Goal: Task Accomplishment & Management: Manage account settings

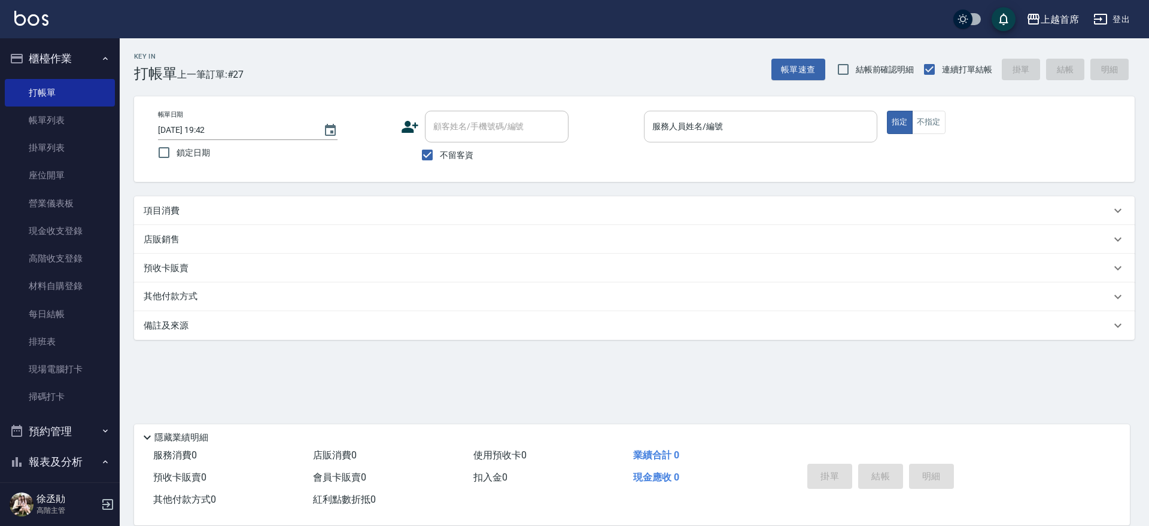
click at [767, 124] on input "服務人員姓名/編號" at bounding box center [760, 126] width 223 height 21
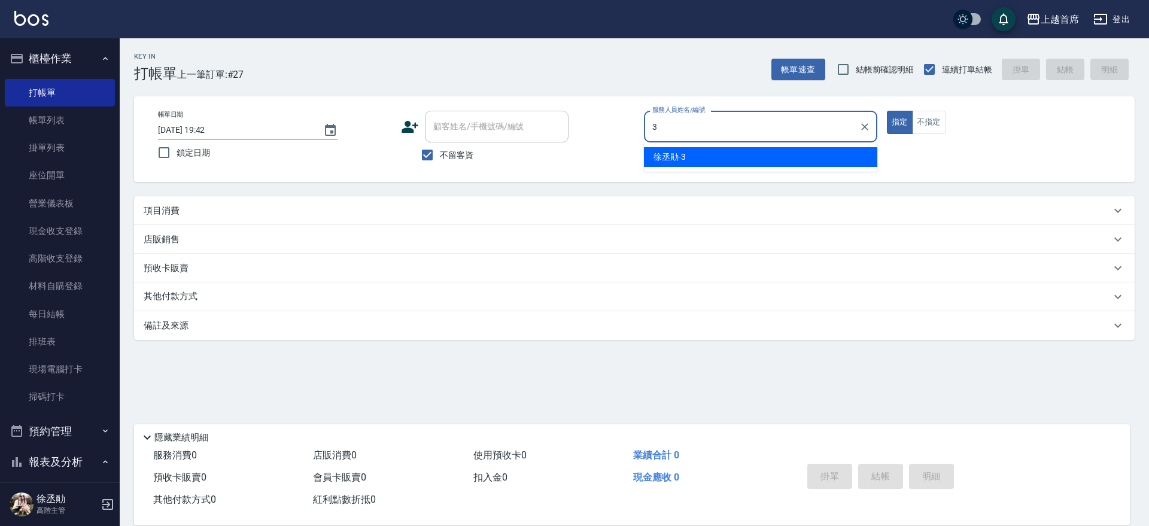
type input "[PERSON_NAME]-3"
type button "true"
click at [887, 111] on button "指定" at bounding box center [900, 122] width 26 height 23
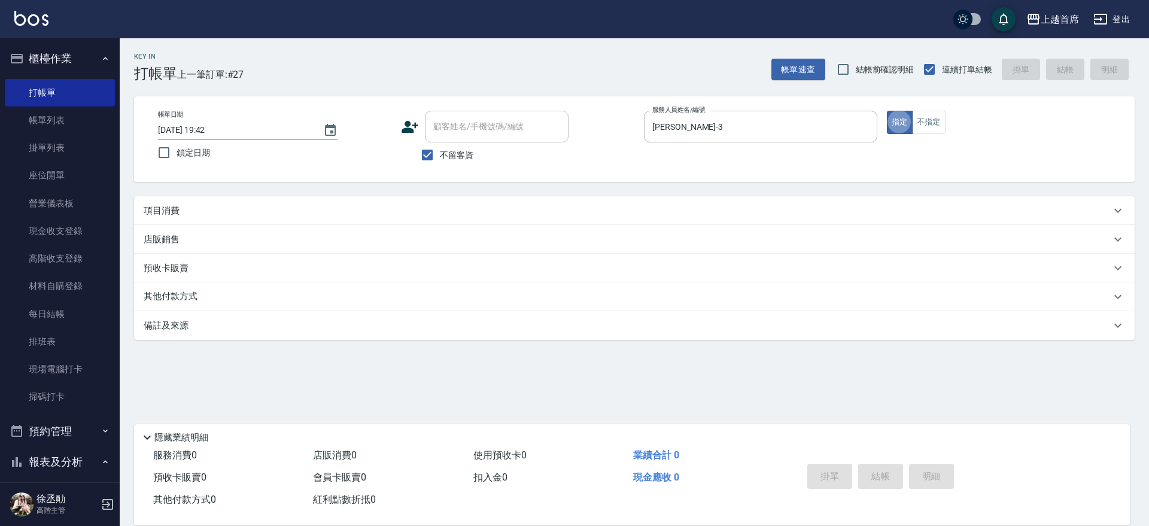
click at [887, 111] on button "指定" at bounding box center [900, 122] width 26 height 23
click at [602, 201] on div "項目消費" at bounding box center [634, 210] width 1001 height 29
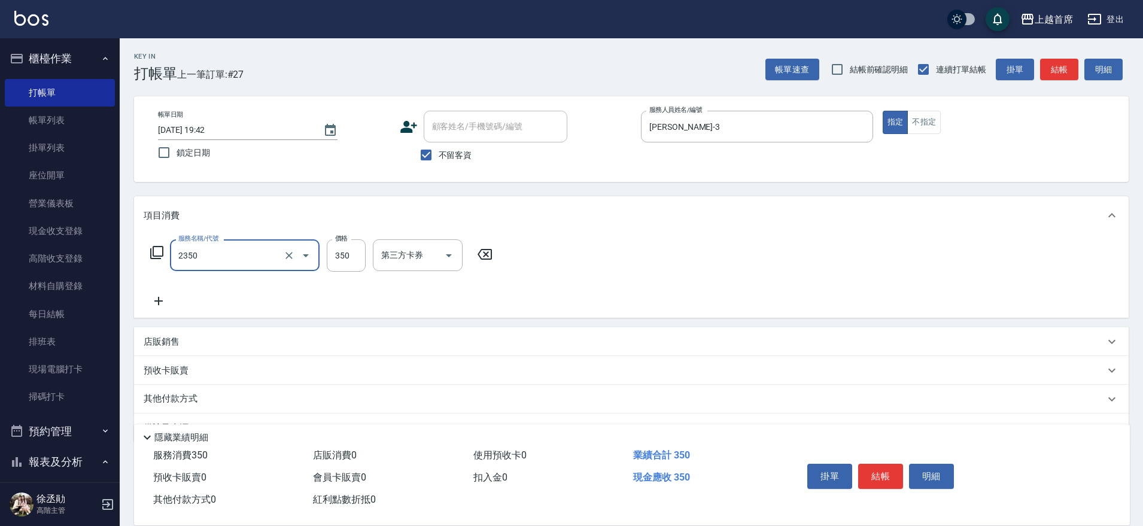
type input "不指定洗剪350(2350)"
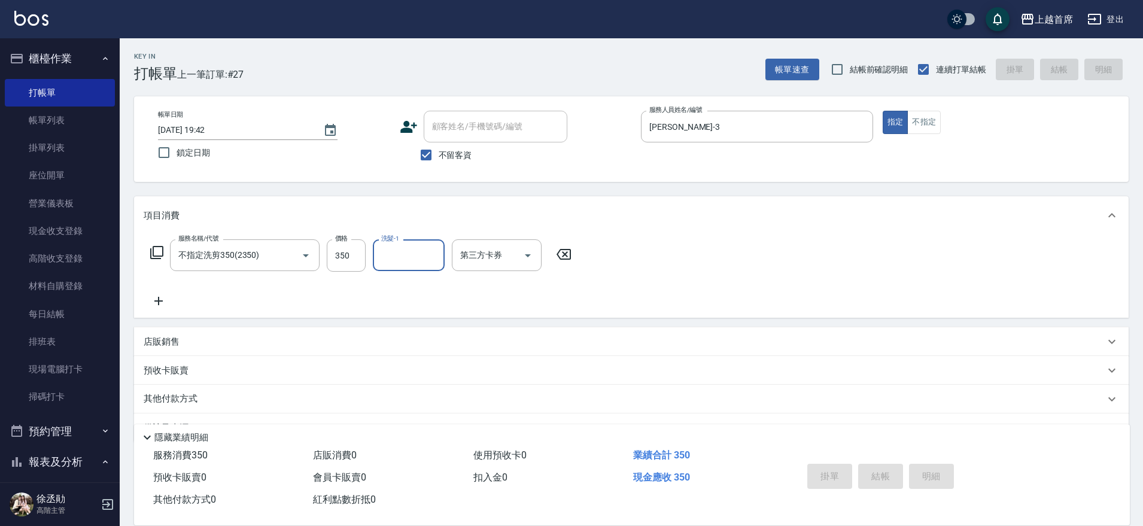
type input "[DATE] 20:29"
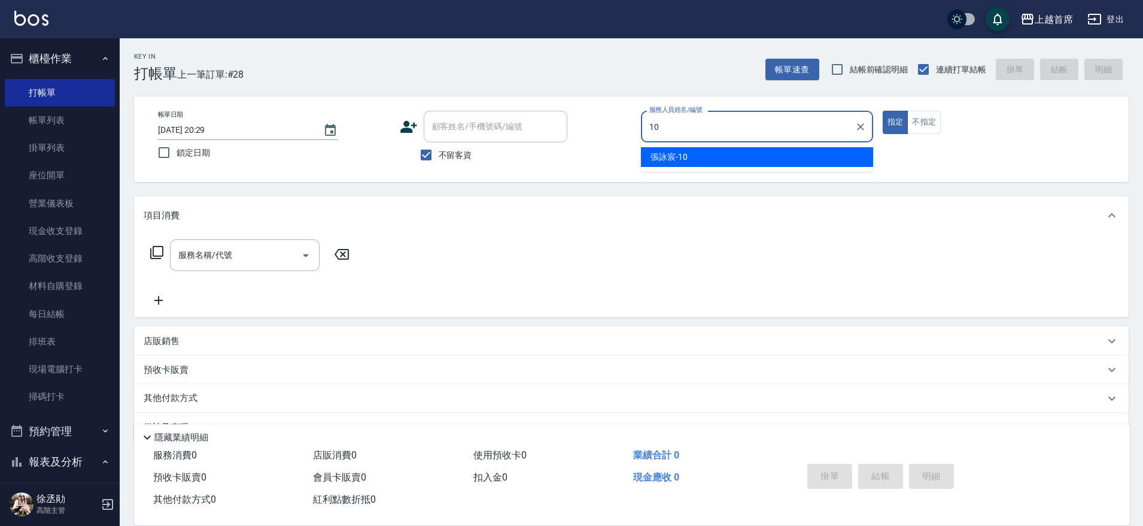
type input "[PERSON_NAME]-10"
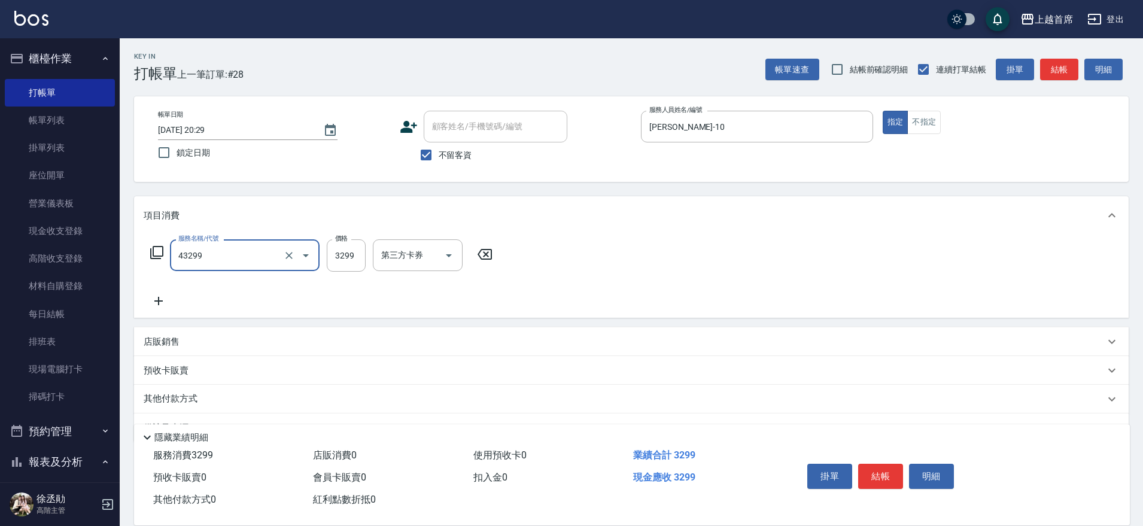
type input "染髮A餐(43299)"
type input "3500"
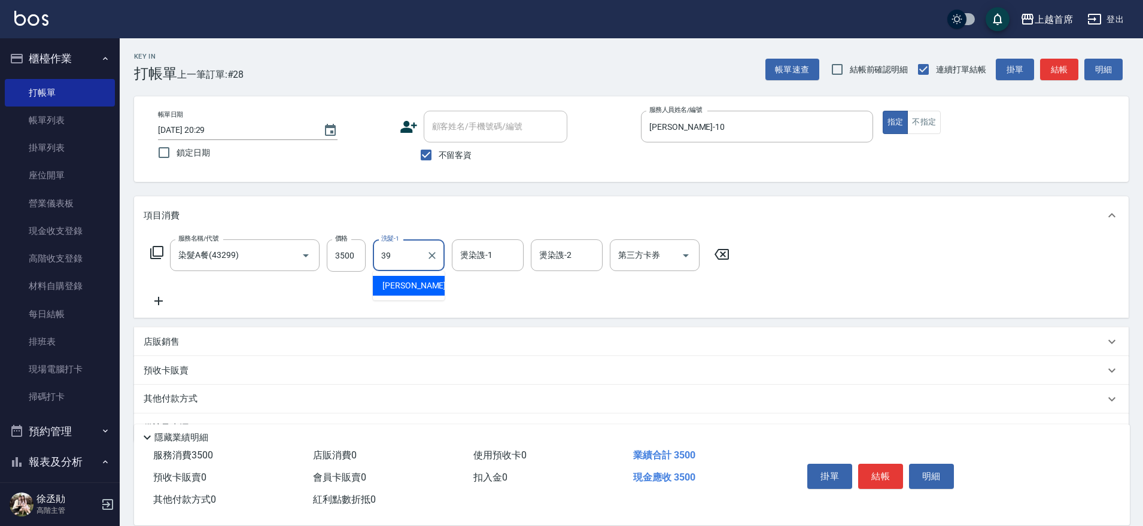
type input "[PERSON_NAME]-39"
click at [362, 334] on div "店販銷售" at bounding box center [631, 341] width 995 height 29
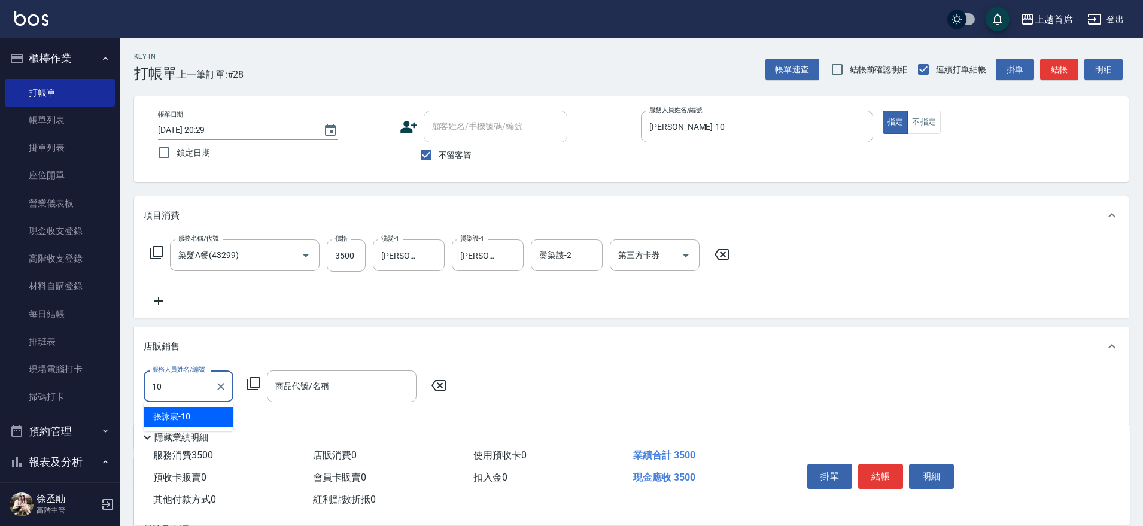
type input "[PERSON_NAME]-10"
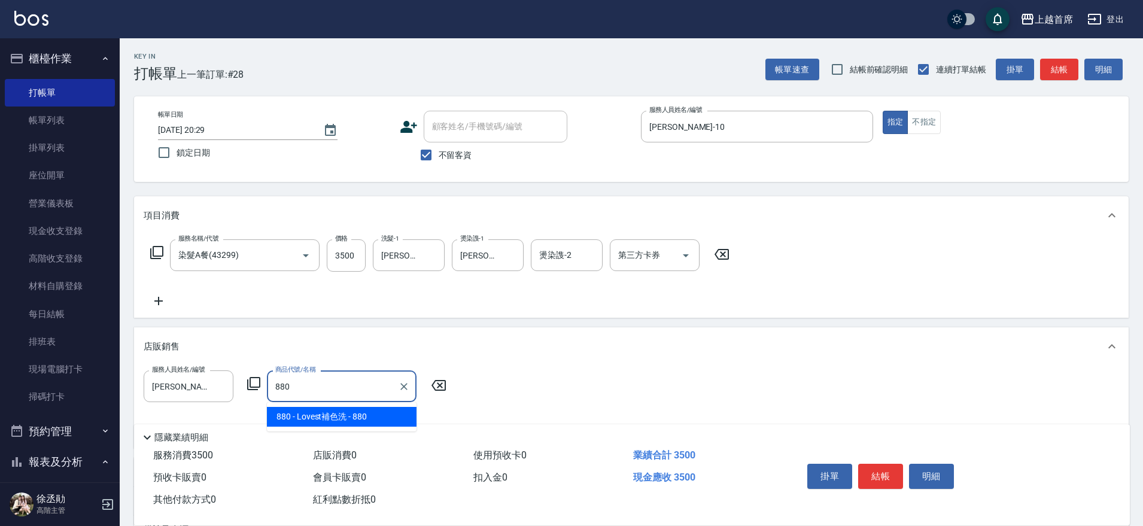
type input "Lovest補色洗"
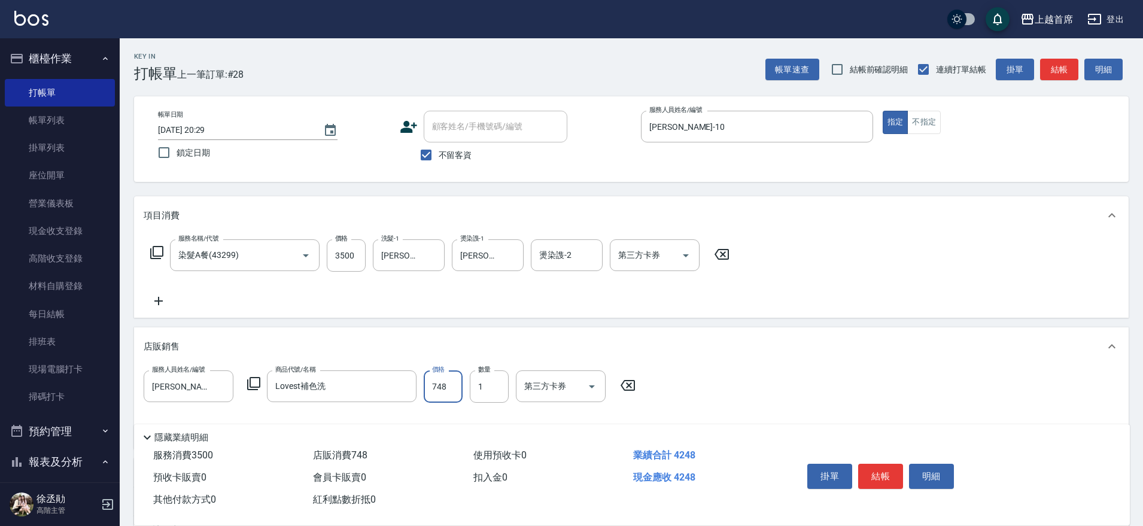
type input "748"
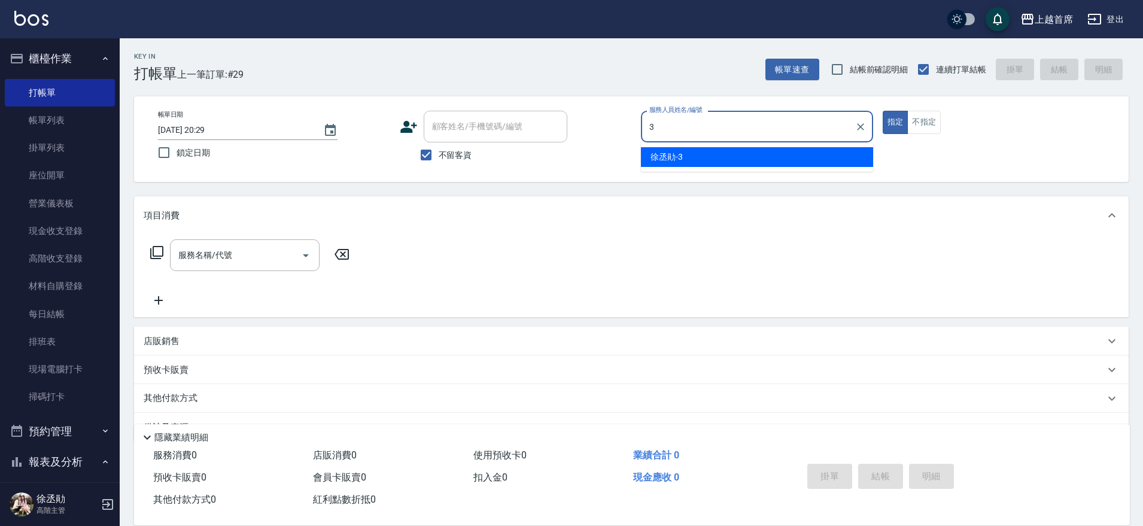
type input "[PERSON_NAME]-3"
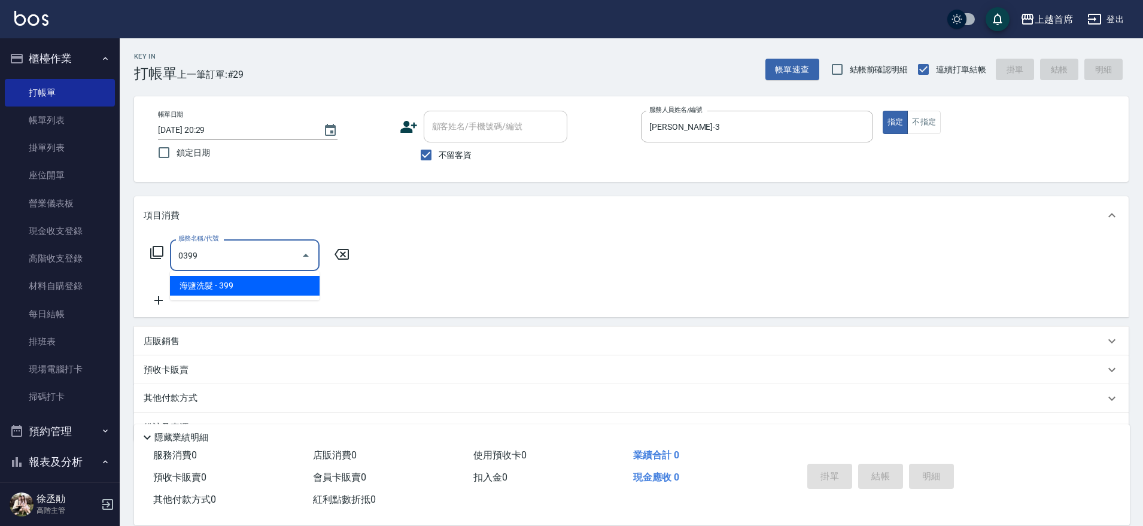
type input "海鹽洗髮(0399)"
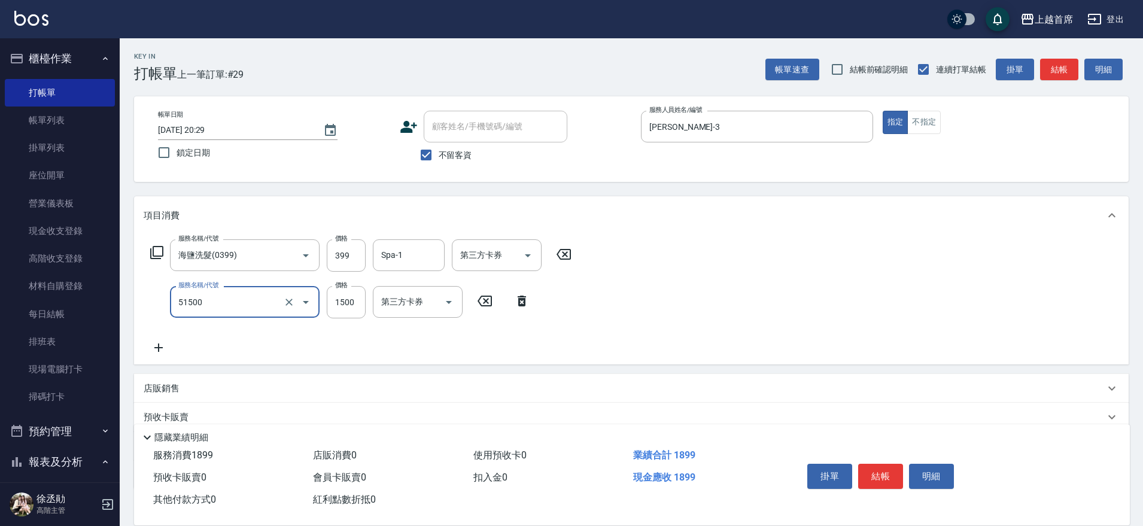
type input "鉑金護髮(51500)"
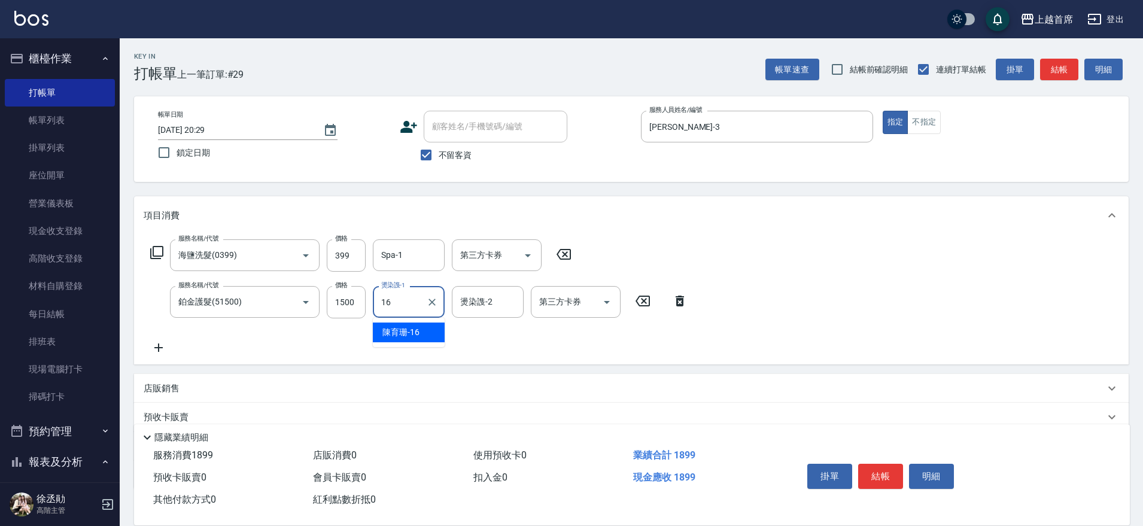
type input "[PERSON_NAME]-16"
click at [355, 256] on input "399" at bounding box center [346, 255] width 39 height 32
type input "499"
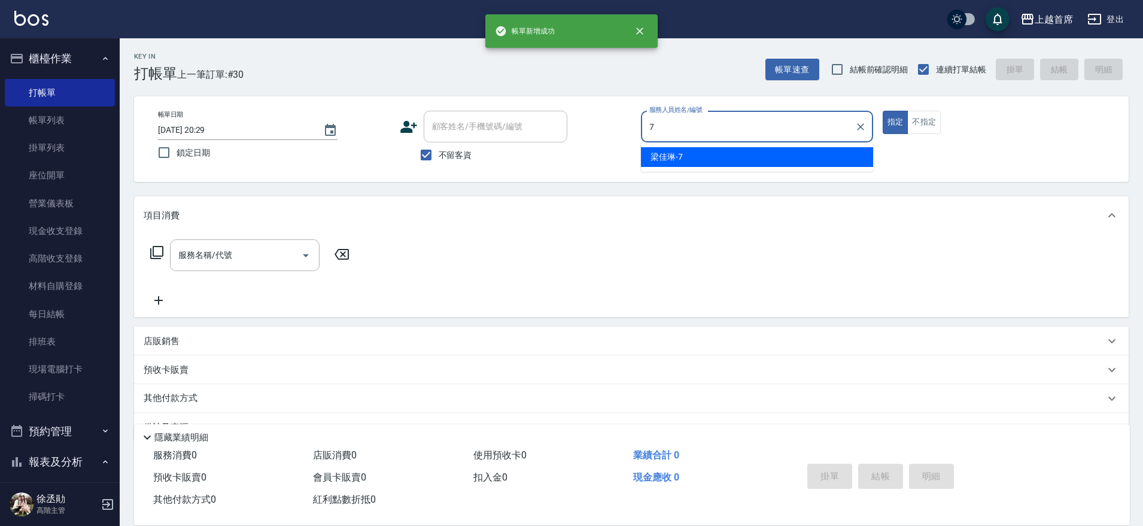
type input "[PERSON_NAME]-7"
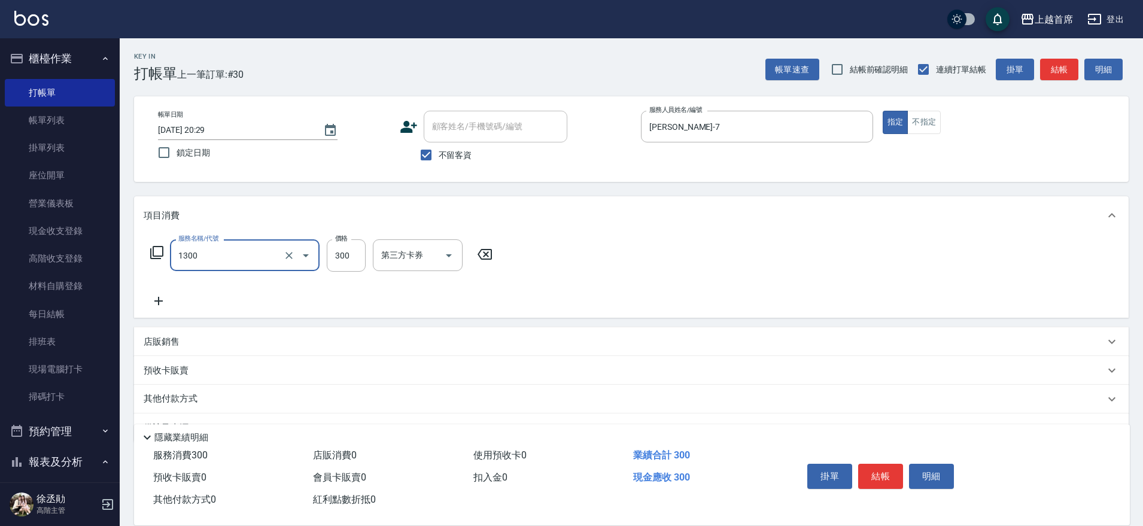
type input "洗髮(1300)"
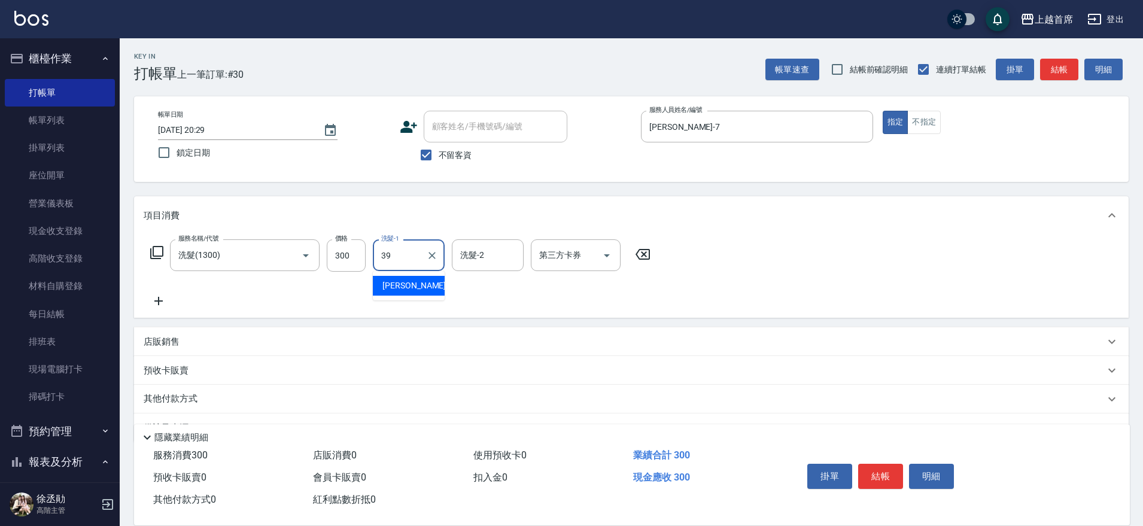
type input "[PERSON_NAME]-39"
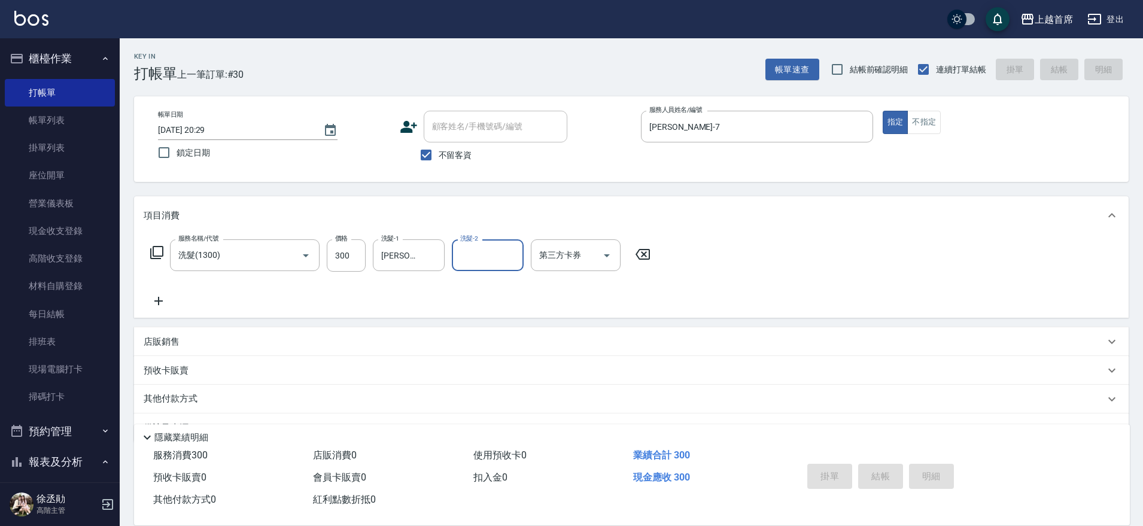
type input "[DATE] 20:30"
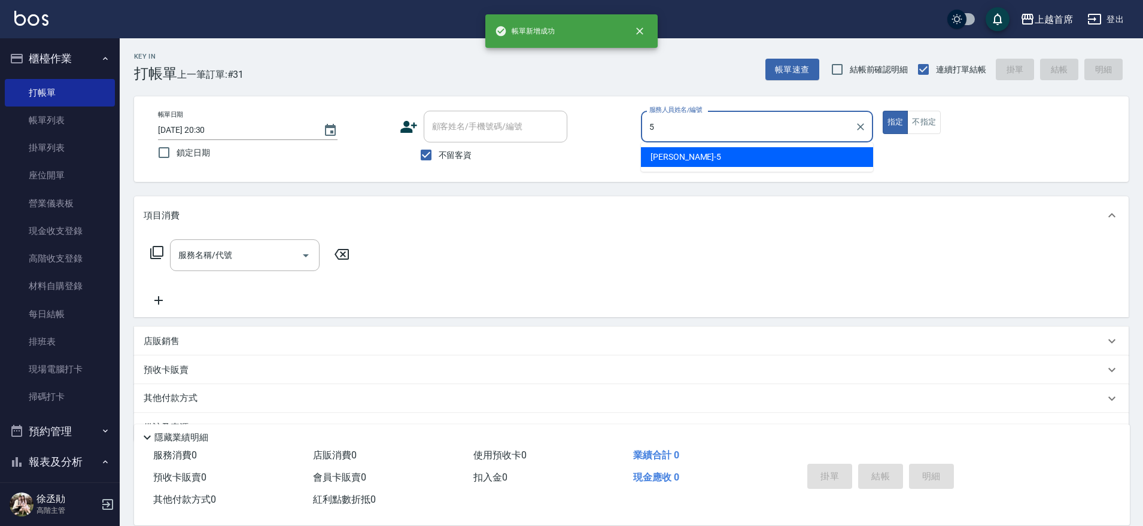
type input "[PERSON_NAME]-5"
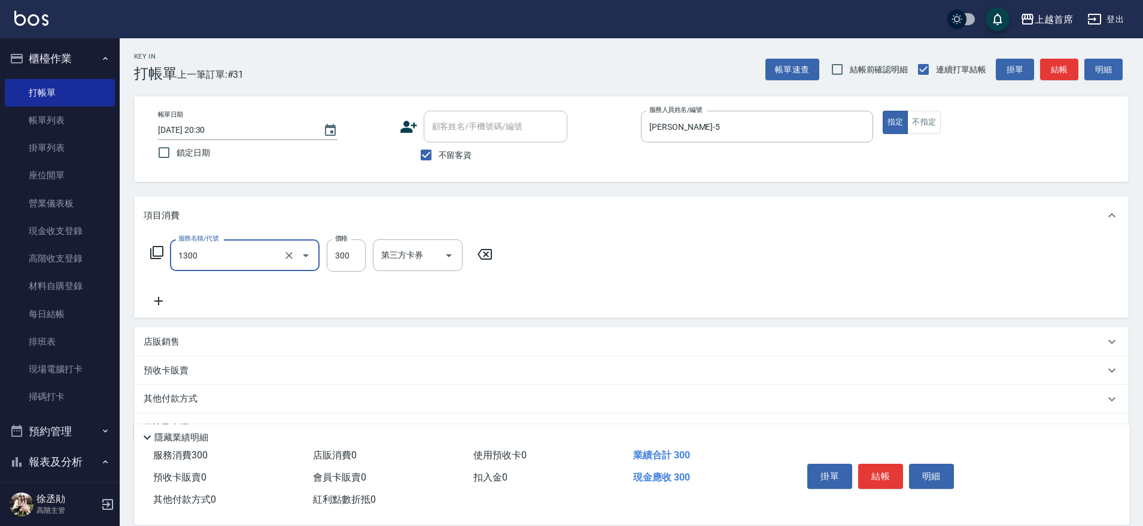
type input "洗髮(1300)"
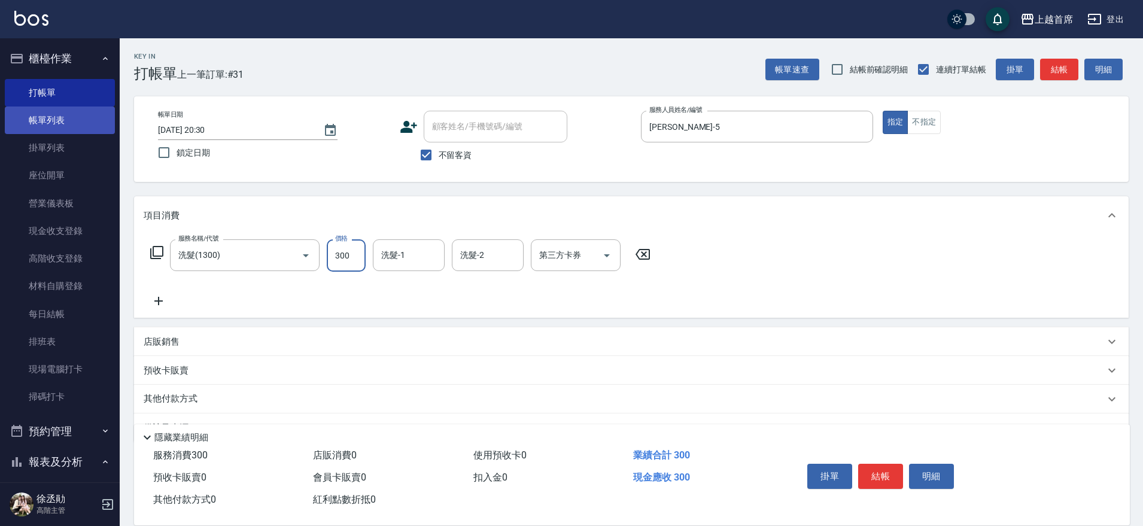
click at [28, 119] on link "帳單列表" at bounding box center [60, 121] width 110 height 28
click at [77, 117] on link "帳單列表" at bounding box center [60, 121] width 110 height 28
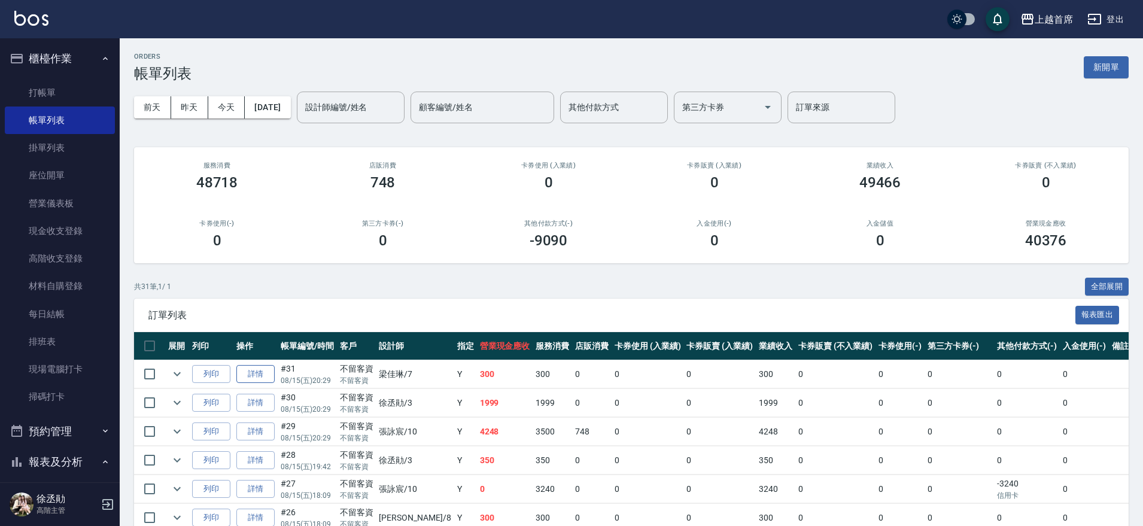
click at [250, 371] on link "詳情" at bounding box center [255, 374] width 38 height 19
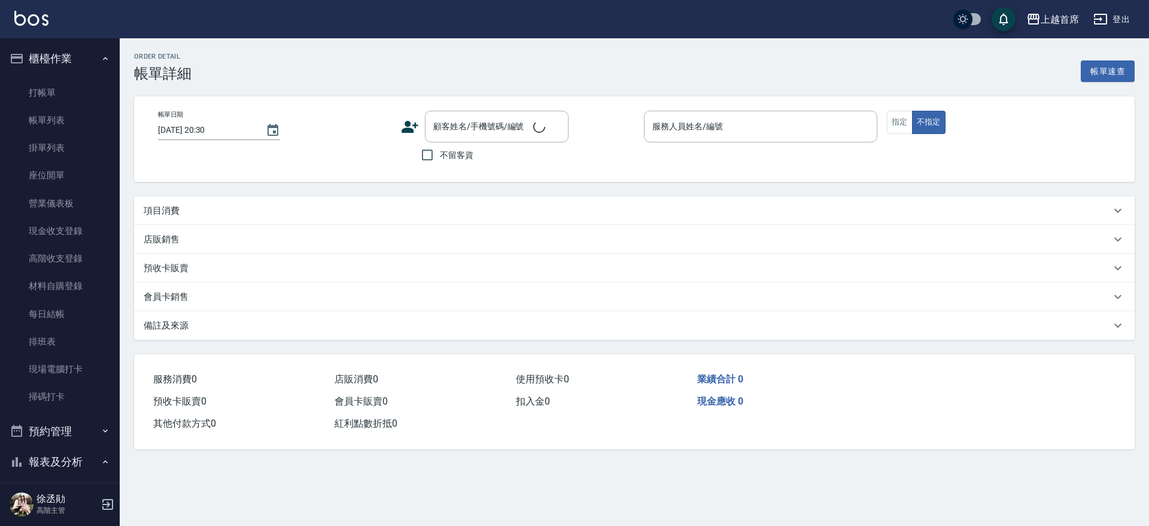
type input "[DATE] 20:29"
checkbox input "true"
type input "[PERSON_NAME]-7"
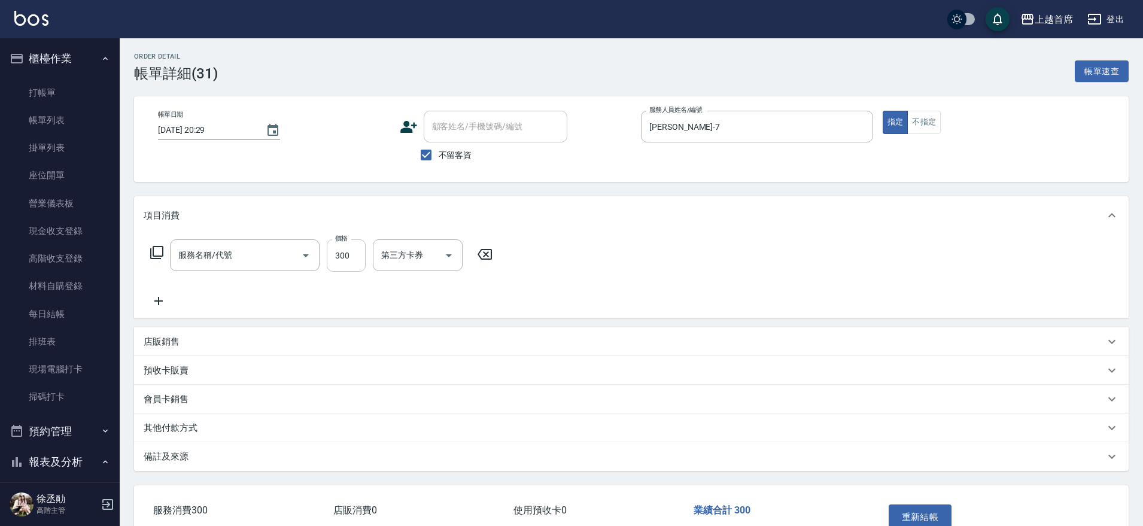
type input "洗髮(1300)"
click at [393, 259] on input "[PERSON_NAME]-39" at bounding box center [399, 255] width 43 height 21
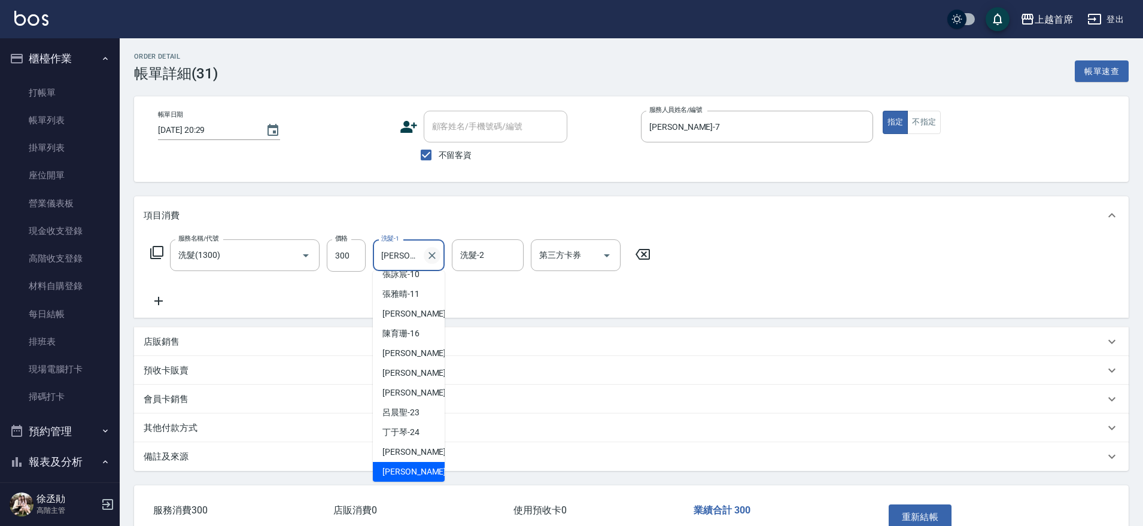
click at [433, 254] on icon "Clear" at bounding box center [432, 255] width 7 height 7
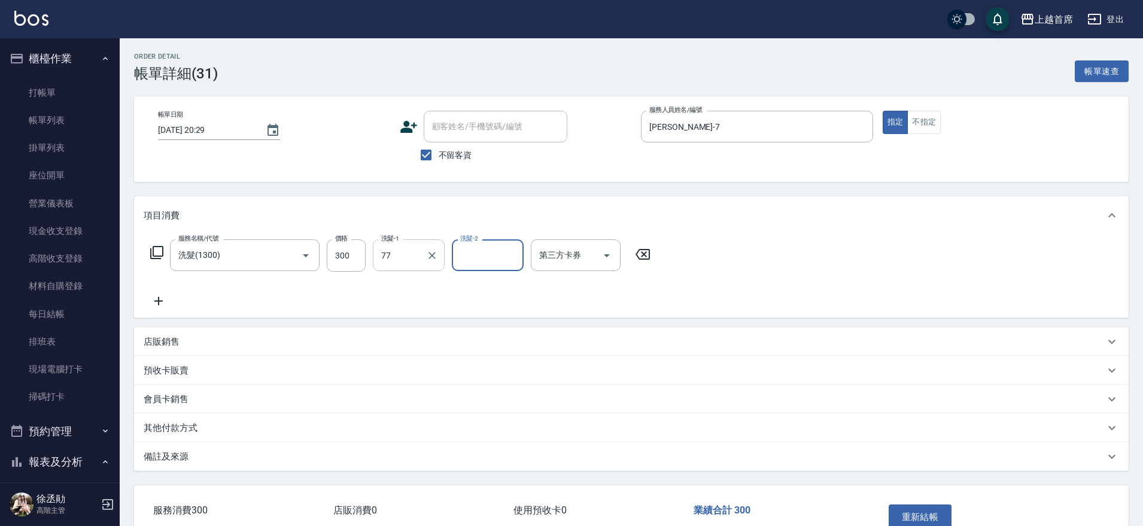
type input "[PERSON_NAME]-77"
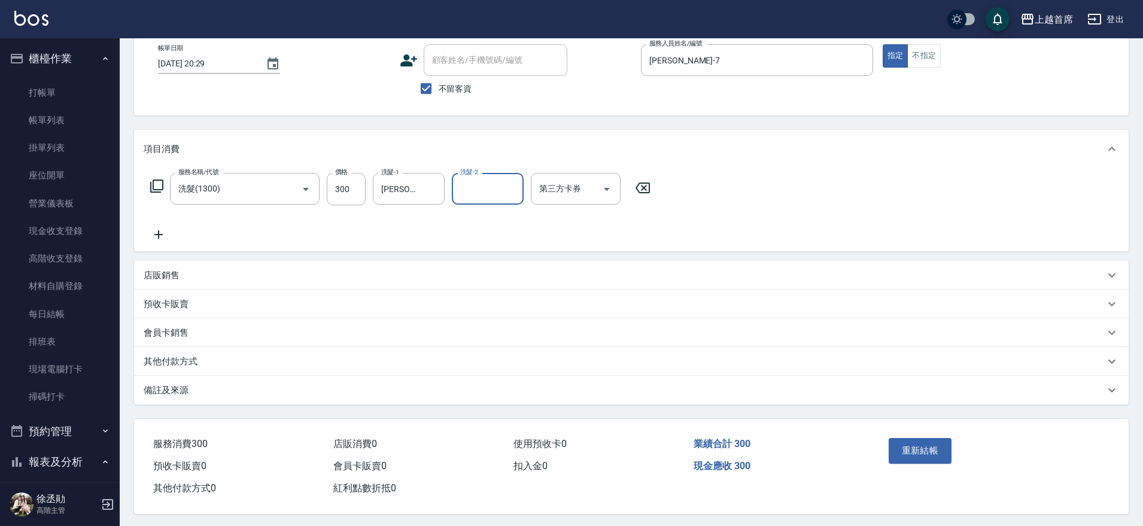
scroll to position [74, 0]
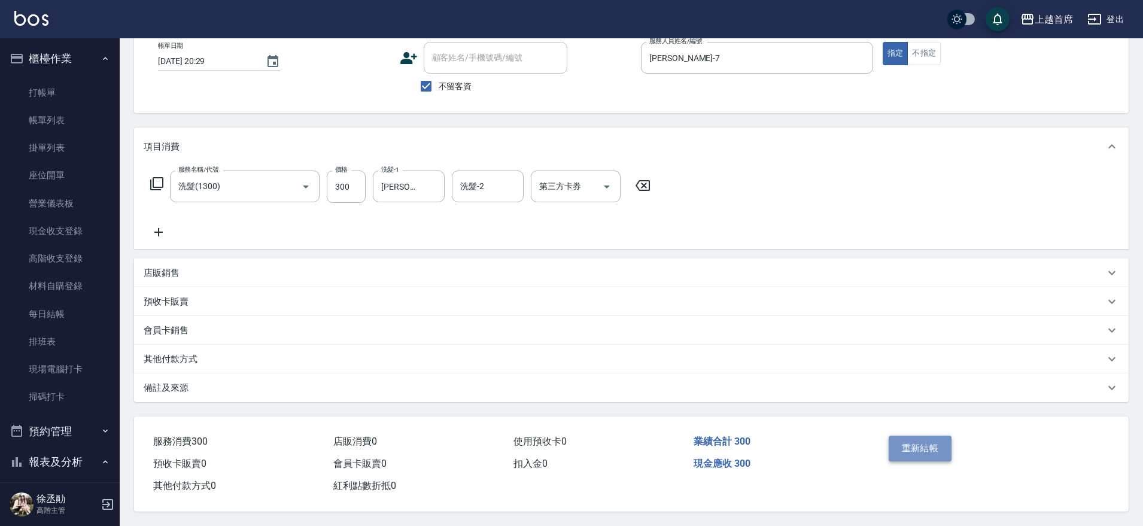
click at [916, 436] on button "重新結帳" at bounding box center [920, 448] width 63 height 25
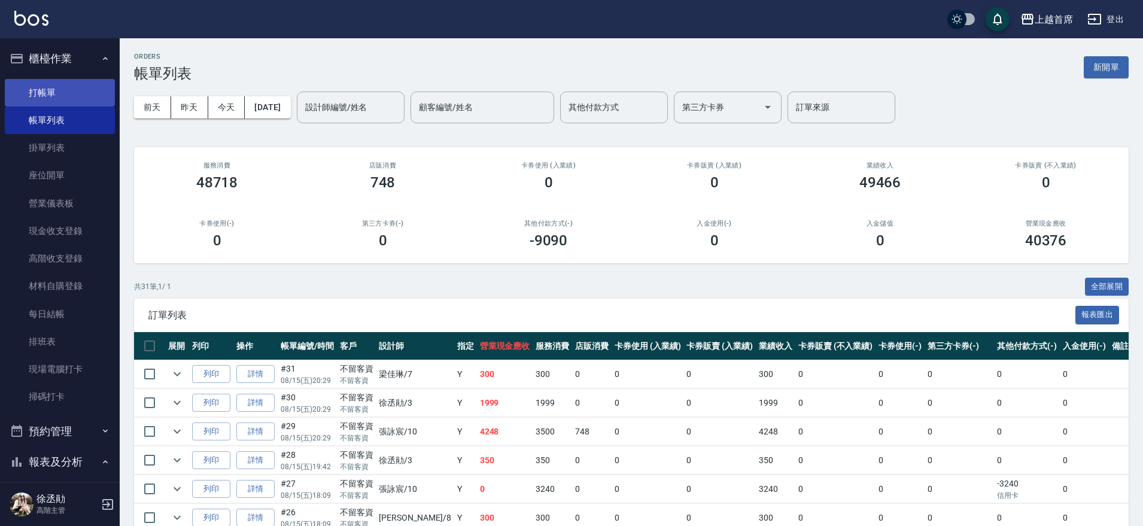
click at [57, 98] on link "打帳單" at bounding box center [60, 93] width 110 height 28
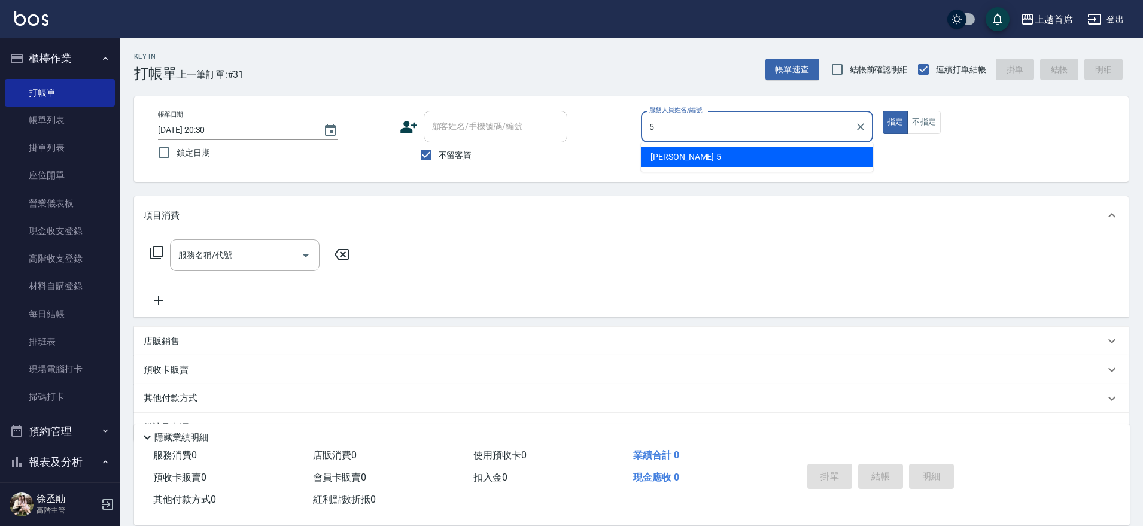
type input "[PERSON_NAME]-5"
type button "true"
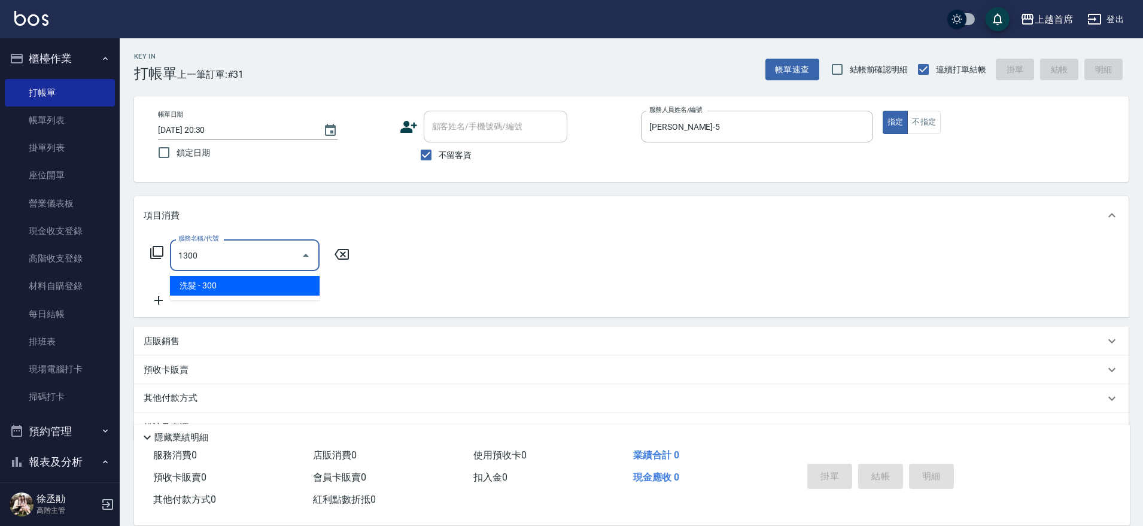
type input "洗髮(1300)"
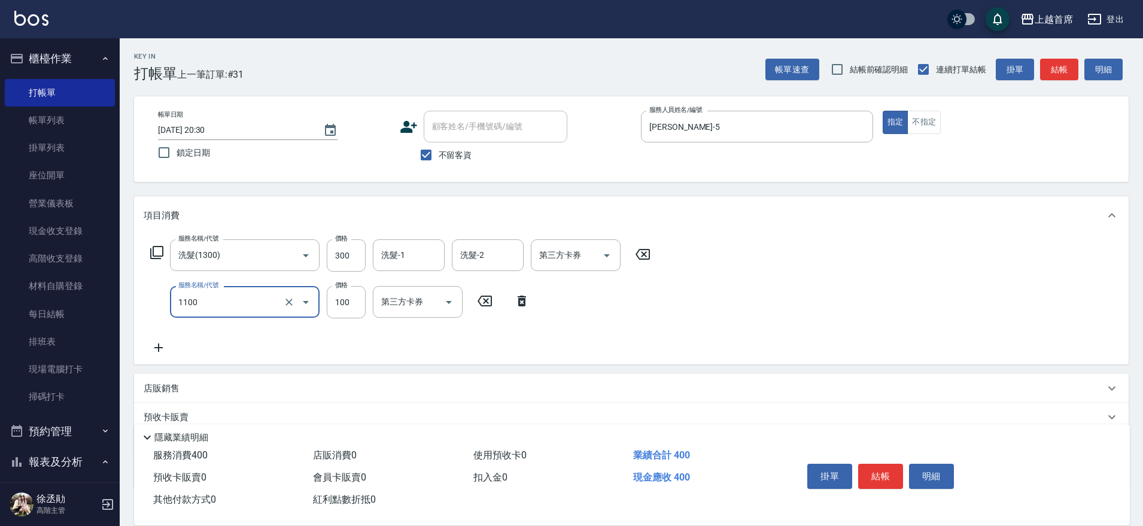
type input "造型(1100)"
type input "150"
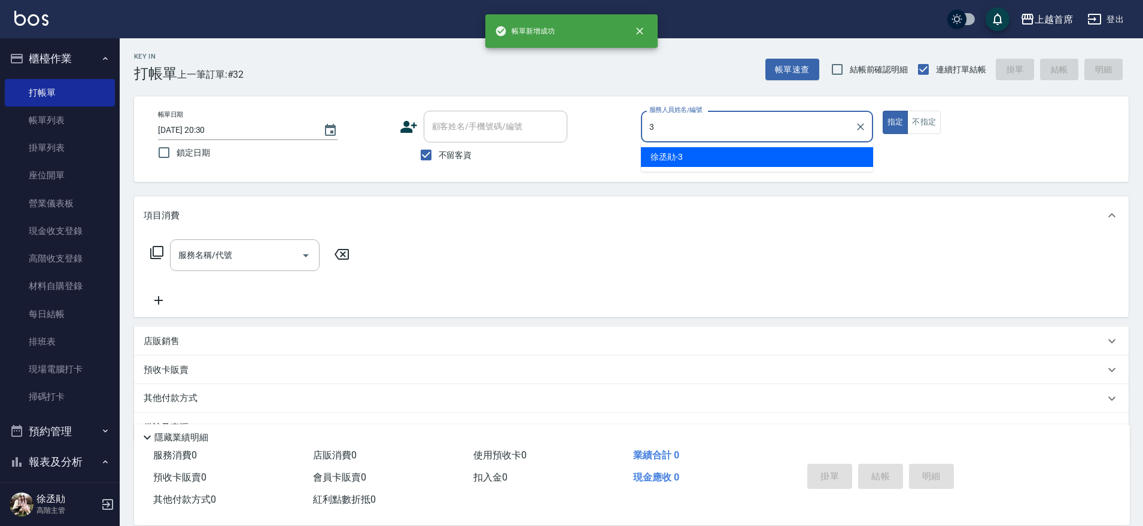
type input "[PERSON_NAME]-3"
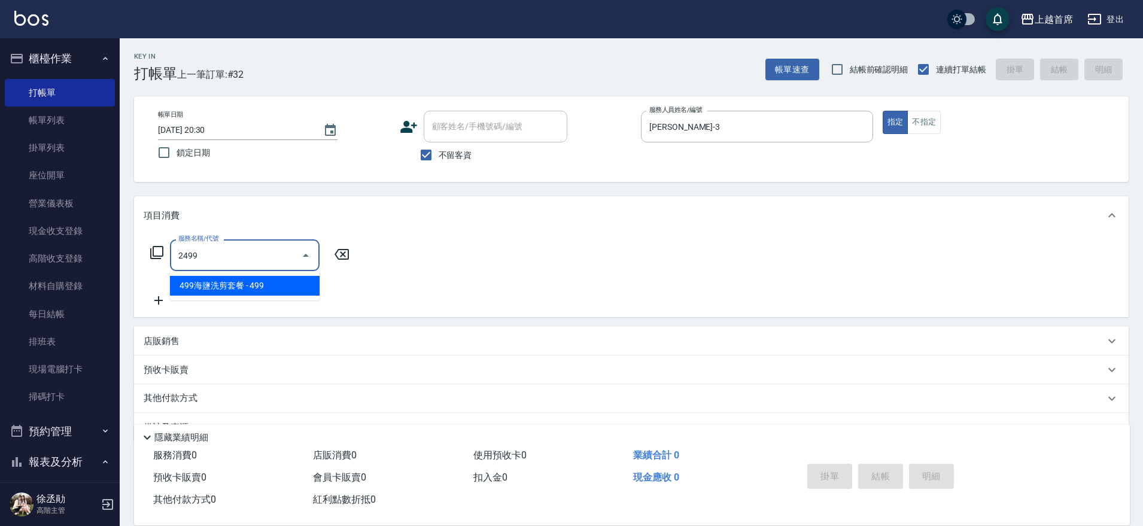
type input "499海鹽洗剪套餐(2499)"
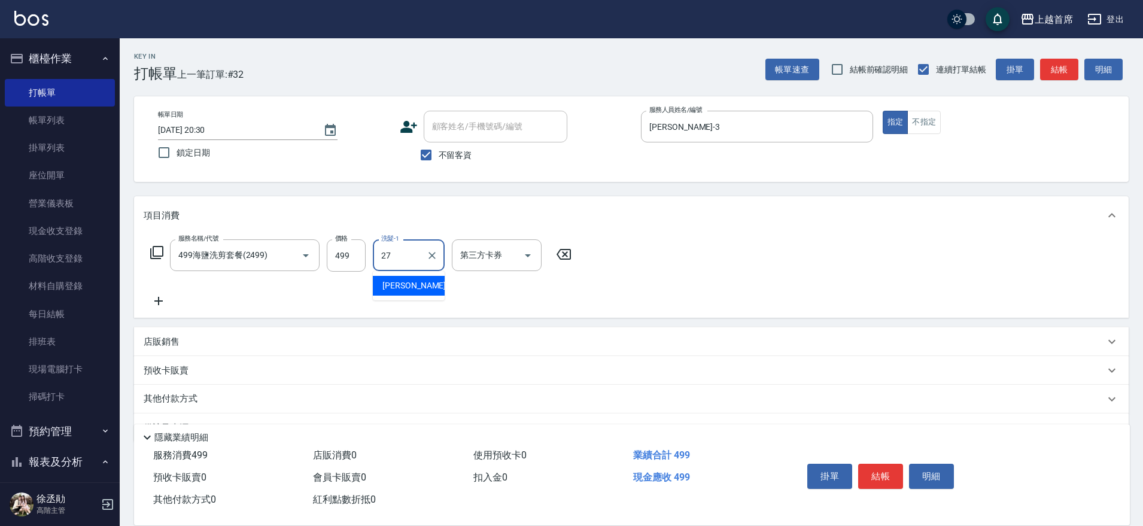
type input "[PERSON_NAME]-27"
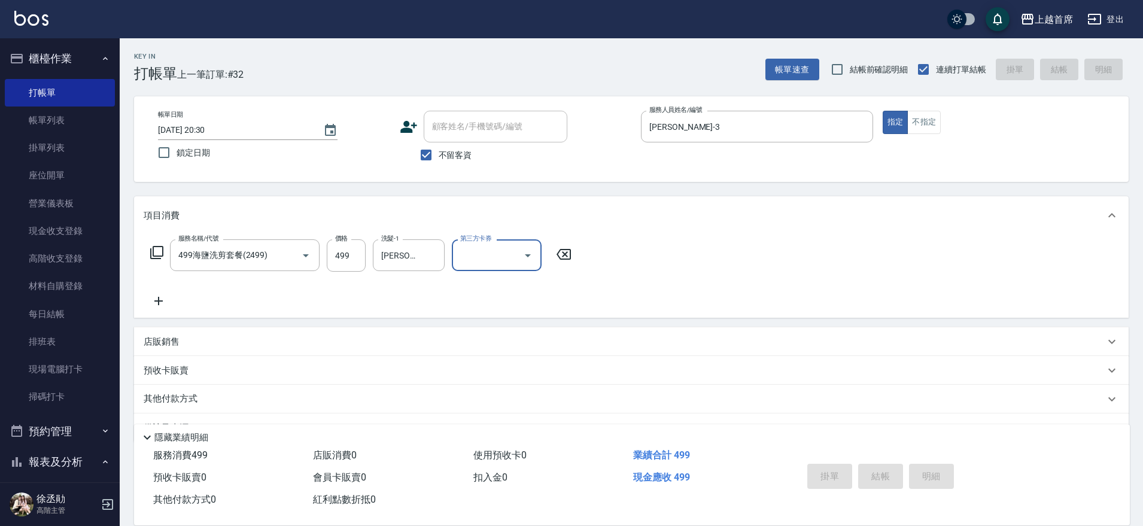
type input "[DATE] 20:31"
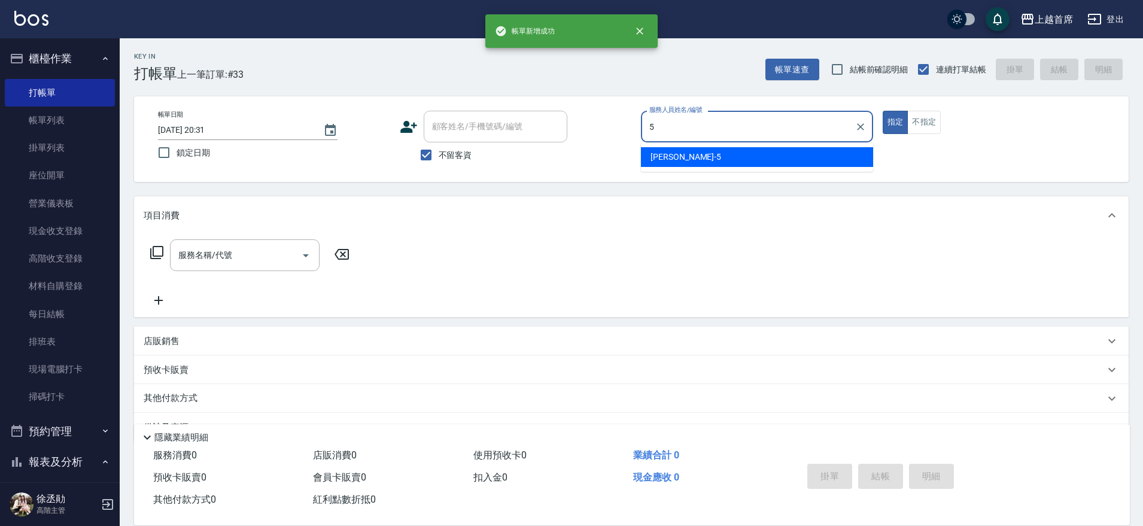
type input "[PERSON_NAME]-5"
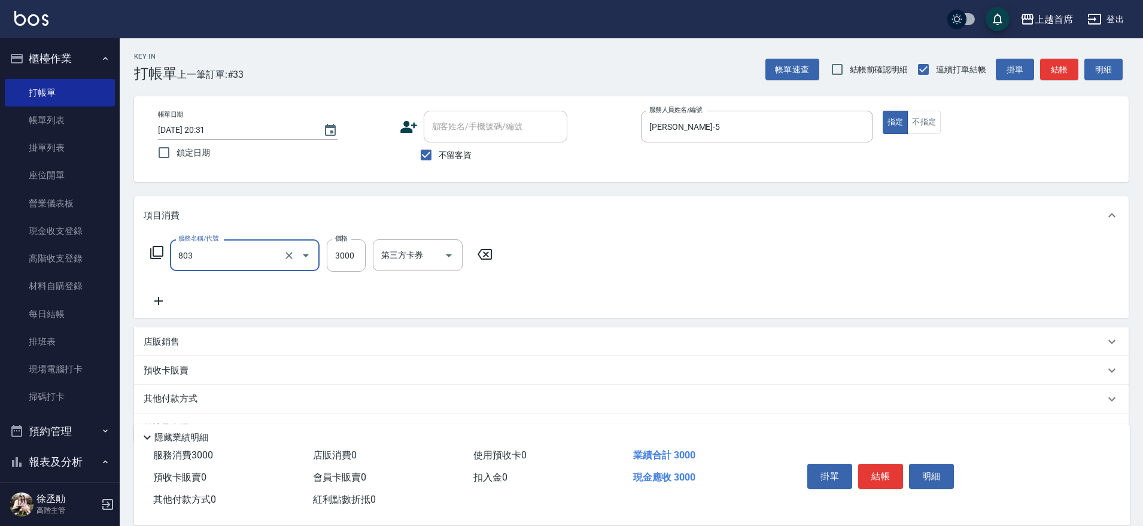
type input "入金3000(803)"
type input "1000"
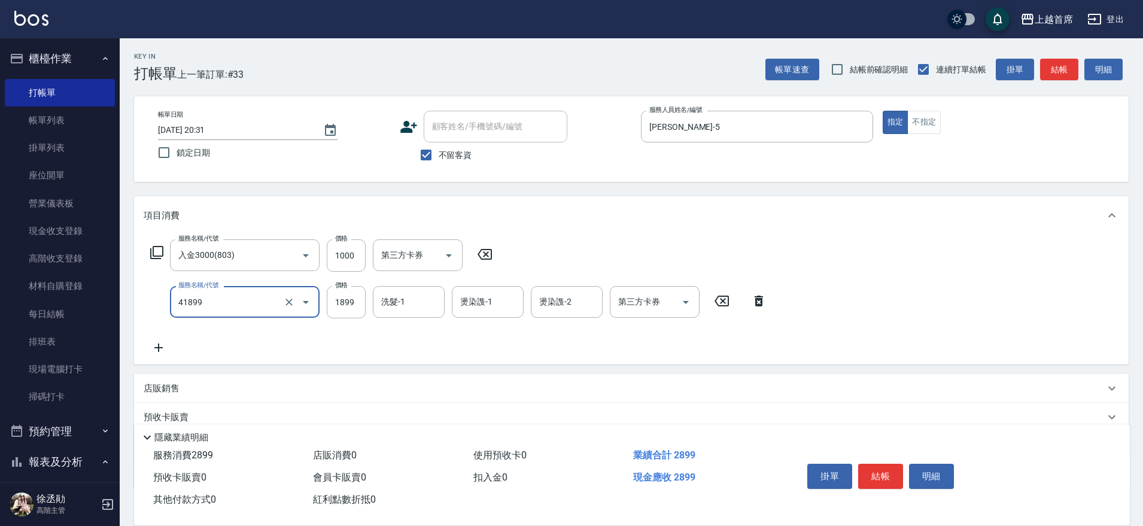
type input "染髮D餐(41899)"
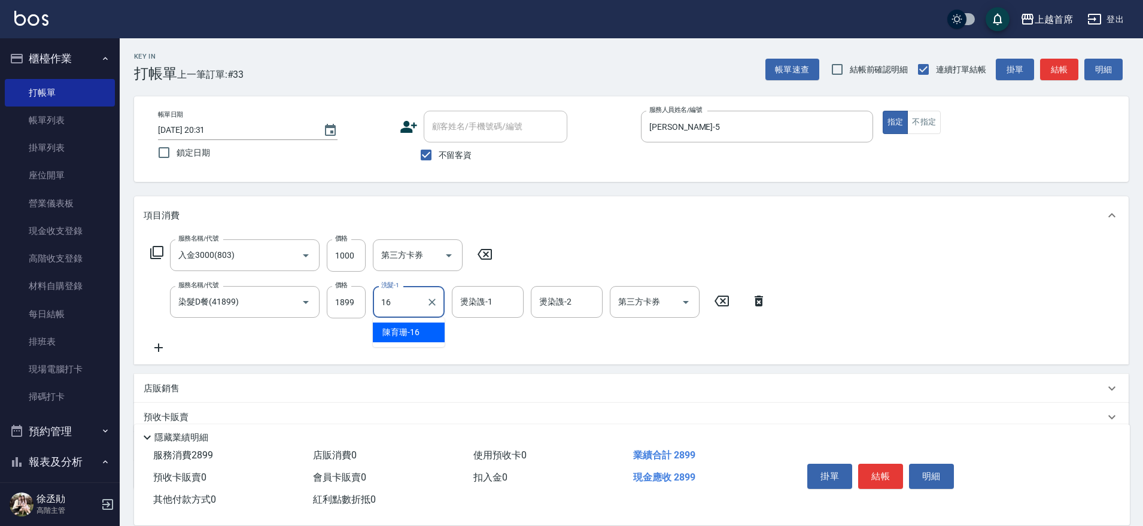
type input "[PERSON_NAME]-16"
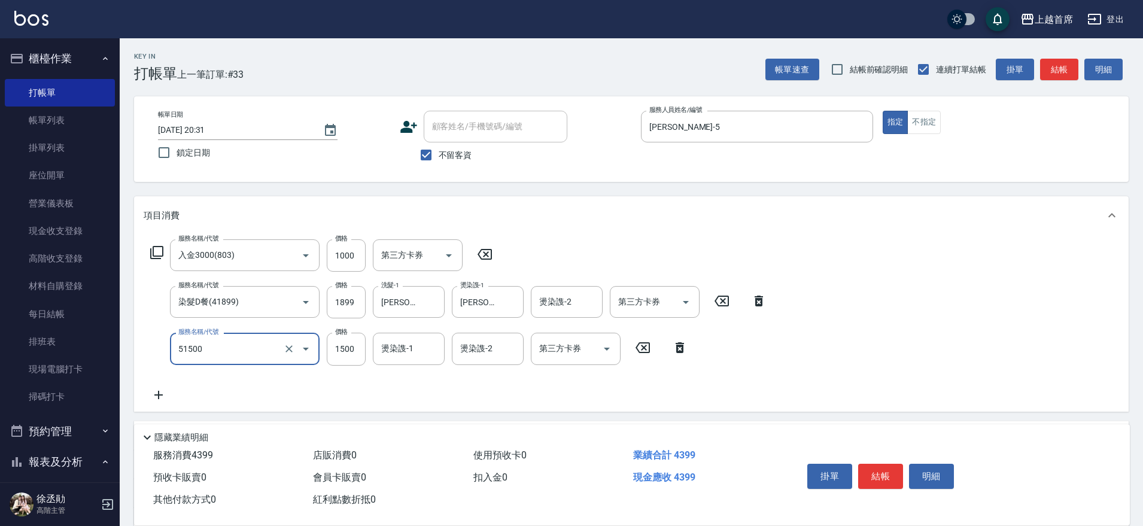
type input "鉑金護髮(51500)"
type input "1000"
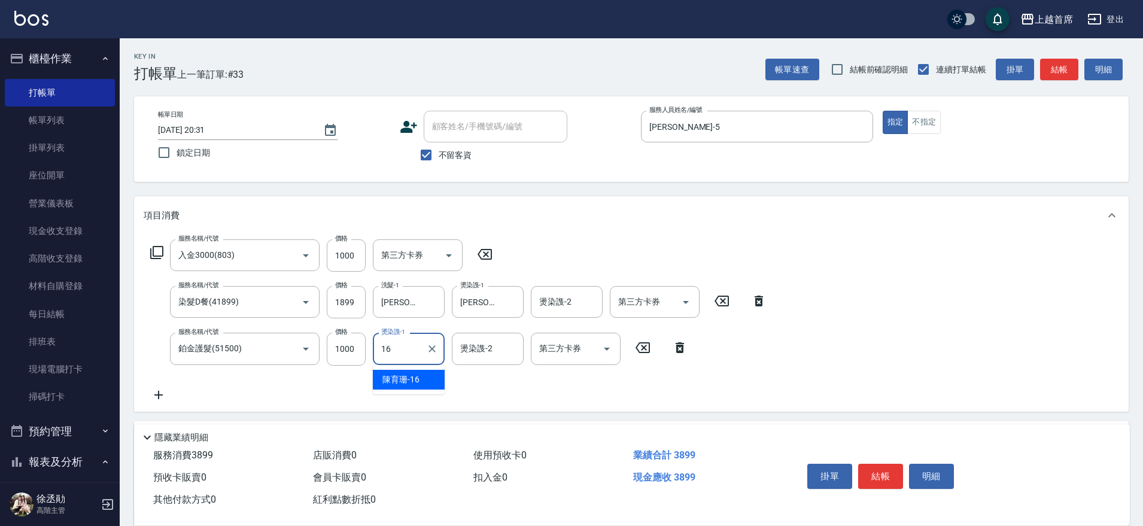
type input "[PERSON_NAME]-16"
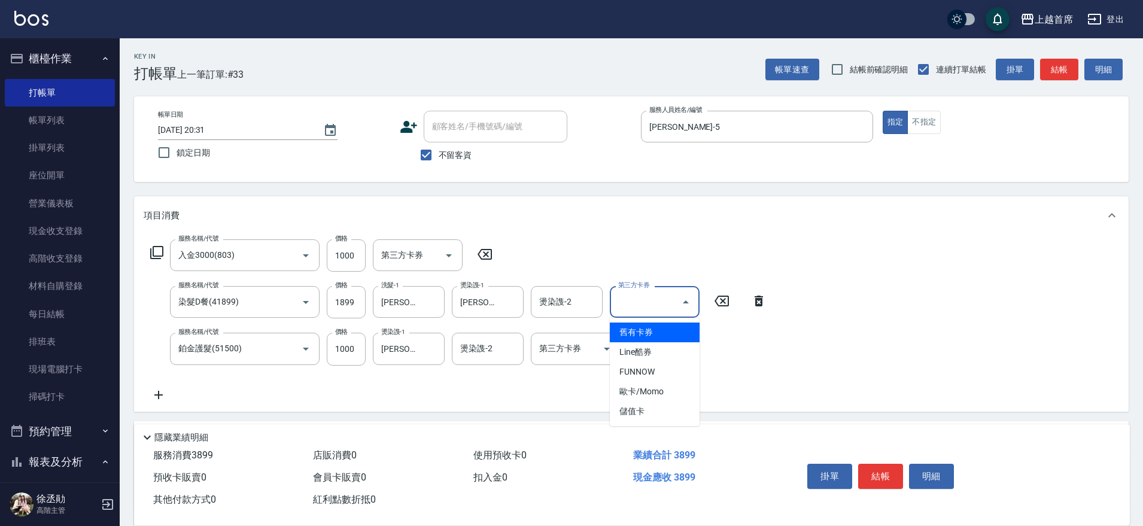
click at [643, 309] on input "第三方卡券" at bounding box center [645, 301] width 61 height 21
click at [644, 415] on span "儲值卡" at bounding box center [655, 412] width 90 height 20
type input "儲值卡"
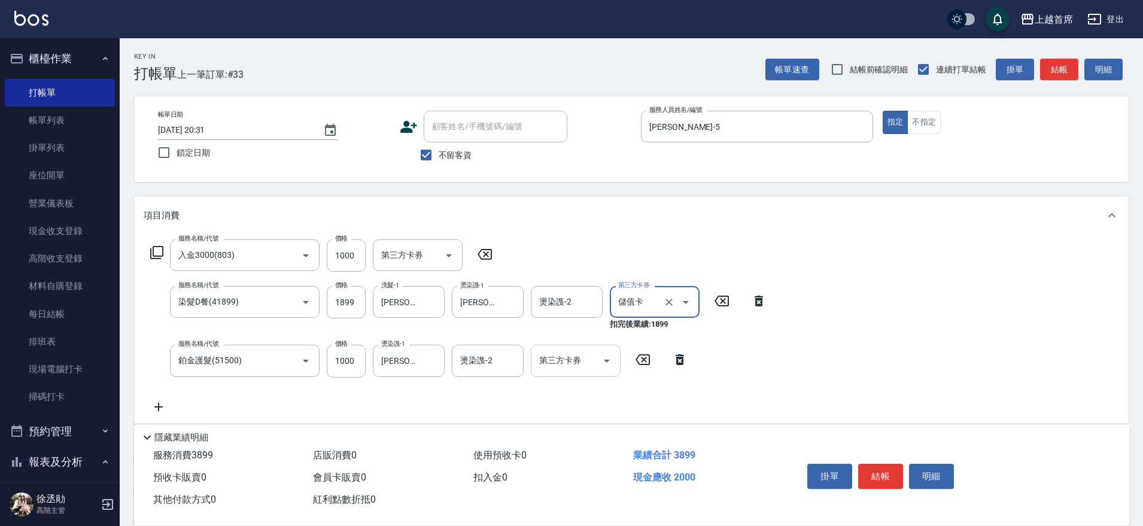
click at [548, 364] on input "第三方卡券" at bounding box center [566, 360] width 61 height 21
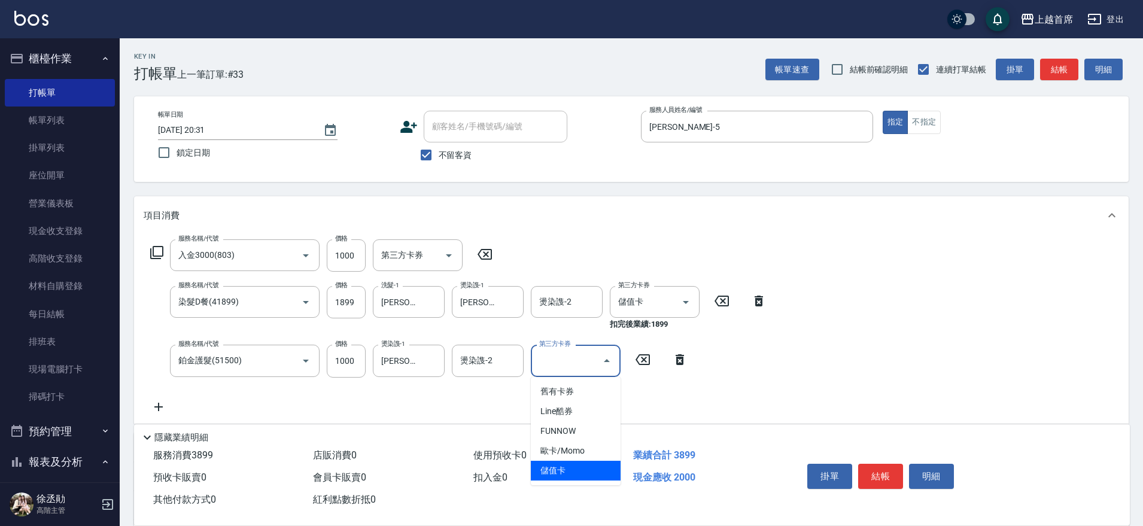
drag, startPoint x: 557, startPoint y: 464, endPoint x: 686, endPoint y: 259, distance: 242.6
click at [560, 463] on span "儲值卡" at bounding box center [576, 471] width 90 height 20
type input "儲值卡"
click at [888, 472] on button "結帳" at bounding box center [880, 476] width 45 height 25
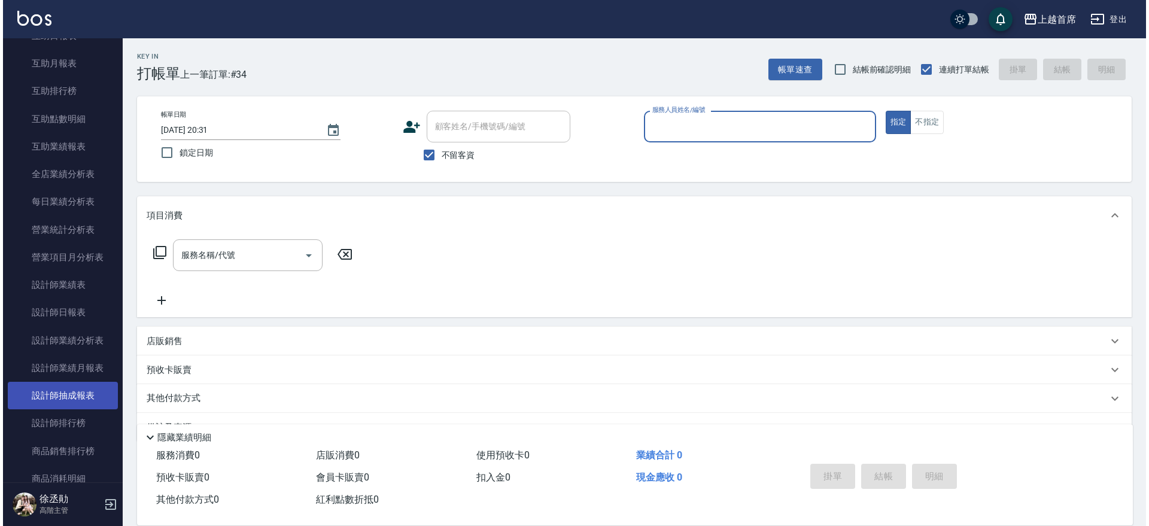
scroll to position [673, 0]
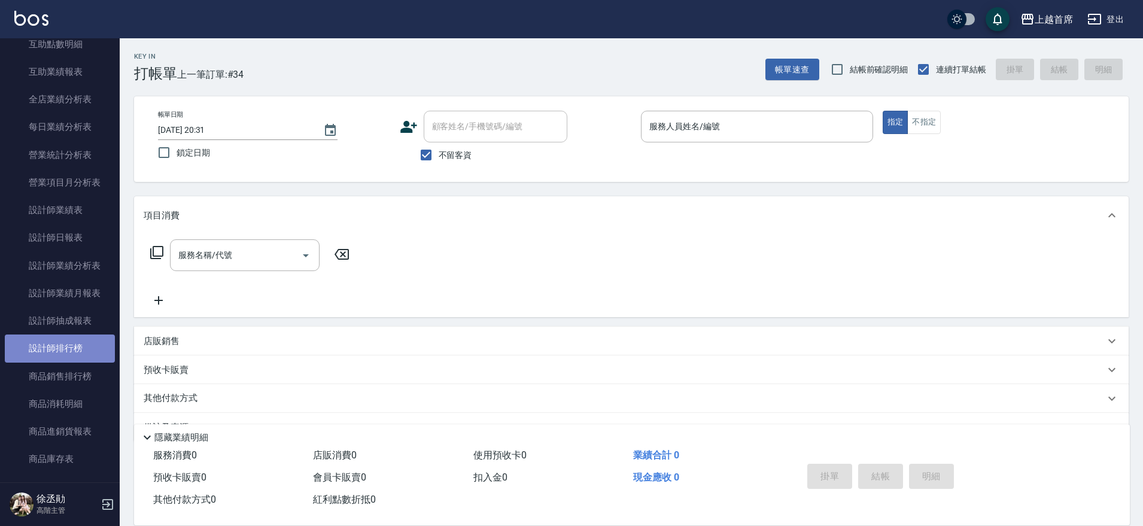
click at [86, 347] on link "設計師排行榜" at bounding box center [60, 349] width 110 height 28
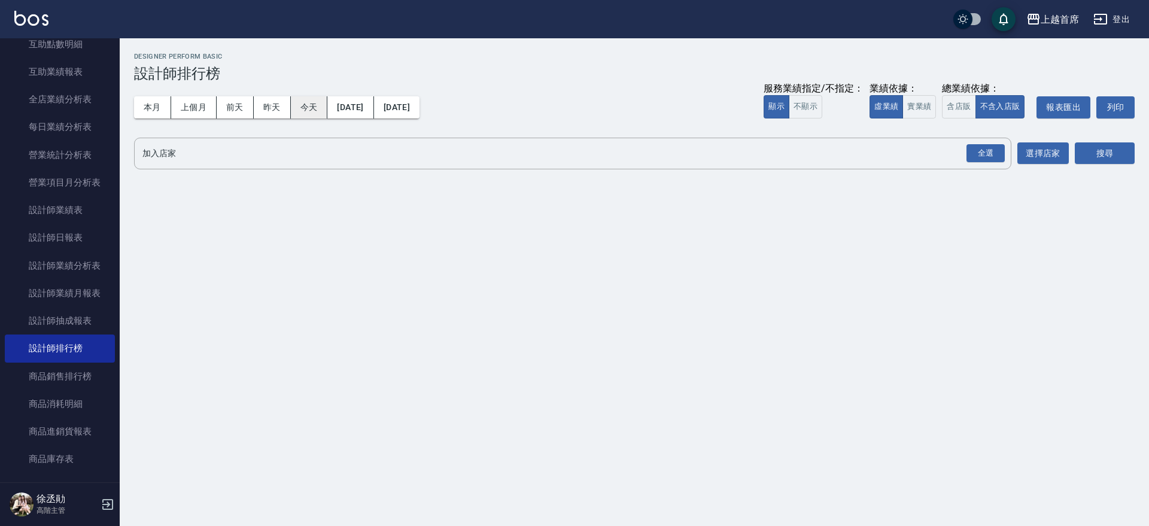
click at [311, 105] on button "今天" at bounding box center [309, 107] width 37 height 22
click at [908, 110] on button "實業績" at bounding box center [920, 106] width 34 height 23
click at [985, 148] on div "全選" at bounding box center [986, 153] width 38 height 19
click at [1079, 153] on button "搜尋" at bounding box center [1105, 154] width 60 height 22
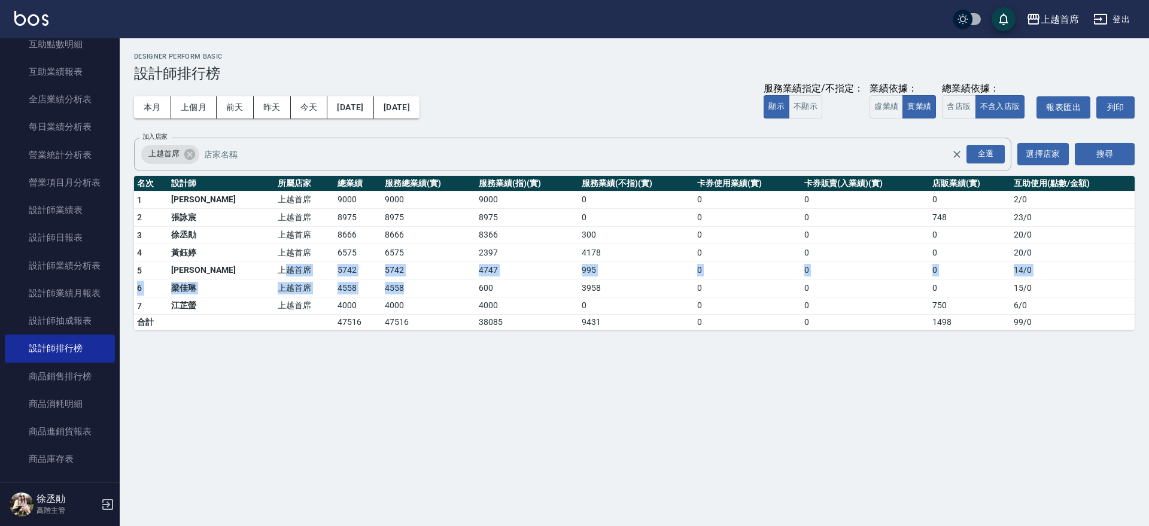
drag, startPoint x: 229, startPoint y: 274, endPoint x: 379, endPoint y: 290, distance: 151.0
click at [379, 290] on tbody "1 [PERSON_NAME]好 上越首席 9000 9000 9000 0 0 0 0 2 / 0 2 [PERSON_NAME]首席 8975 8975 …" at bounding box center [634, 260] width 1001 height 139
click at [382, 288] on td "4558" at bounding box center [429, 289] width 94 height 18
drag, startPoint x: 336, startPoint y: 274, endPoint x: 281, endPoint y: 269, distance: 55.2
click at [282, 270] on tr "5 [PERSON_NAME]首席 5742 5742 4747 995 0 0 0 14 / 0" at bounding box center [634, 271] width 1001 height 18
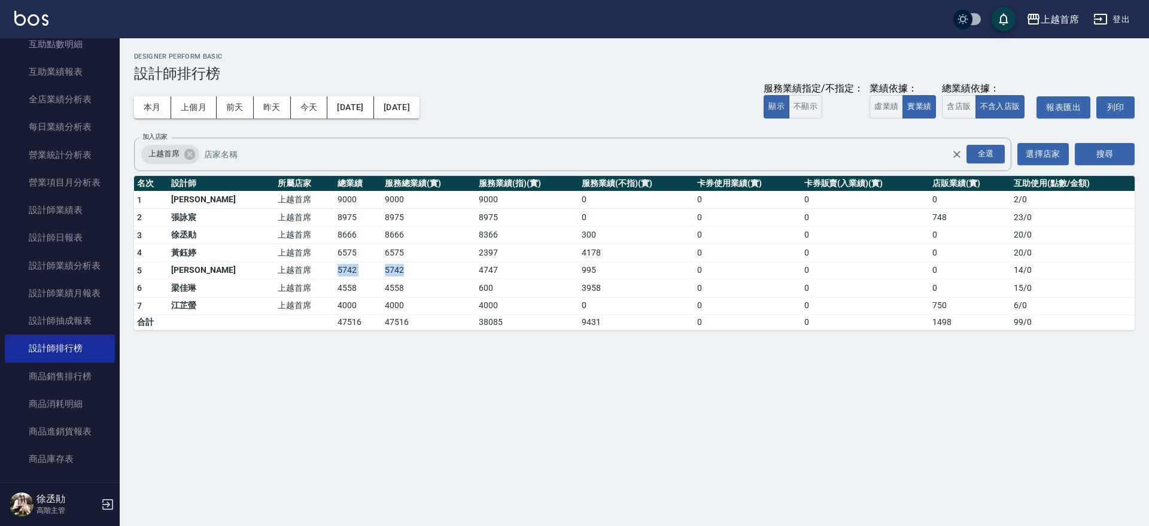
click at [281, 269] on td "上越首席" at bounding box center [305, 271] width 60 height 18
drag, startPoint x: 256, startPoint y: 269, endPoint x: 324, endPoint y: 275, distance: 68.5
click at [324, 275] on tr "5 [PERSON_NAME]首席 5742 5742 4747 995 0 0 0 14 / 0" at bounding box center [634, 271] width 1001 height 18
click at [335, 275] on td "5742" at bounding box center [358, 271] width 47 height 18
click at [156, 105] on button "本月" at bounding box center [152, 107] width 37 height 22
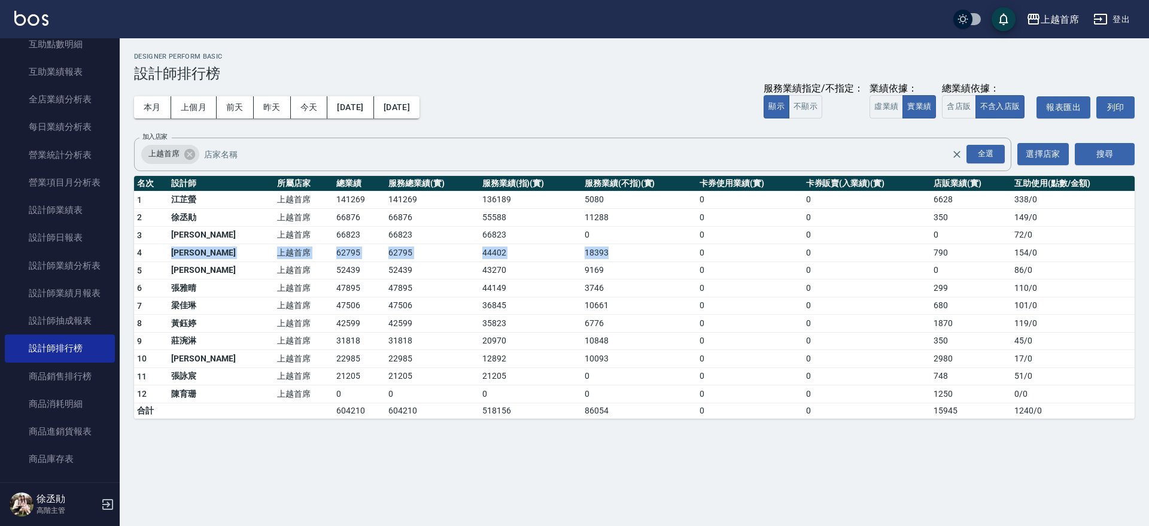
drag, startPoint x: 201, startPoint y: 244, endPoint x: 628, endPoint y: 245, distance: 426.7
click at [628, 245] on tr "4 [PERSON_NAME]首席 62795 62795 44402 18393 0 0 790 154 / 0" at bounding box center [634, 253] width 1001 height 18
click at [628, 245] on td "18393" at bounding box center [639, 253] width 115 height 18
drag, startPoint x: 628, startPoint y: 245, endPoint x: 522, endPoint y: 248, distance: 106.0
click at [522, 248] on tr "4 [PERSON_NAME]首席 62795 62795 44402 18393 0 0 790 154 / 0" at bounding box center [634, 253] width 1001 height 18
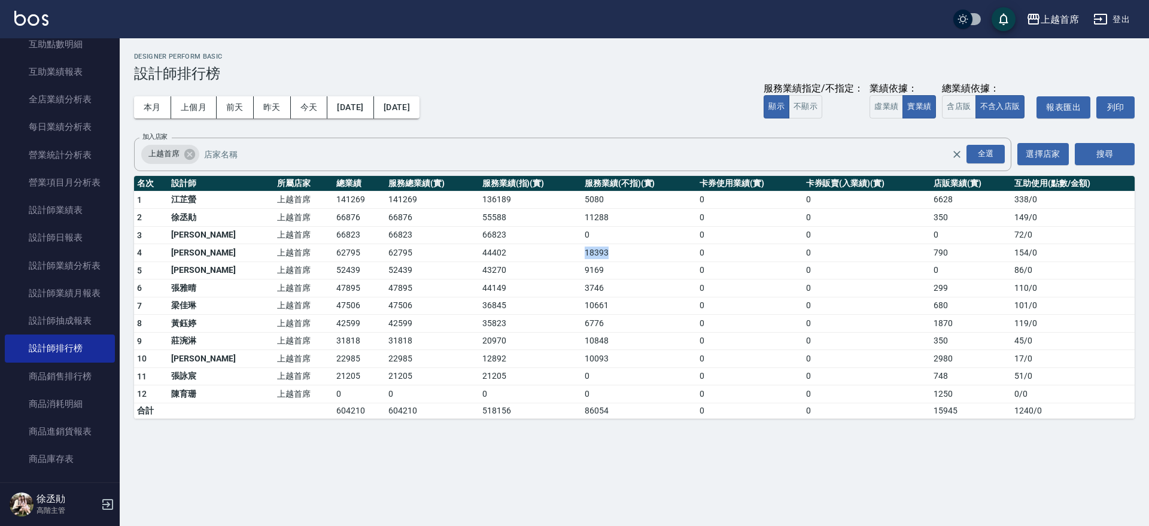
click at [522, 248] on td "44402" at bounding box center [530, 253] width 102 height 18
drag, startPoint x: 508, startPoint y: 248, endPoint x: 390, endPoint y: 246, distance: 118.5
click at [390, 246] on tr "4 [PERSON_NAME]首席 62795 62795 44402 18393 0 0 790 154 / 0" at bounding box center [634, 253] width 1001 height 18
click at [390, 246] on td "62795" at bounding box center [431, 253] width 93 height 18
drag, startPoint x: 390, startPoint y: 246, endPoint x: 303, endPoint y: 244, distance: 86.8
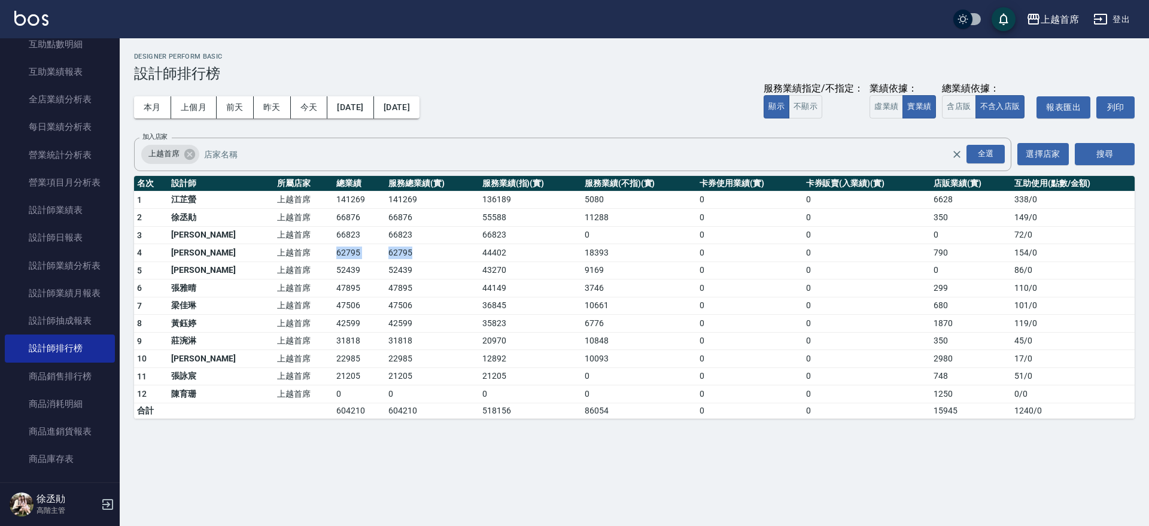
click at [305, 244] on tr "4 [PERSON_NAME]首席 62795 62795 44402 18393 0 0 790 154 / 0" at bounding box center [634, 253] width 1001 height 18
click at [279, 254] on td "上越首席" at bounding box center [303, 253] width 59 height 18
click at [227, 248] on td "[PERSON_NAME]" at bounding box center [221, 253] width 106 height 18
drag, startPoint x: 136, startPoint y: 253, endPoint x: 585, endPoint y: 245, distance: 448.4
click at [585, 245] on tr "4 [PERSON_NAME]首席 62795 62795 44402 18393 0 0 790 154 / 0" at bounding box center [634, 253] width 1001 height 18
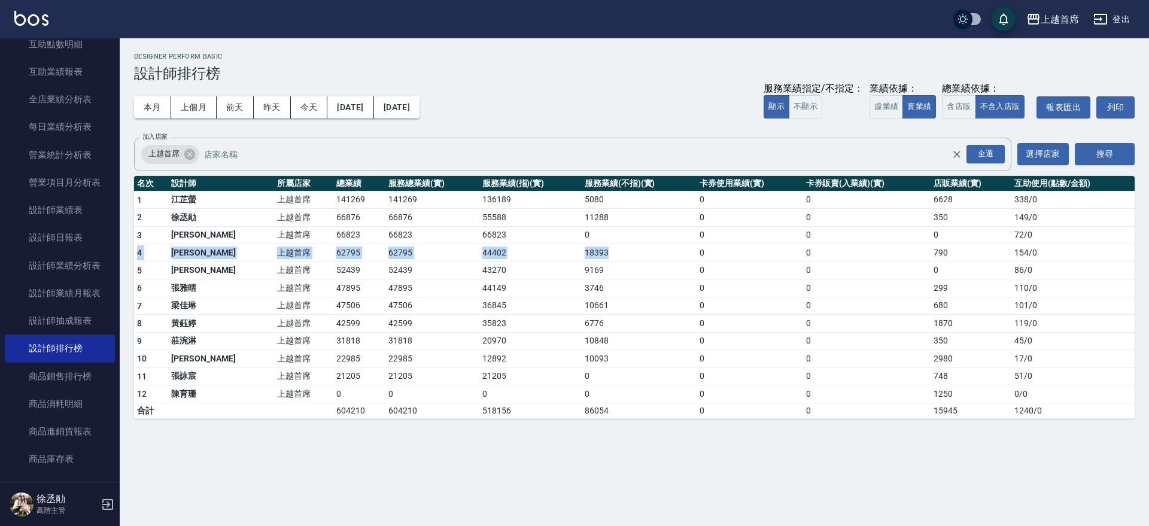
click at [585, 245] on td "18393" at bounding box center [639, 253] width 115 height 18
drag, startPoint x: 583, startPoint y: 245, endPoint x: 306, endPoint y: 250, distance: 276.6
click at [306, 250] on tr "4 [PERSON_NAME]首席 62795 62795 44402 18393 0 0 790 154 / 0" at bounding box center [634, 253] width 1001 height 18
drag, startPoint x: 306, startPoint y: 250, endPoint x: 293, endPoint y: 254, distance: 14.4
click at [333, 250] on td "62795" at bounding box center [359, 253] width 52 height 18
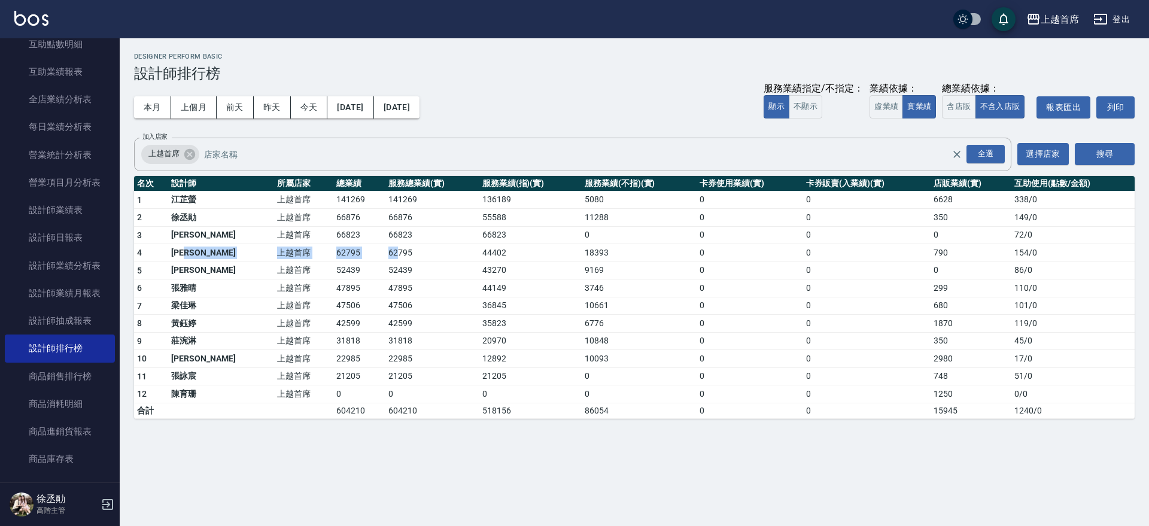
drag, startPoint x: 272, startPoint y: 254, endPoint x: 417, endPoint y: 254, distance: 144.2
click at [417, 254] on tr "4 [PERSON_NAME]首席 62795 62795 44402 18393 0 0 790 154 / 0" at bounding box center [634, 253] width 1001 height 18
click at [417, 254] on td "62795" at bounding box center [431, 253] width 93 height 18
drag, startPoint x: 372, startPoint y: 254, endPoint x: 321, endPoint y: 254, distance: 50.9
click at [321, 254] on tr "4 [PERSON_NAME]首席 62795 62795 44402 18393 0 0 790 154 / 0" at bounding box center [634, 253] width 1001 height 18
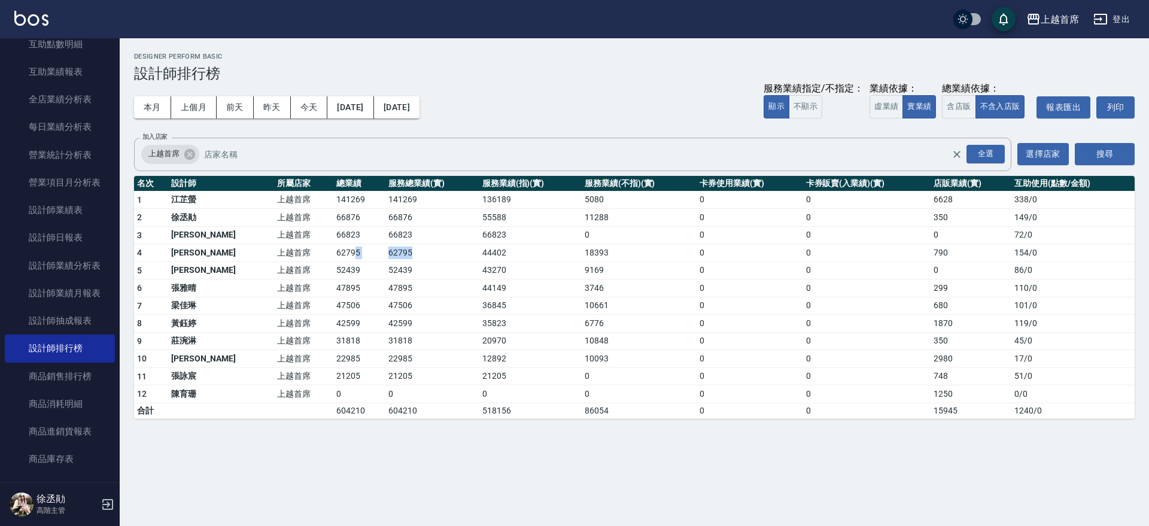
click at [333, 254] on td "62795" at bounding box center [359, 253] width 52 height 18
drag, startPoint x: 286, startPoint y: 256, endPoint x: 536, endPoint y: 272, distance: 250.7
click at [542, 272] on tbody "1 [PERSON_NAME]首席 141269 141269 136189 5080 0 0 6628 338 / 0 2 [PERSON_NAME]首席 …" at bounding box center [634, 304] width 1001 height 227
click at [536, 272] on td "43270" at bounding box center [530, 271] width 102 height 18
drag, startPoint x: 412, startPoint y: 251, endPoint x: 337, endPoint y: 251, distance: 75.4
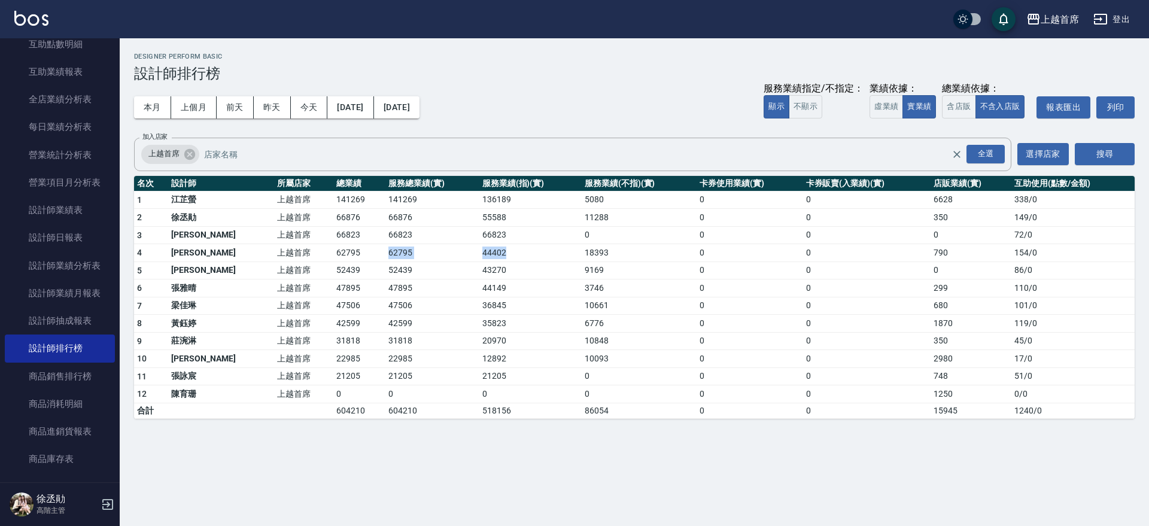
click at [337, 251] on tr "4 [PERSON_NAME]首席 62795 62795 44402 18393 0 0 790 154 / 0" at bounding box center [634, 253] width 1001 height 18
drag, startPoint x: 279, startPoint y: 253, endPoint x: 214, endPoint y: 253, distance: 64.6
click at [214, 253] on tr "4 [PERSON_NAME]首席 62795 62795 44402 18393 0 0 790 154 / 0" at bounding box center [634, 253] width 1001 height 18
drag, startPoint x: 214, startPoint y: 253, endPoint x: 166, endPoint y: 253, distance: 48.5
click at [214, 253] on td "[PERSON_NAME]" at bounding box center [221, 253] width 106 height 18
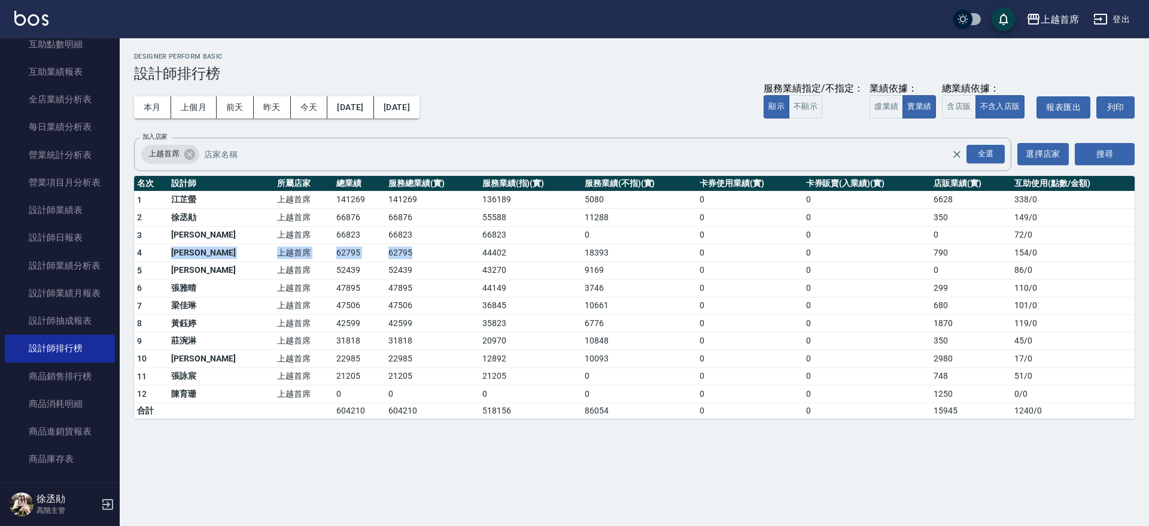
drag, startPoint x: 166, startPoint y: 253, endPoint x: 384, endPoint y: 253, distance: 217.9
click at [384, 253] on tr "4 [PERSON_NAME]首席 62795 62795 44402 18393 0 0 790 154 / 0" at bounding box center [634, 253] width 1001 height 18
click at [385, 253] on td "62795" at bounding box center [431, 253] width 93 height 18
click at [275, 246] on tr "4 [PERSON_NAME]首席 62795 62795 44402 18393 0 0 790 154 / 0" at bounding box center [634, 253] width 1001 height 18
click at [275, 246] on td "上越首席" at bounding box center [303, 253] width 59 height 18
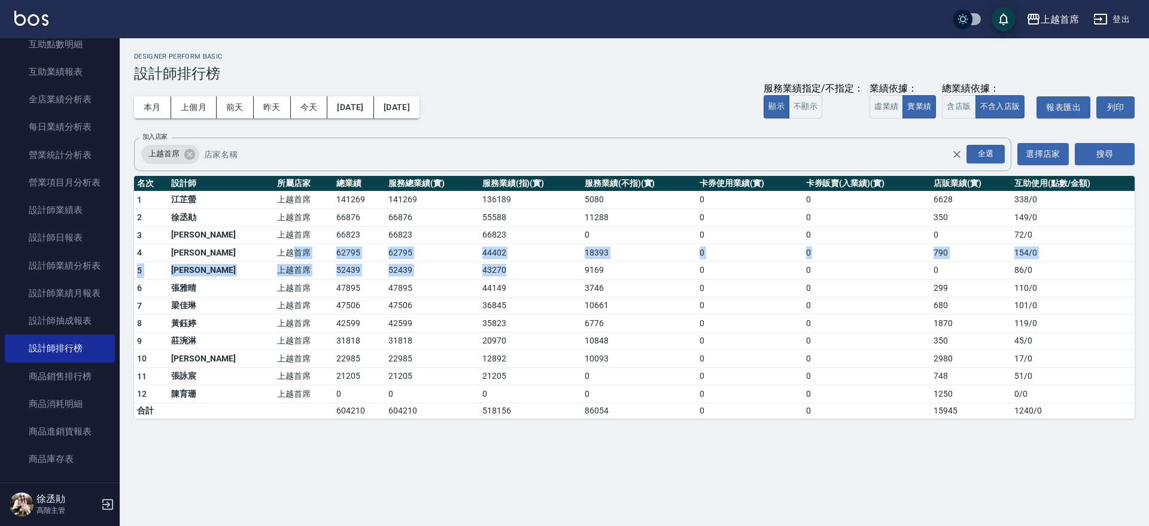
drag, startPoint x: 255, startPoint y: 246, endPoint x: 463, endPoint y: 261, distance: 208.8
click at [484, 262] on tbody "1 [PERSON_NAME]首席 141269 141269 136189 5080 0 0 6628 338 / 0 2 [PERSON_NAME]首席 …" at bounding box center [634, 304] width 1001 height 227
click at [479, 262] on td "43270" at bounding box center [530, 271] width 102 height 18
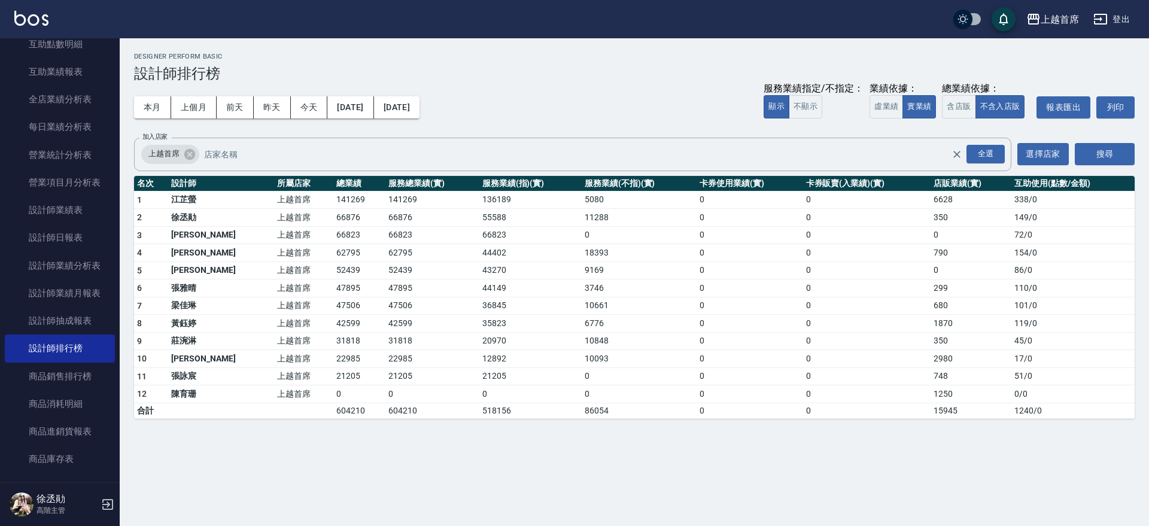
click at [387, 251] on td "62795" at bounding box center [431, 253] width 93 height 18
drag, startPoint x: 396, startPoint y: 259, endPoint x: 620, endPoint y: 250, distance: 224.6
click at [620, 250] on tr "4 [PERSON_NAME]首席 62795 62795 44402 18393 0 0 790 154 / 0" at bounding box center [634, 253] width 1001 height 18
click at [620, 251] on td "18393" at bounding box center [639, 253] width 115 height 18
drag, startPoint x: 676, startPoint y: 262, endPoint x: 799, endPoint y: 256, distance: 122.8
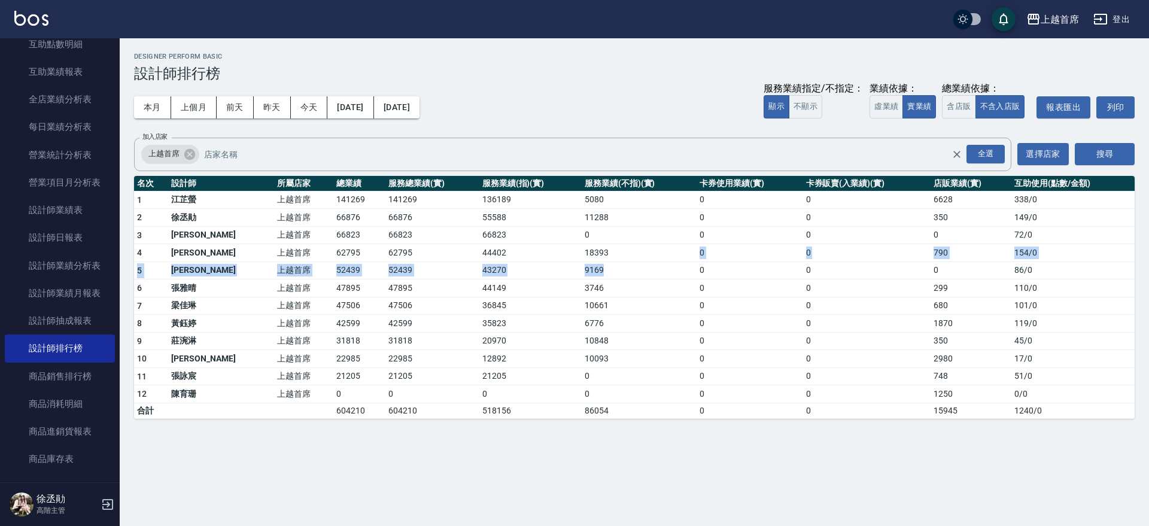
click at [700, 244] on tbody "1 [PERSON_NAME]首席 141269 141269 136189 5080 0 0 6628 338 / 0 2 [PERSON_NAME]首席 …" at bounding box center [634, 304] width 1001 height 227
click at [867, 267] on td "0" at bounding box center [866, 271] width 127 height 18
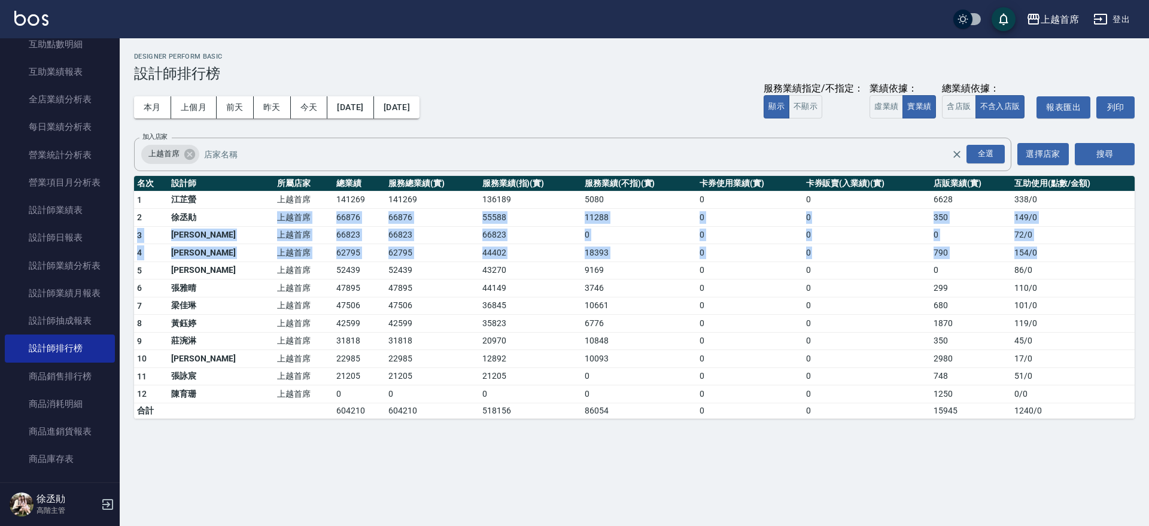
drag, startPoint x: 1033, startPoint y: 256, endPoint x: 232, endPoint y: 208, distance: 802.8
click at [242, 208] on tbody "1 [PERSON_NAME]首席 141269 141269 136189 5080 0 0 6628 338 / 0 2 [PERSON_NAME]首席 …" at bounding box center [634, 304] width 1001 height 227
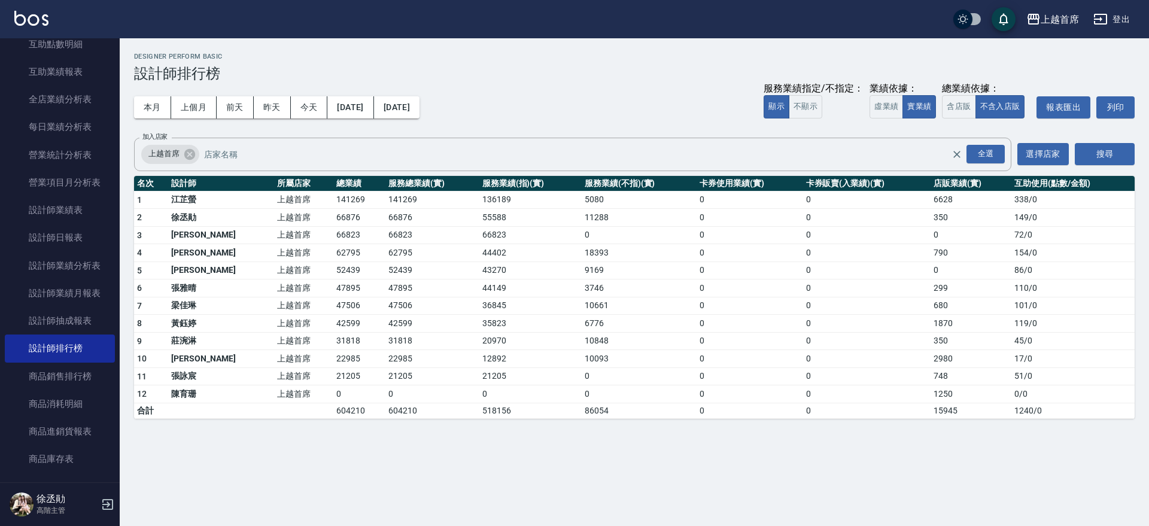
click at [232, 207] on td "江芷螢" at bounding box center [221, 200] width 106 height 18
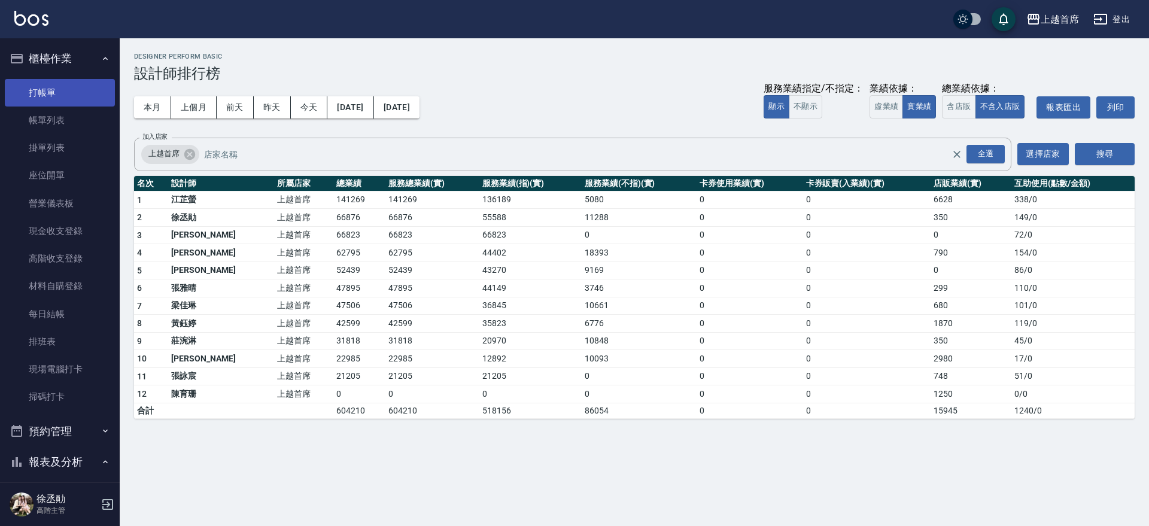
click at [60, 79] on link "打帳單" at bounding box center [60, 93] width 110 height 28
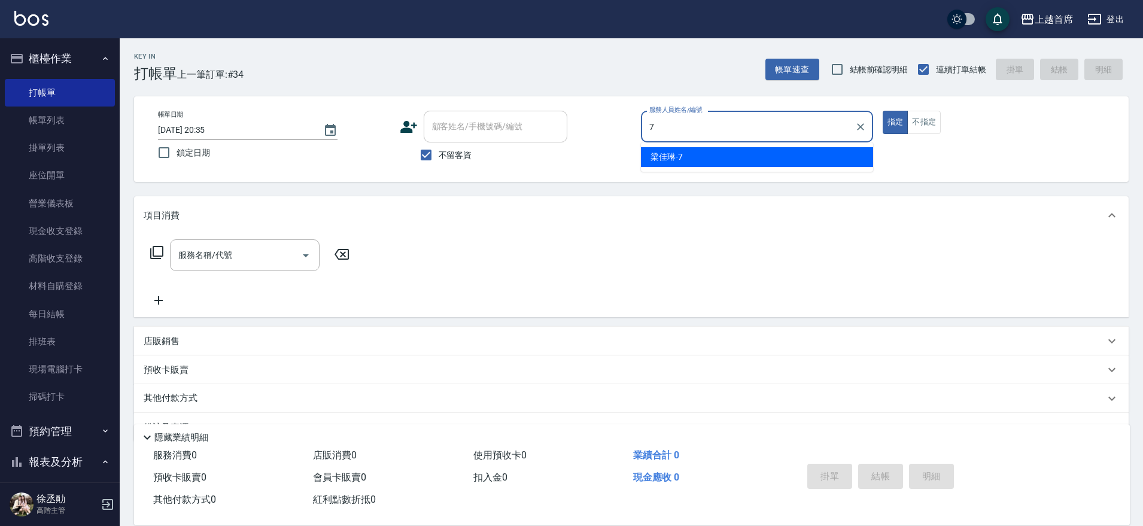
type input "[PERSON_NAME]-7"
type button "true"
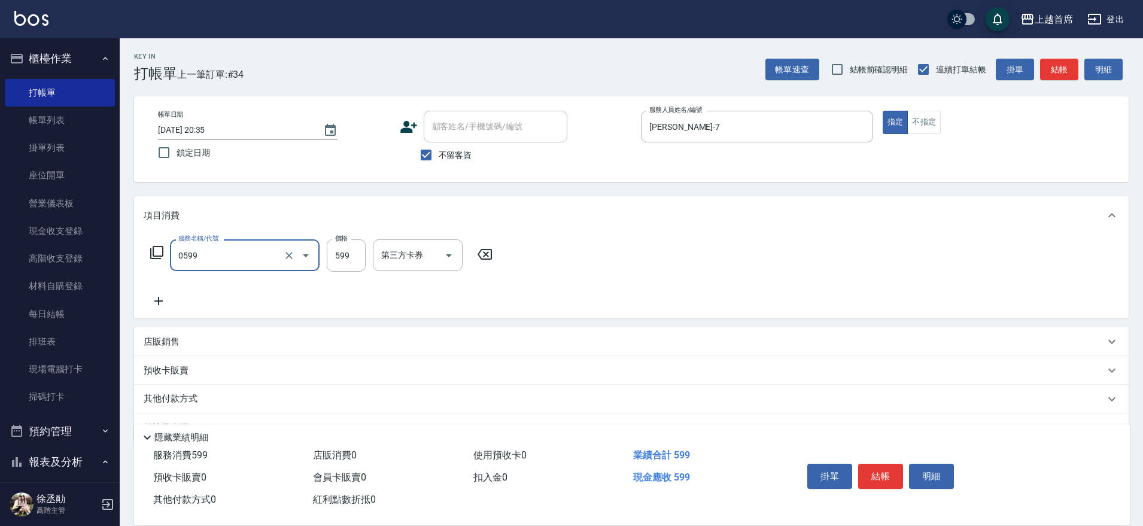
type input "[PERSON_NAME]spa(0599)"
type input "600"
type input "[PERSON_NAME]-23"
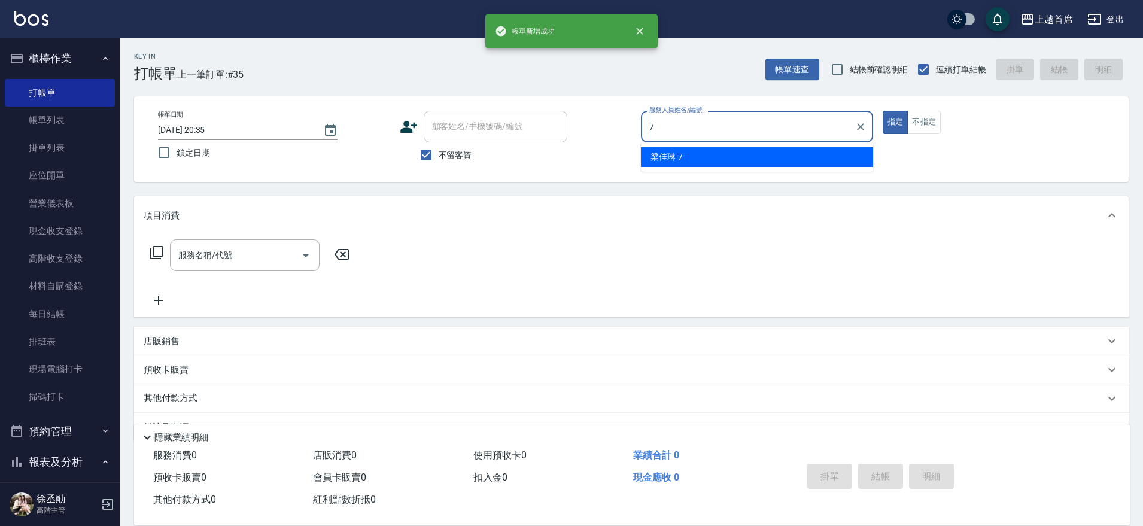
type input "[PERSON_NAME]-7"
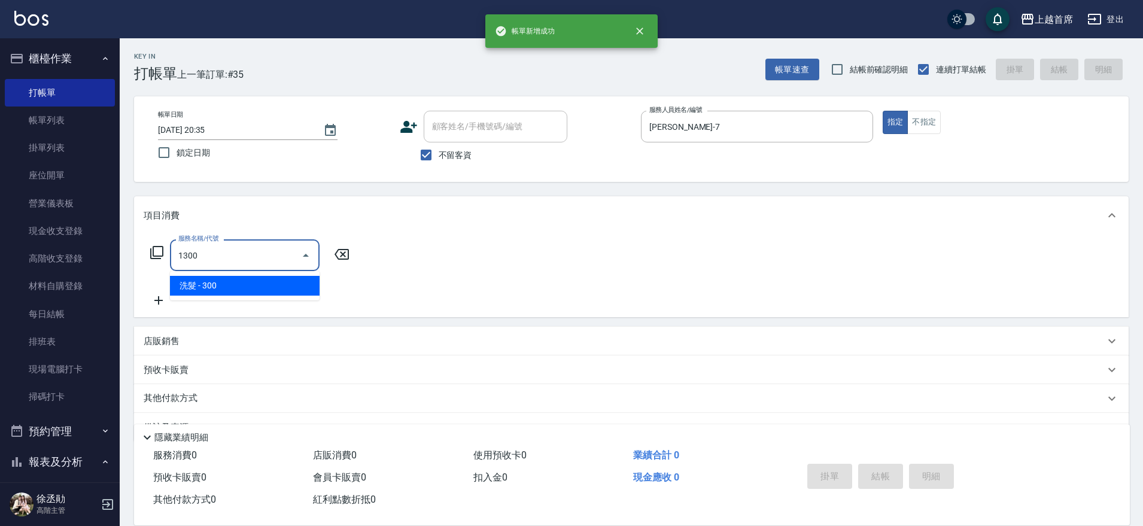
type input "洗髮(1300)"
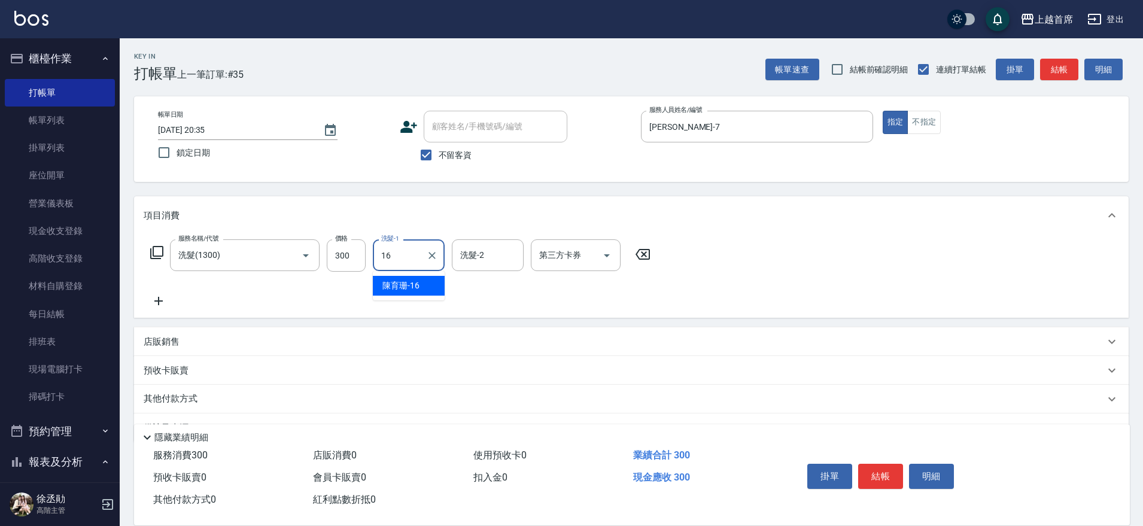
type input "[PERSON_NAME]-16"
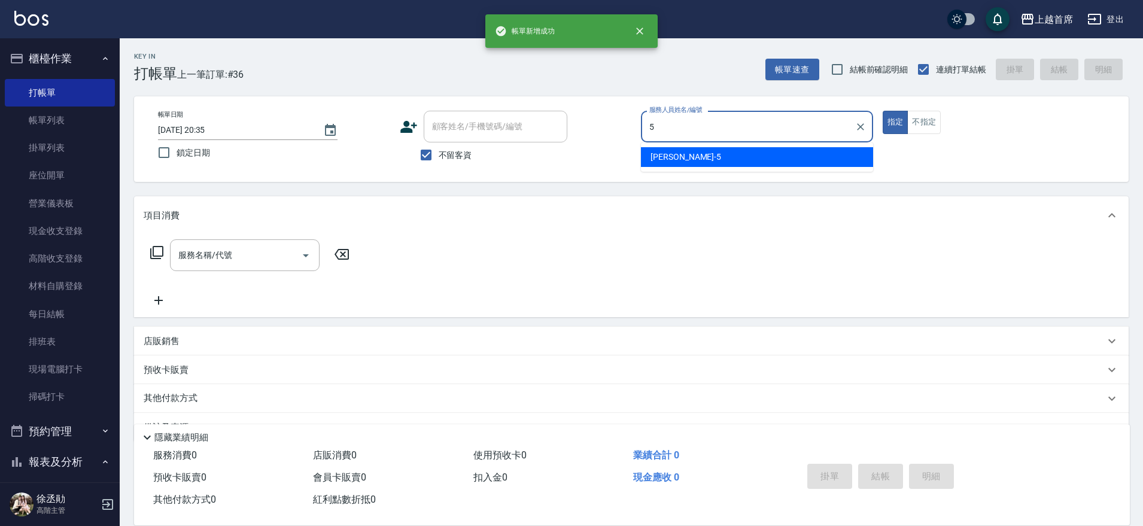
type input "[PERSON_NAME]-5"
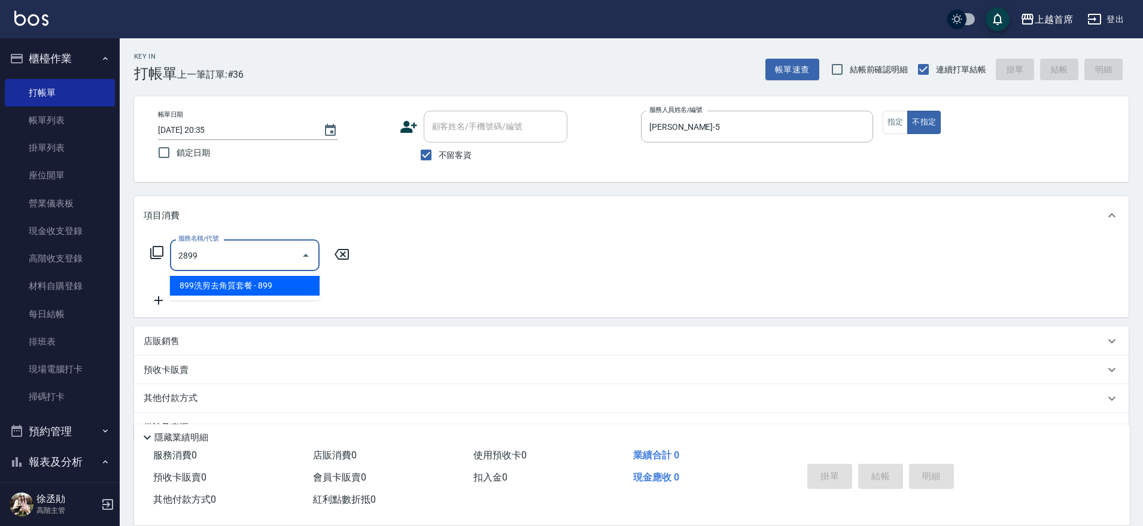
type input "899洗剪去角質套餐(2899)"
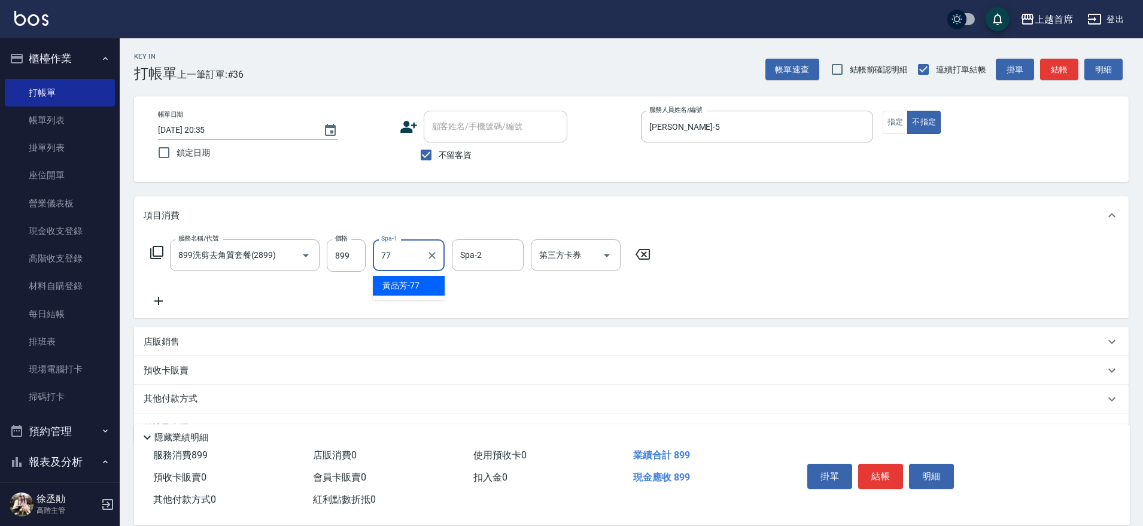
type input "[PERSON_NAME]-77"
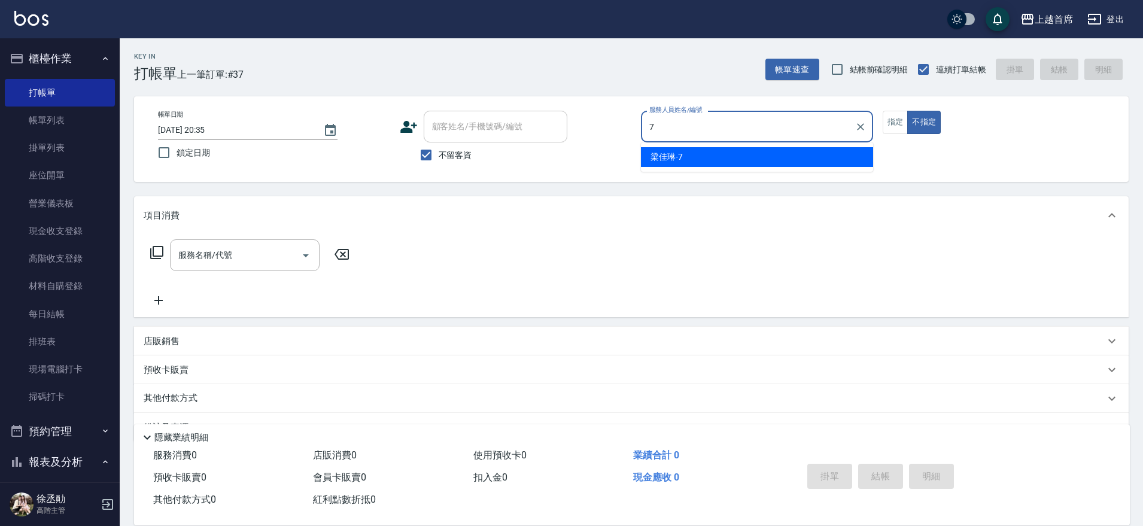
type input "[PERSON_NAME]-7"
type button "false"
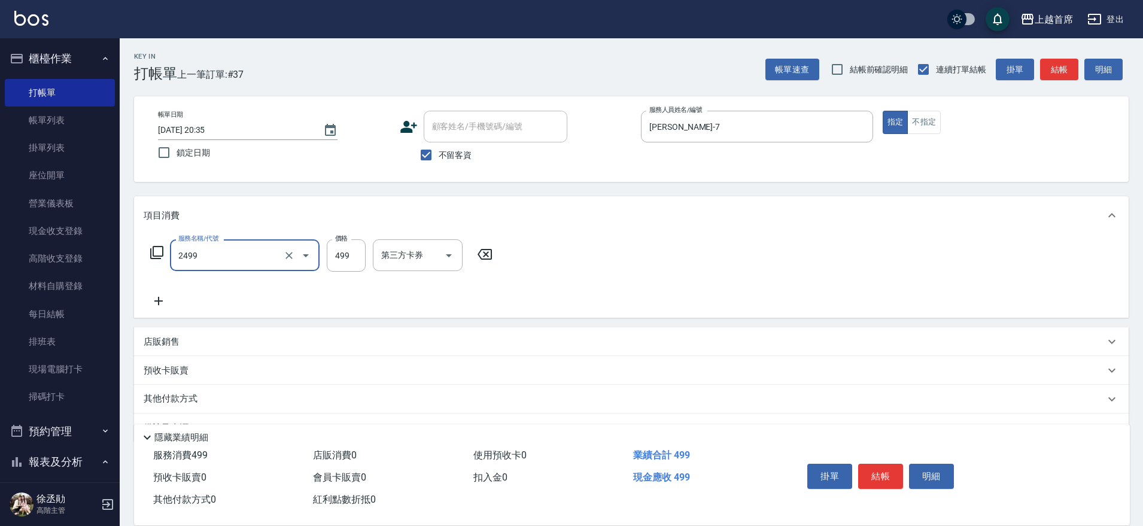
type input "499海鹽洗剪套餐(2499)"
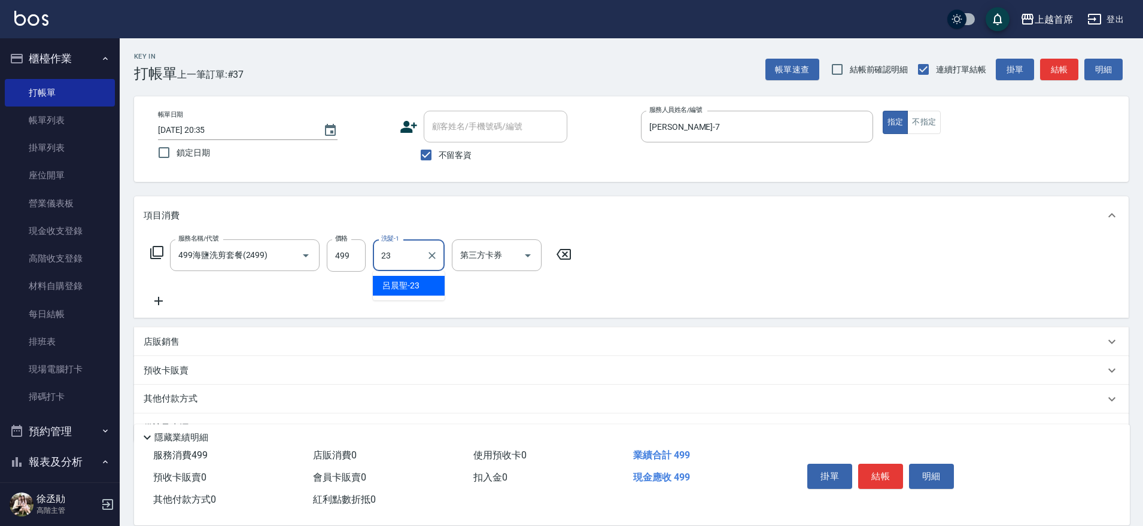
type input "[PERSON_NAME]-23"
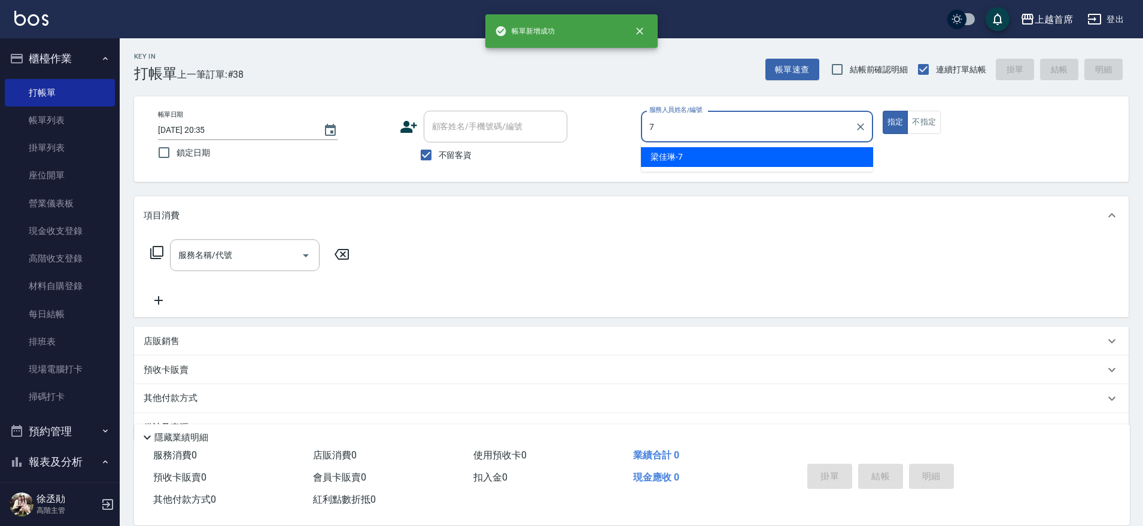
type input "[PERSON_NAME]-7"
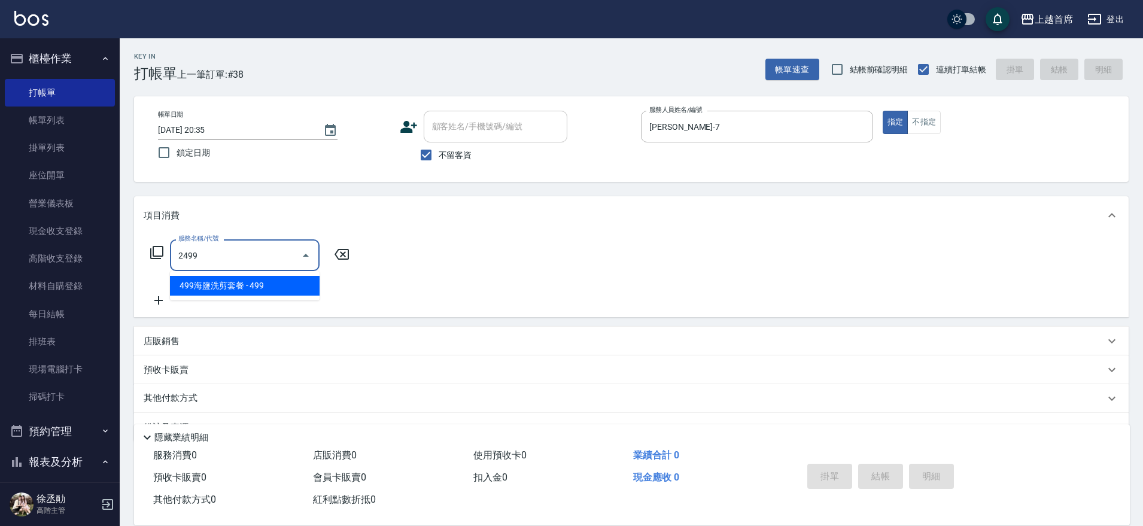
type input "499海鹽洗剪套餐(2499)"
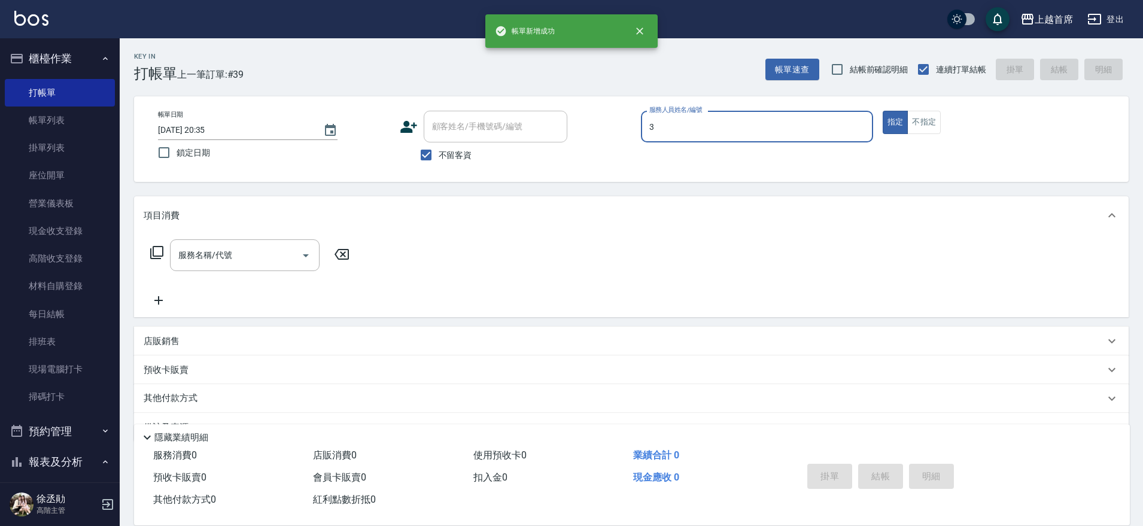
type input "[PERSON_NAME]-3"
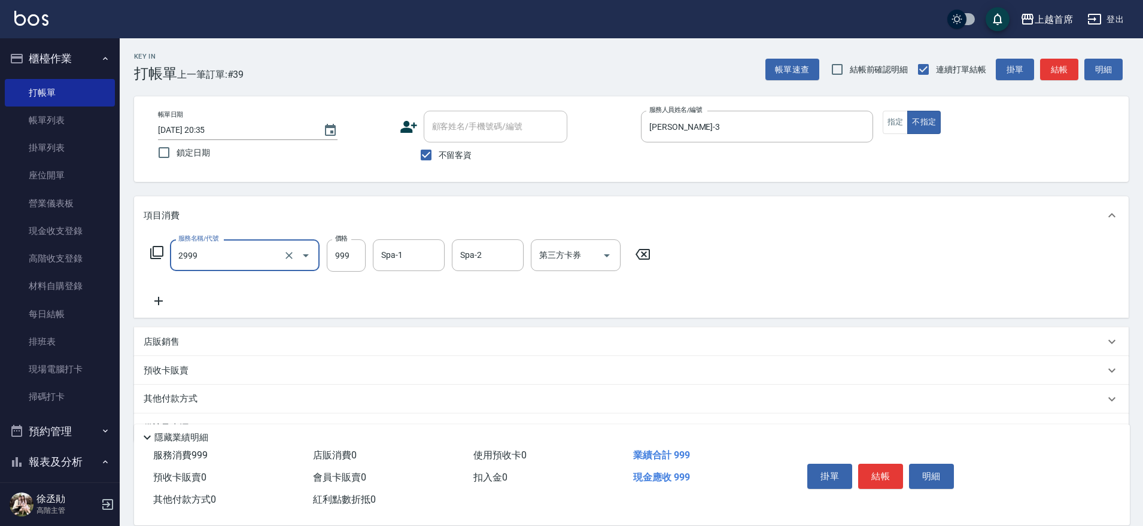
type input "spa精油洗剪套餐999(2999)"
type input "[PERSON_NAME]-16"
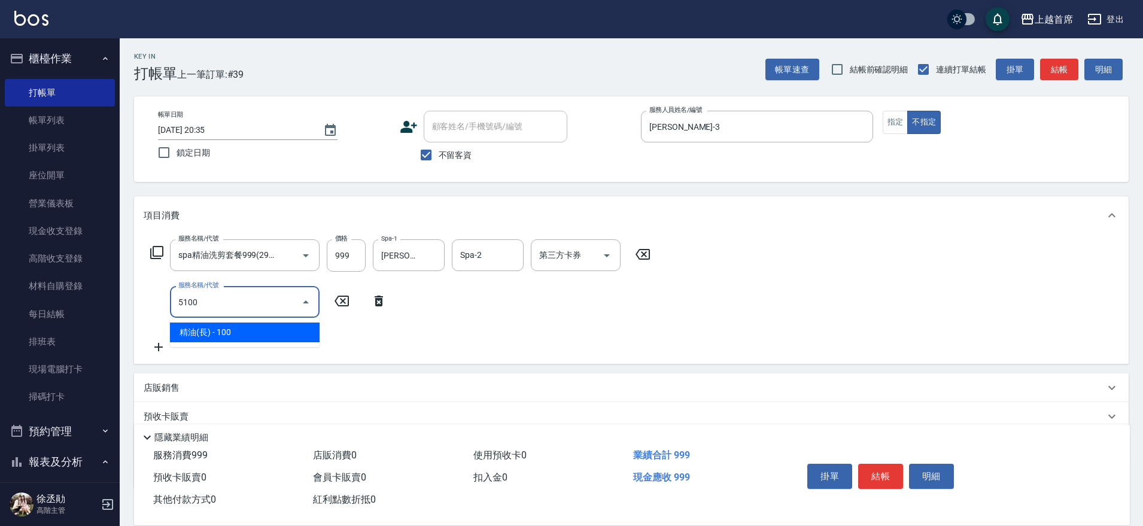
type input "精油(長)(5100)"
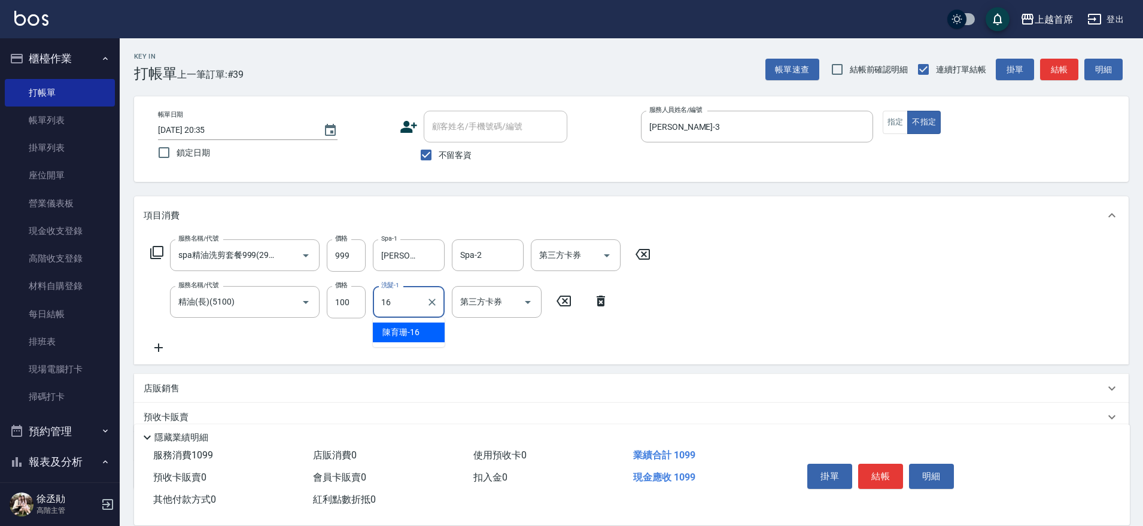
type input "[PERSON_NAME]-16"
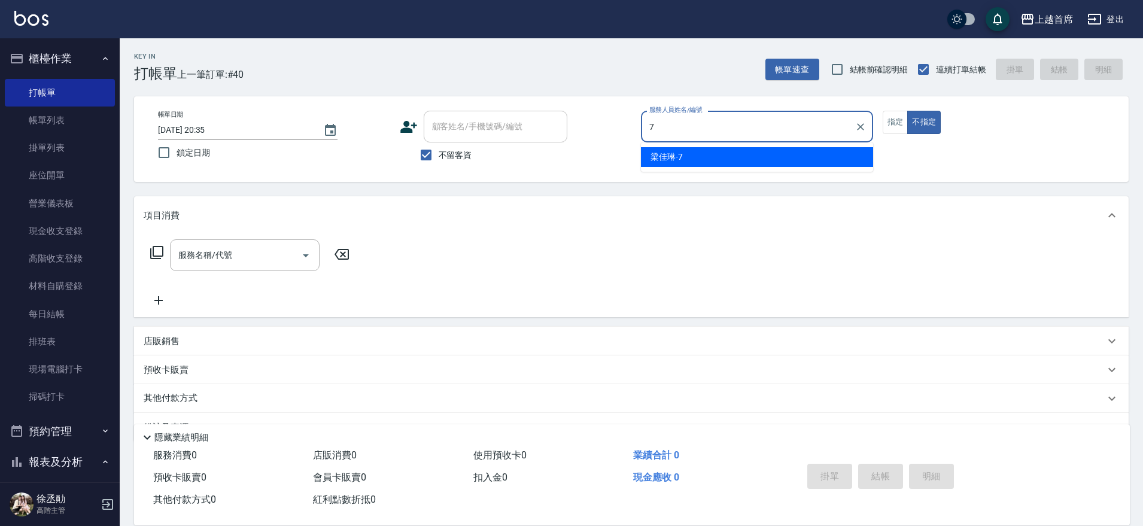
type input "[PERSON_NAME]-7"
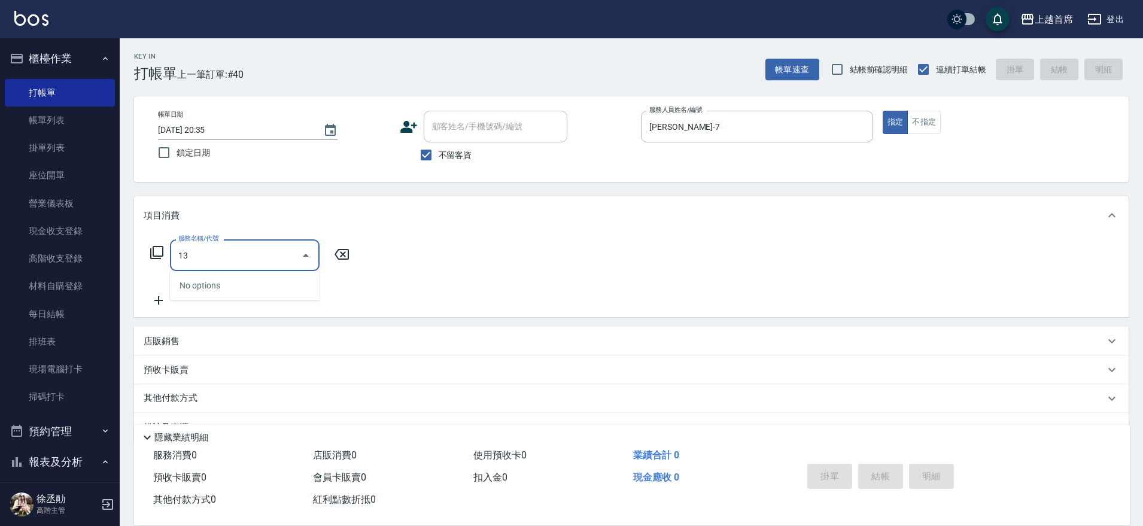
type input "1"
type input "單剪指定300(2300)"
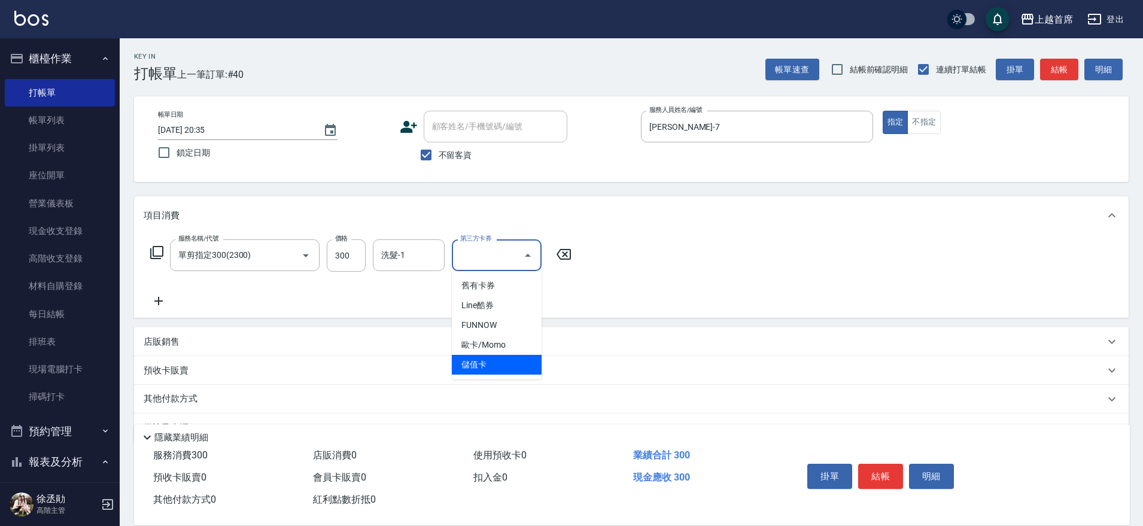
type input "儲值卡"
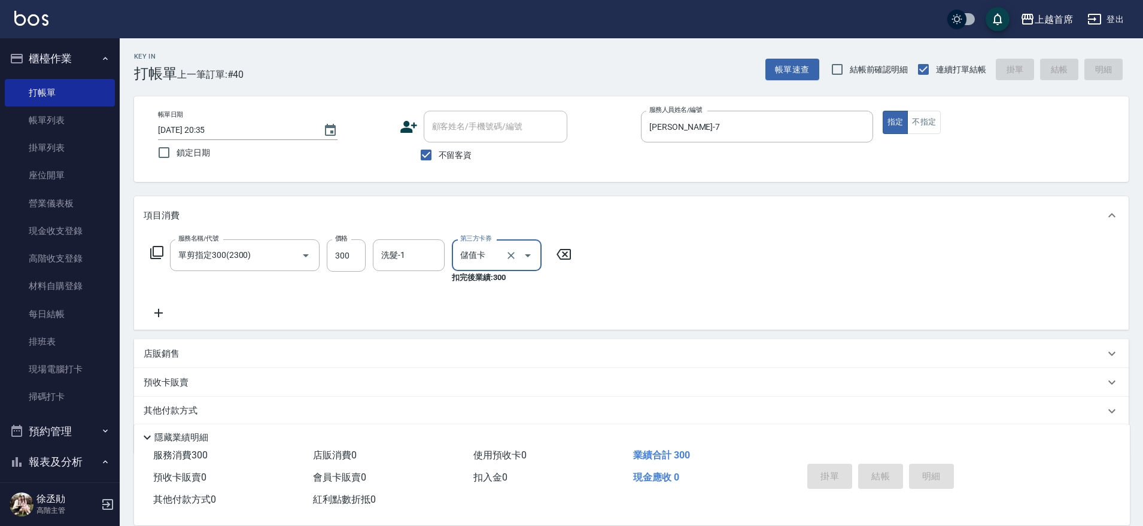
type input "[DATE] 20:36"
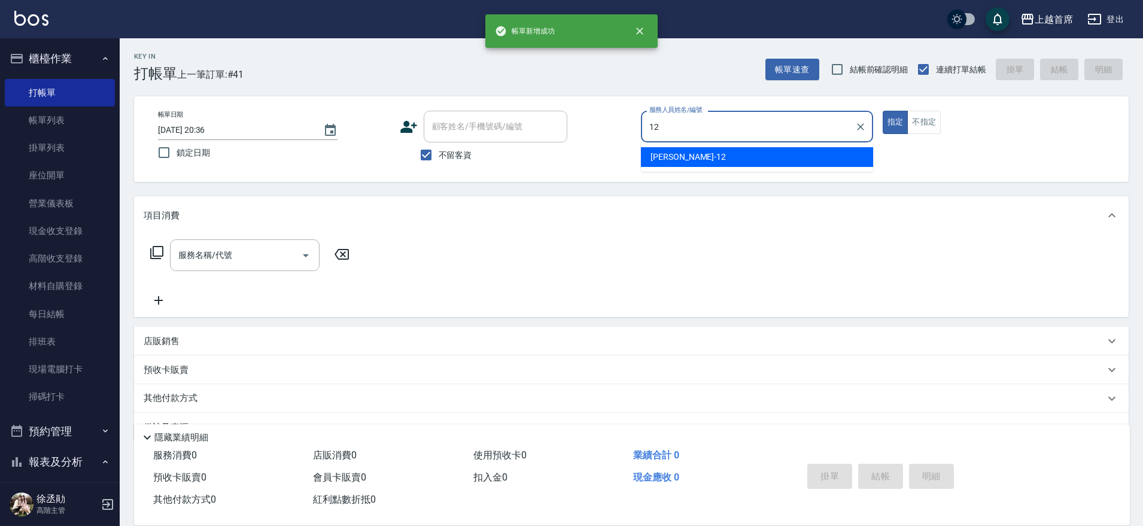
type input "[PERSON_NAME]-12"
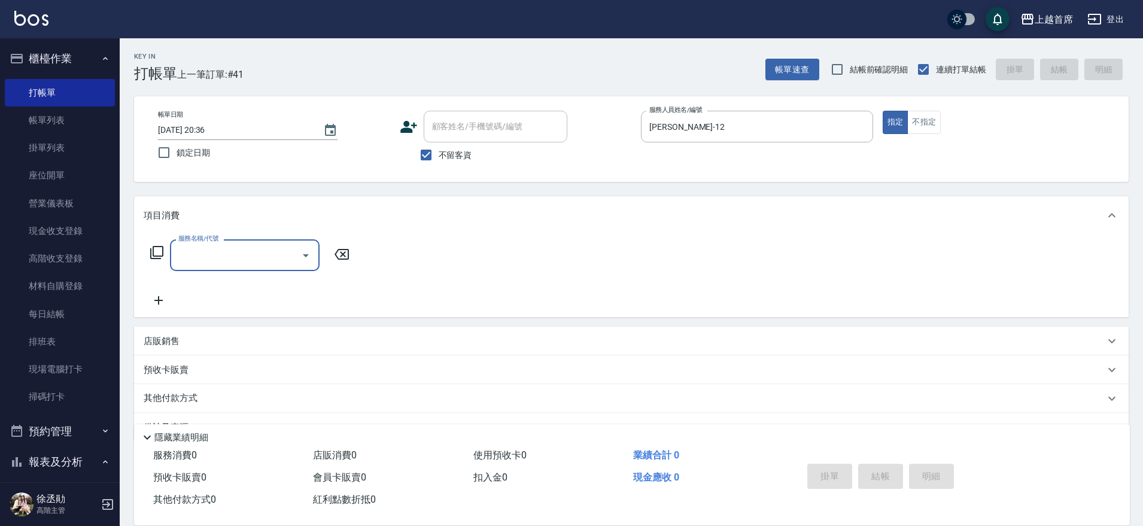
click at [190, 344] on div "店販銷售" at bounding box center [624, 341] width 961 height 13
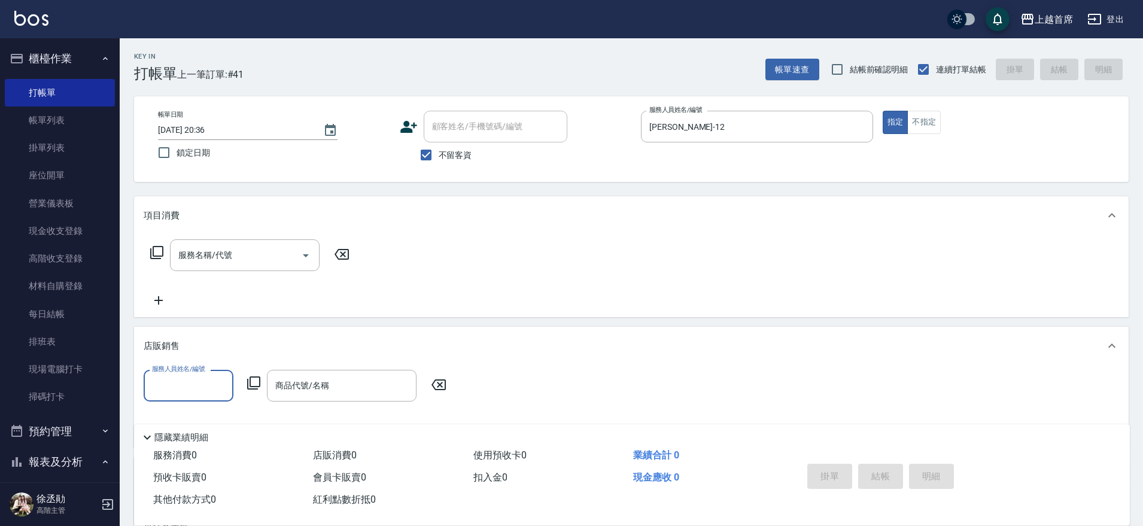
scroll to position [1, 0]
type input "[PERSON_NAME]-12"
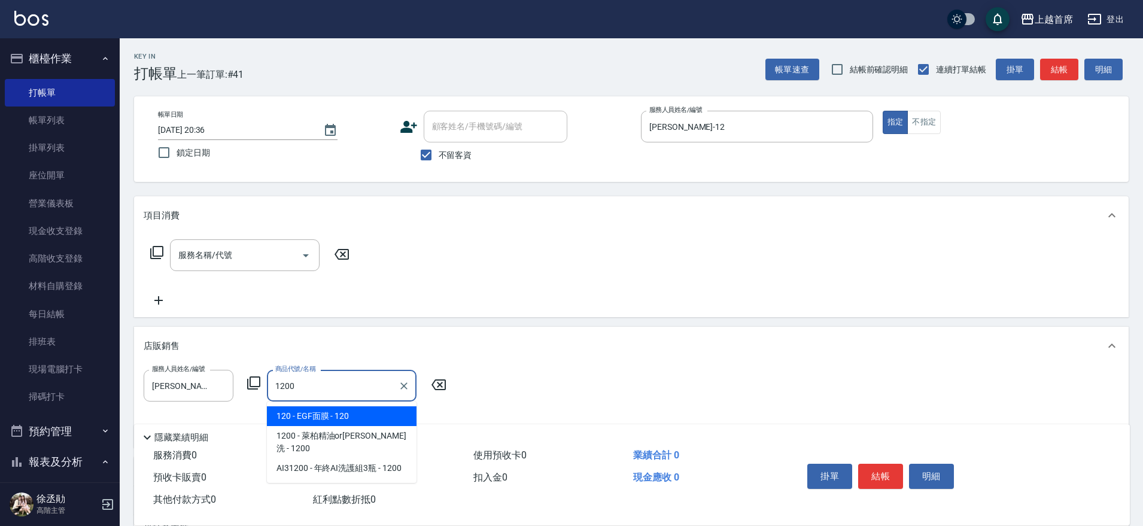
type input "萊柏精油or[PERSON_NAME]"
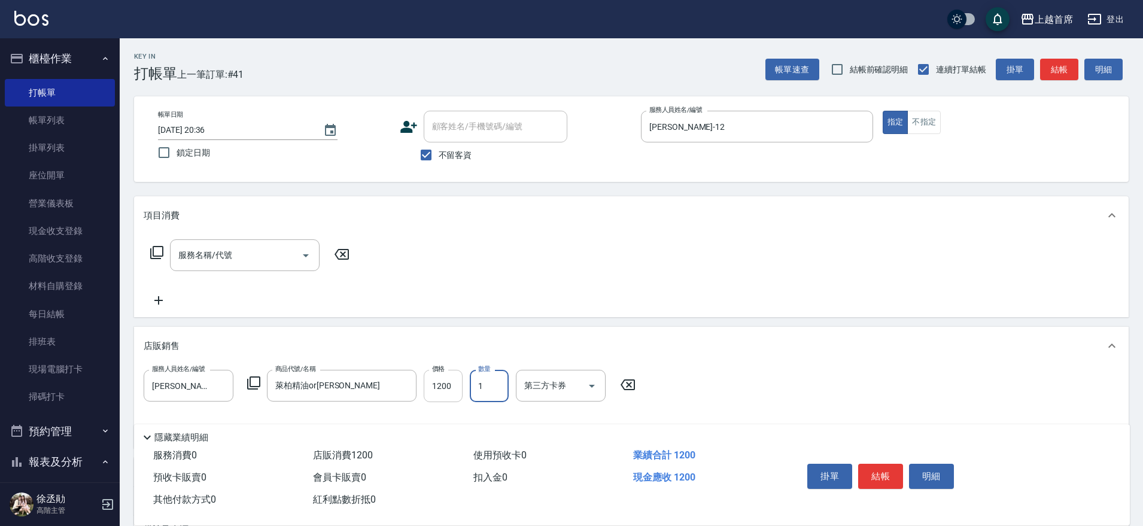
click at [434, 383] on input "1200" at bounding box center [443, 386] width 39 height 32
type input "1080"
type input "[PERSON_NAME]-12"
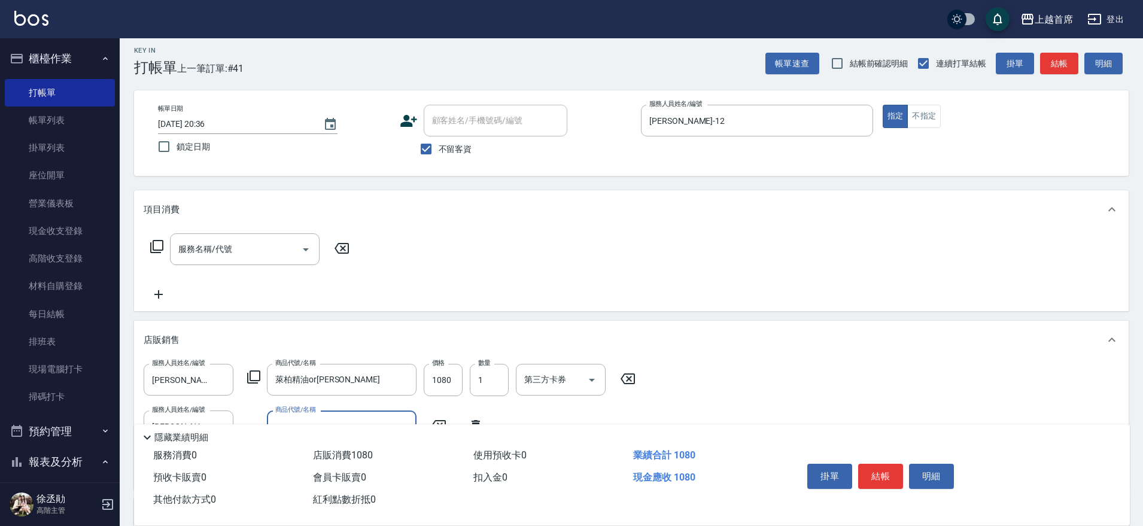
scroll to position [0, 0]
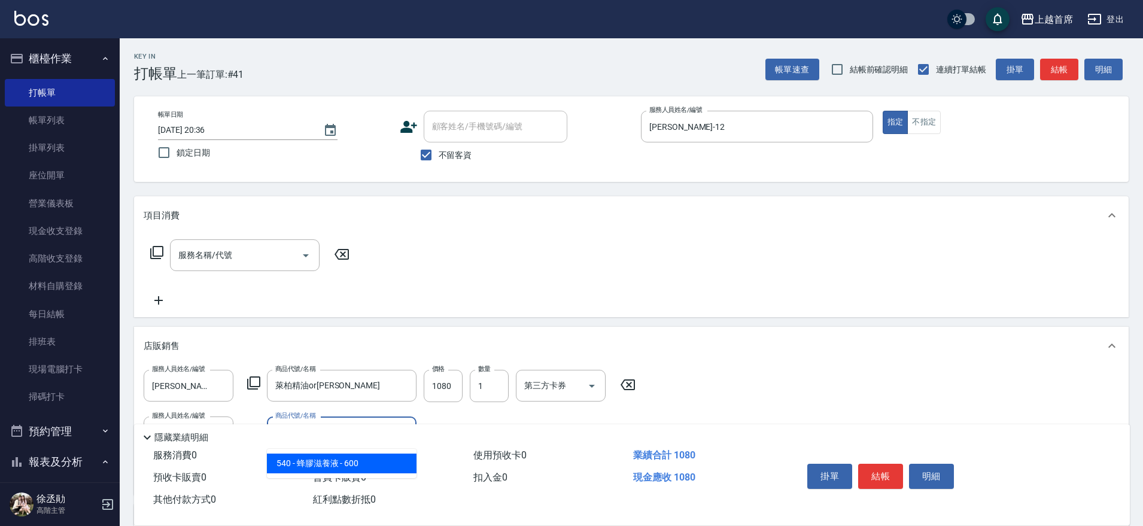
type input "蜂膠滋養液"
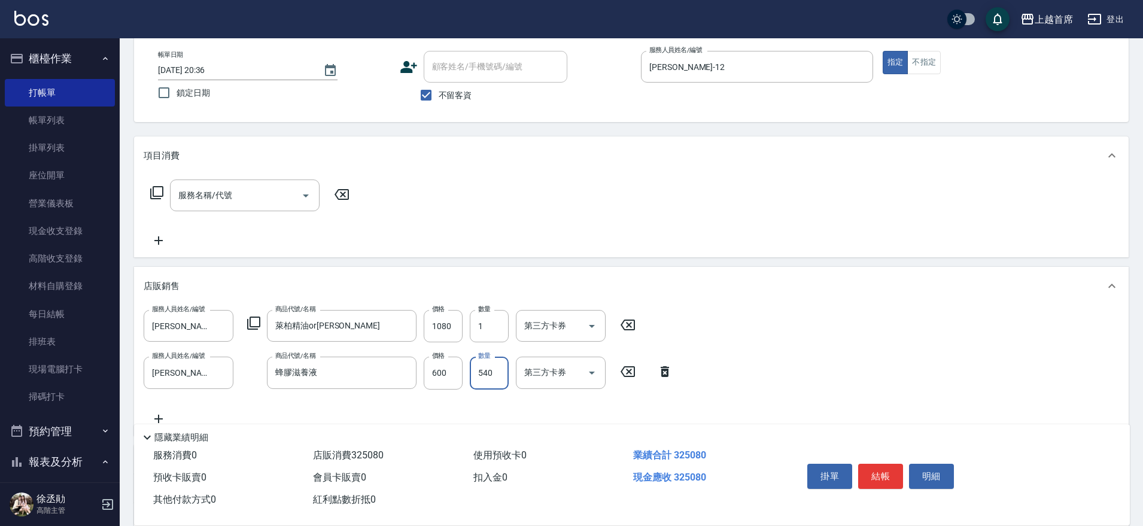
scroll to position [180, 0]
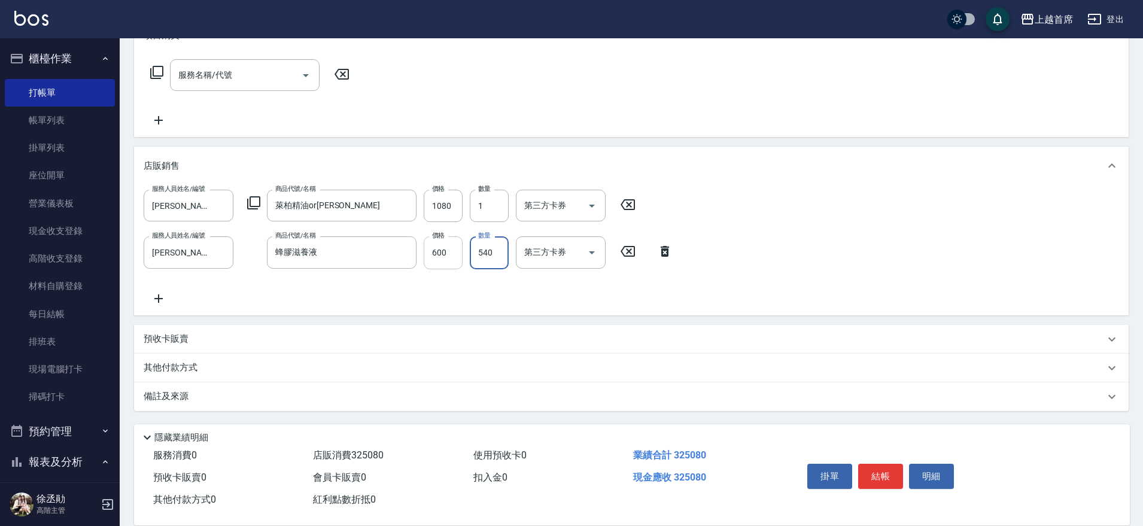
type input "540"
click at [462, 251] on input "600" at bounding box center [443, 252] width 39 height 32
type input "540"
type input "1"
click at [877, 464] on button "結帳" at bounding box center [880, 476] width 45 height 25
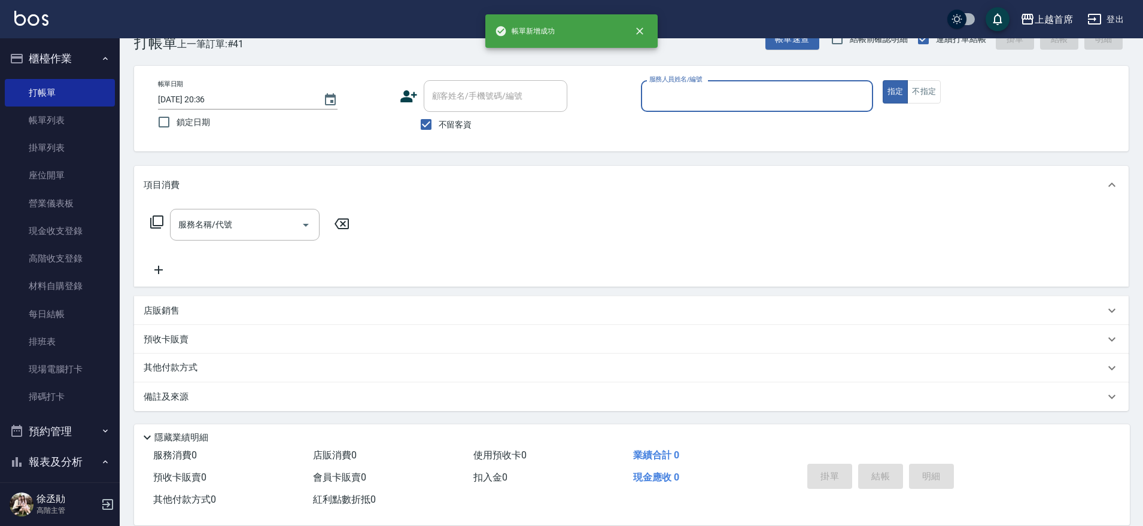
scroll to position [31, 0]
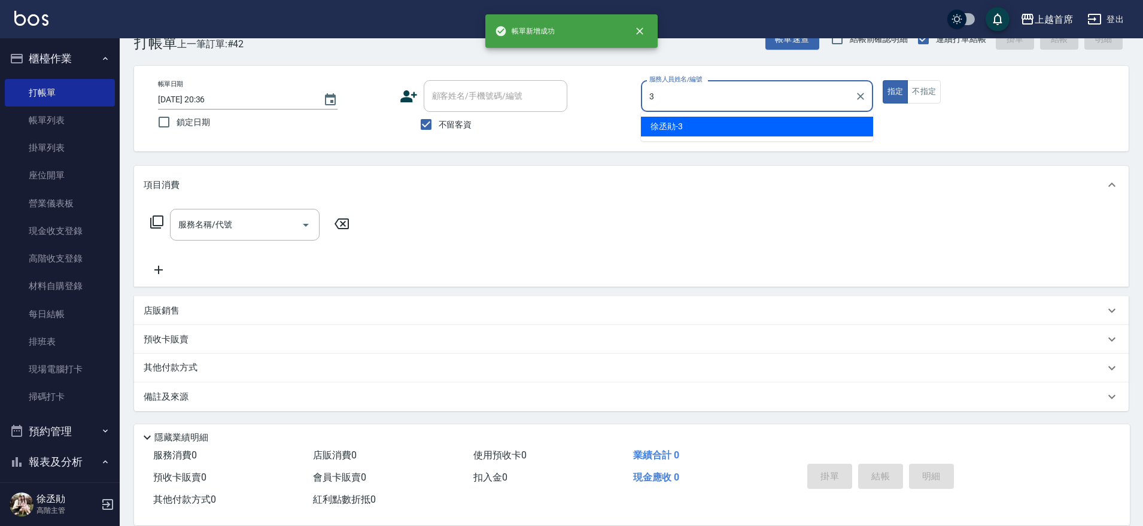
type input "[PERSON_NAME]-3"
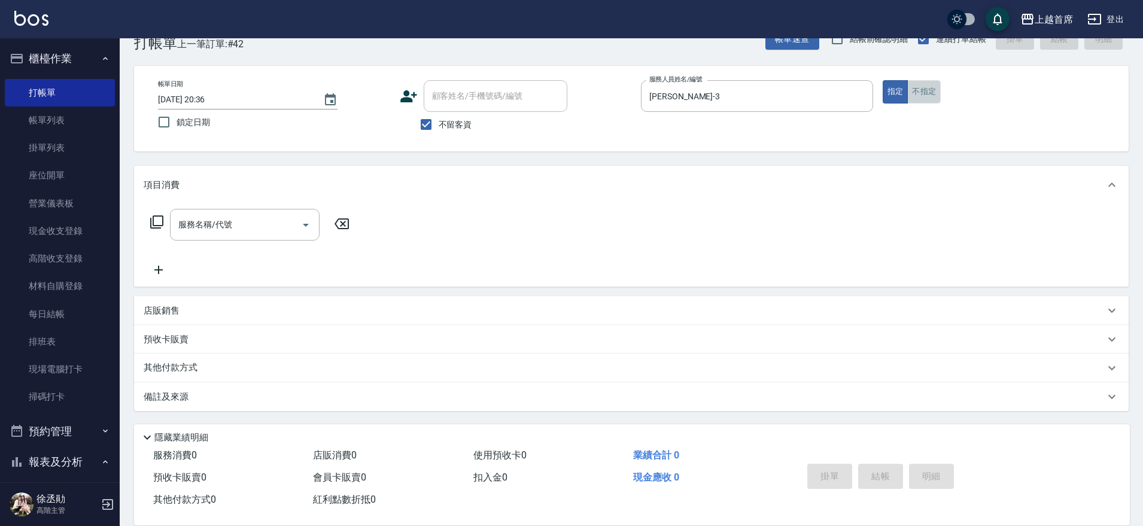
drag, startPoint x: 919, startPoint y: 90, endPoint x: 864, endPoint y: 129, distance: 67.4
click at [923, 90] on button "不指定" at bounding box center [924, 91] width 34 height 23
click at [233, 217] on input "服務名稱/代號" at bounding box center [235, 224] width 121 height 21
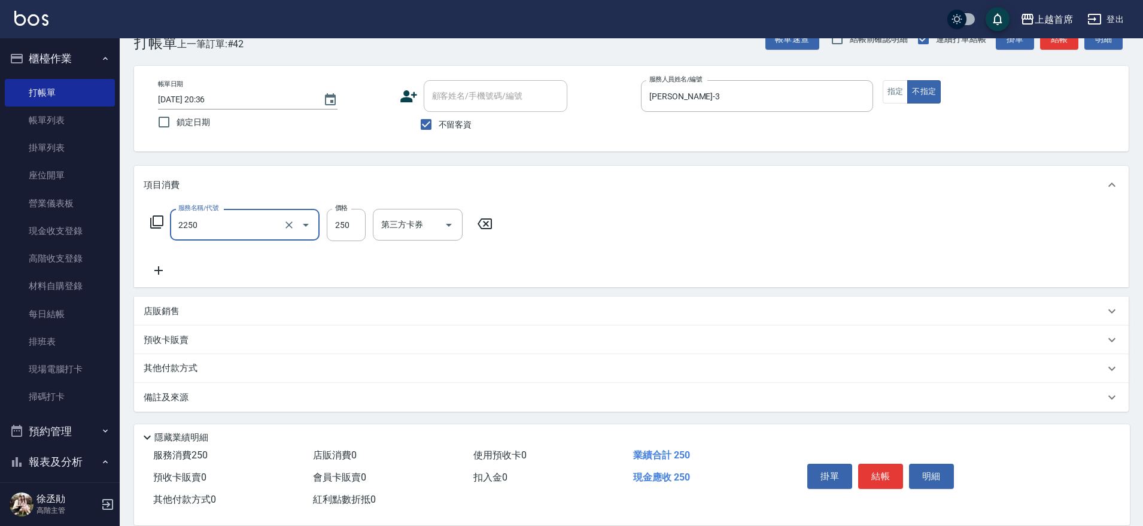
type input "單剪不指定250(2250)"
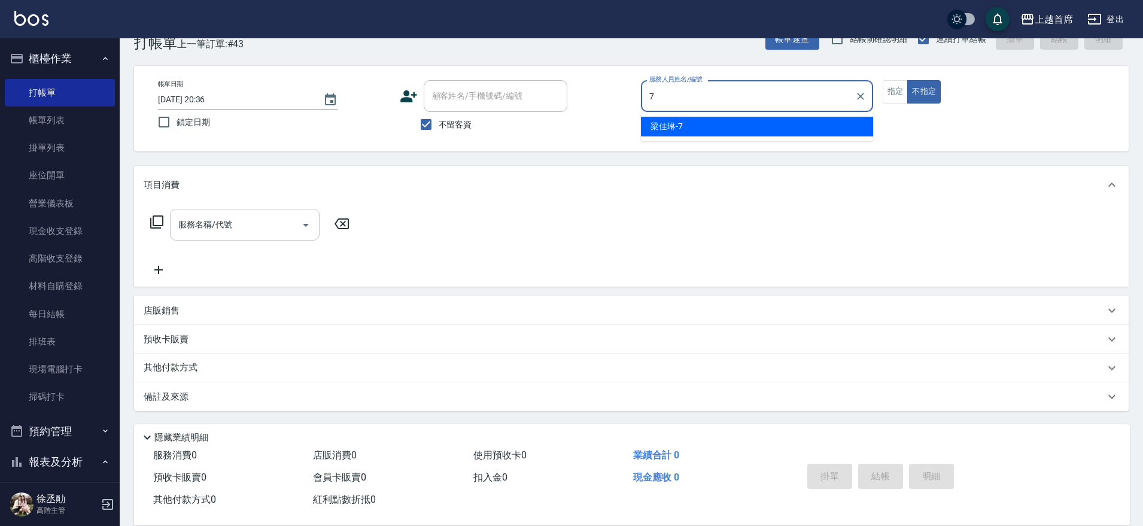
type input "[PERSON_NAME]-7"
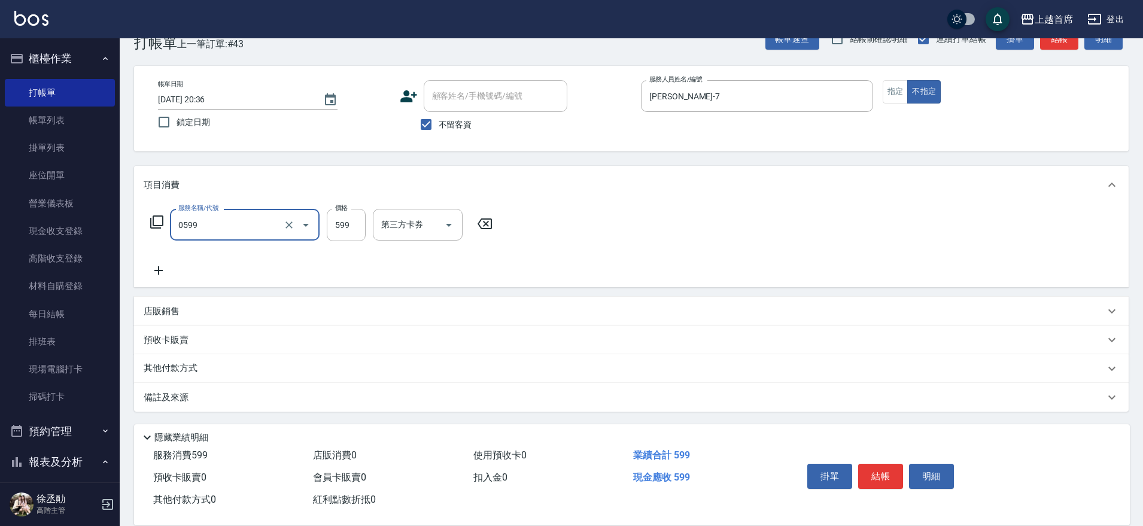
type input "[PERSON_NAME]spa(0599)"
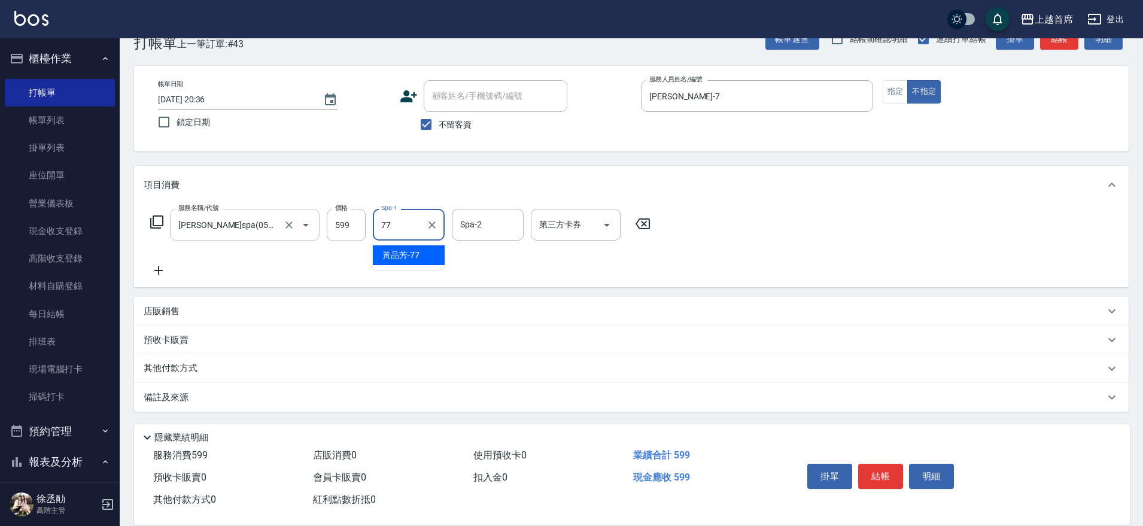
type input "[PERSON_NAME]-77"
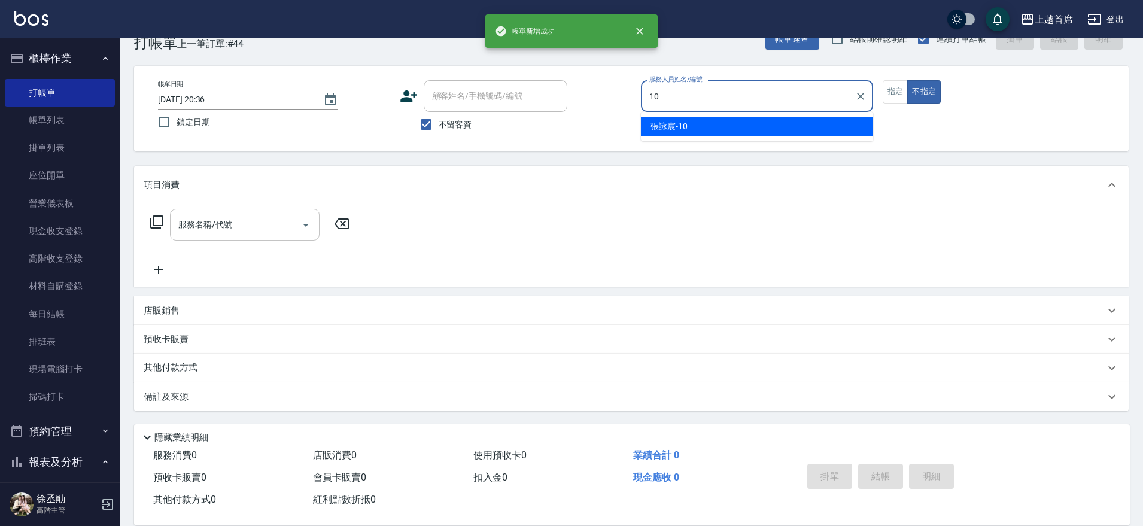
type input "[PERSON_NAME]-10"
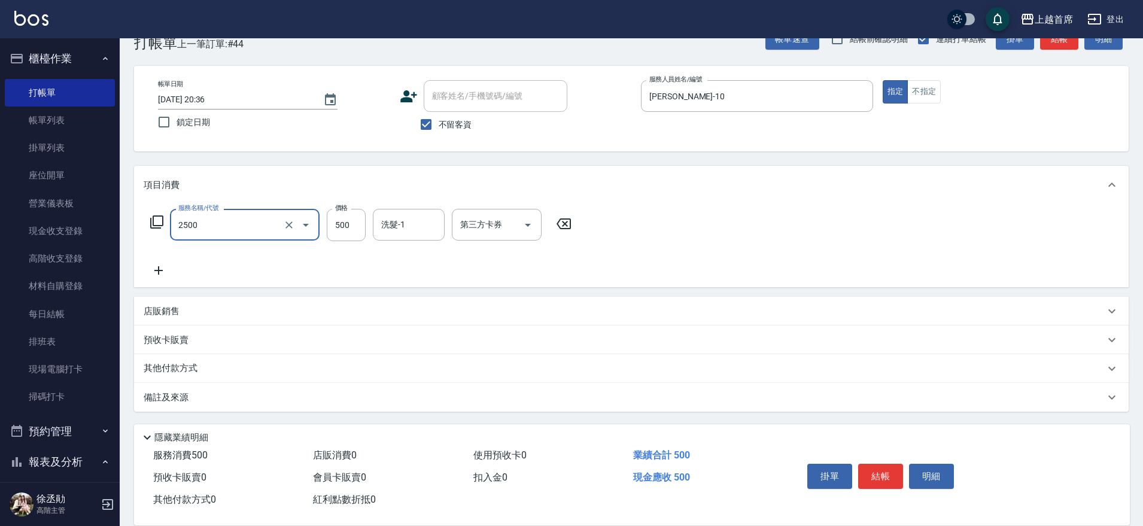
type input "海鹽洗剪500(2500)"
type input "475"
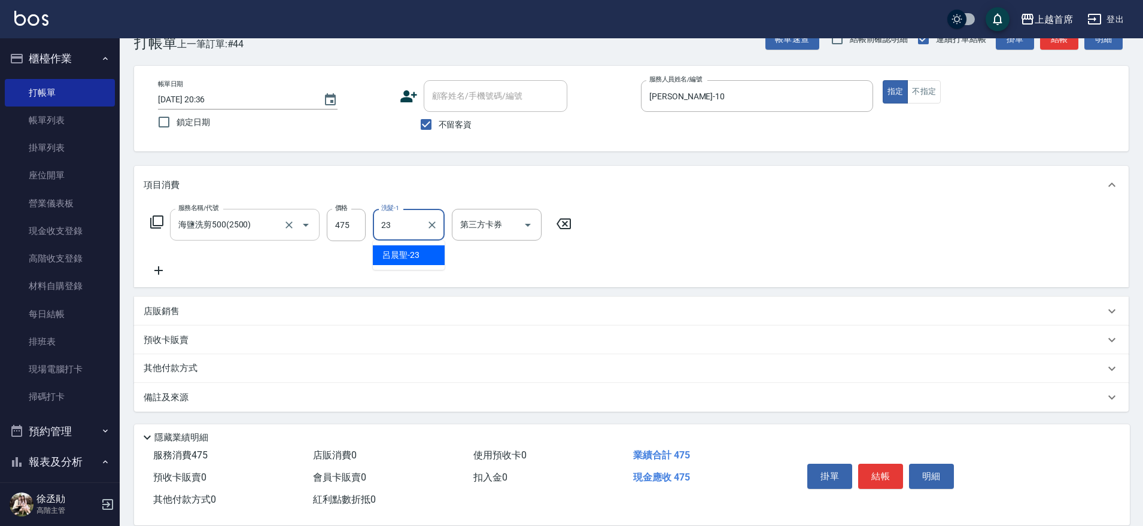
type input "[PERSON_NAME]-23"
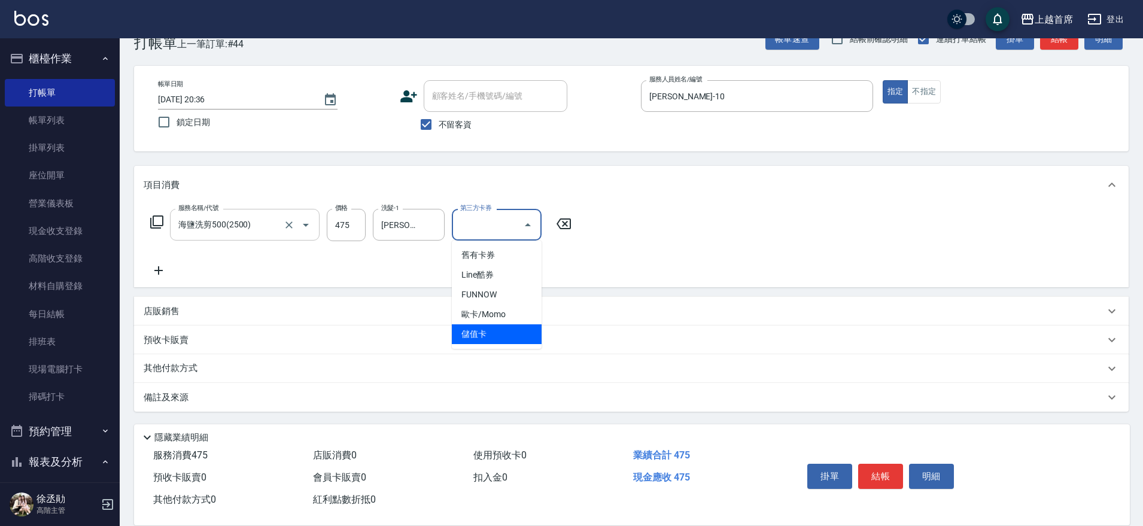
type input "儲值卡"
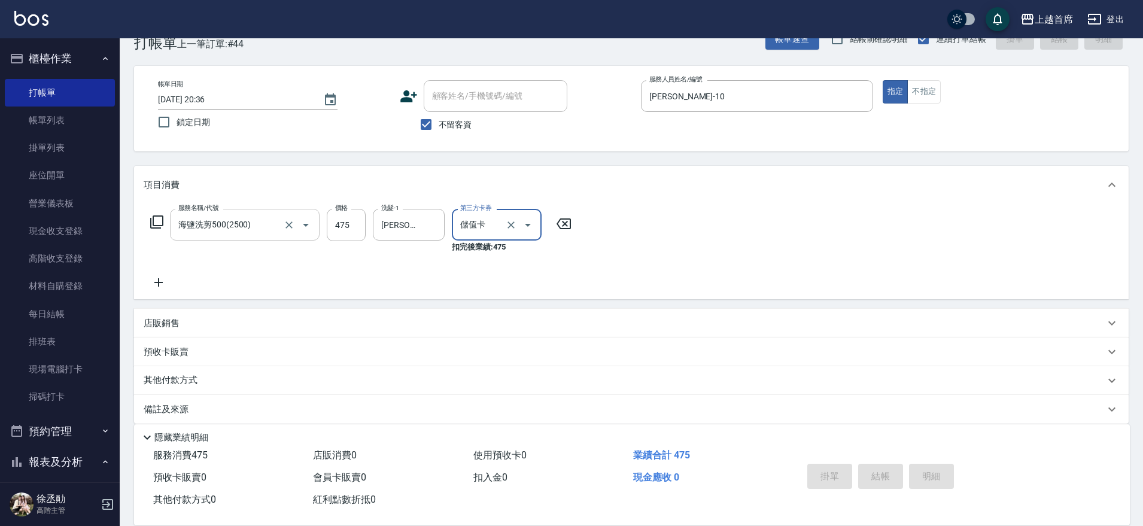
type input "[DATE] 20:37"
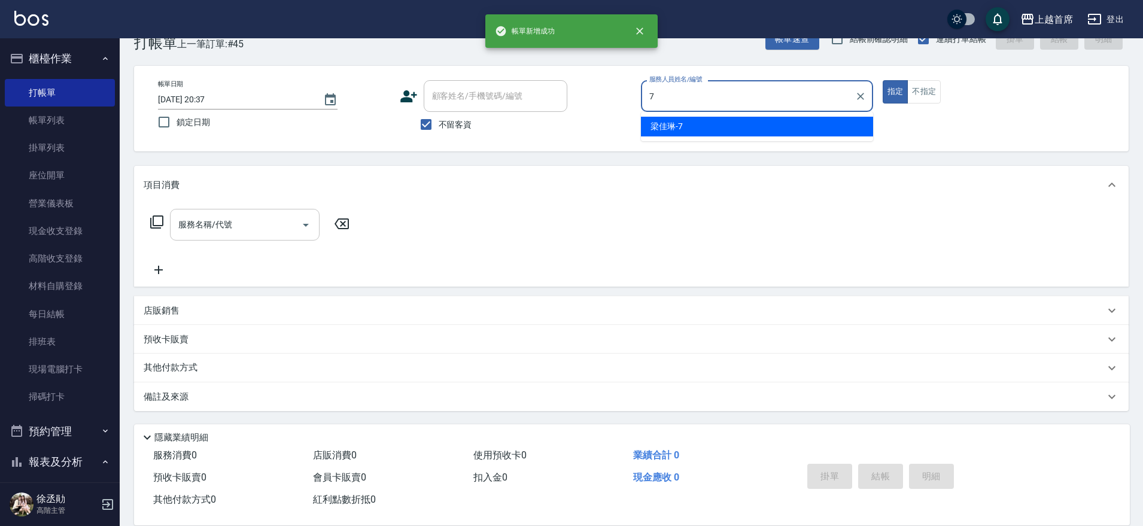
type input "[PERSON_NAME]-7"
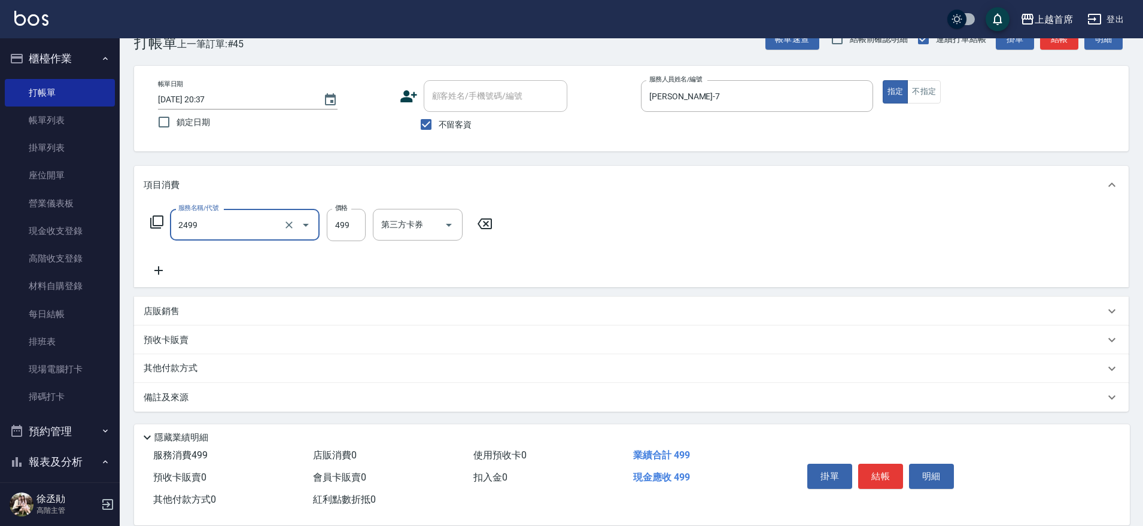
type input "499海鹽洗剪套餐(2499)"
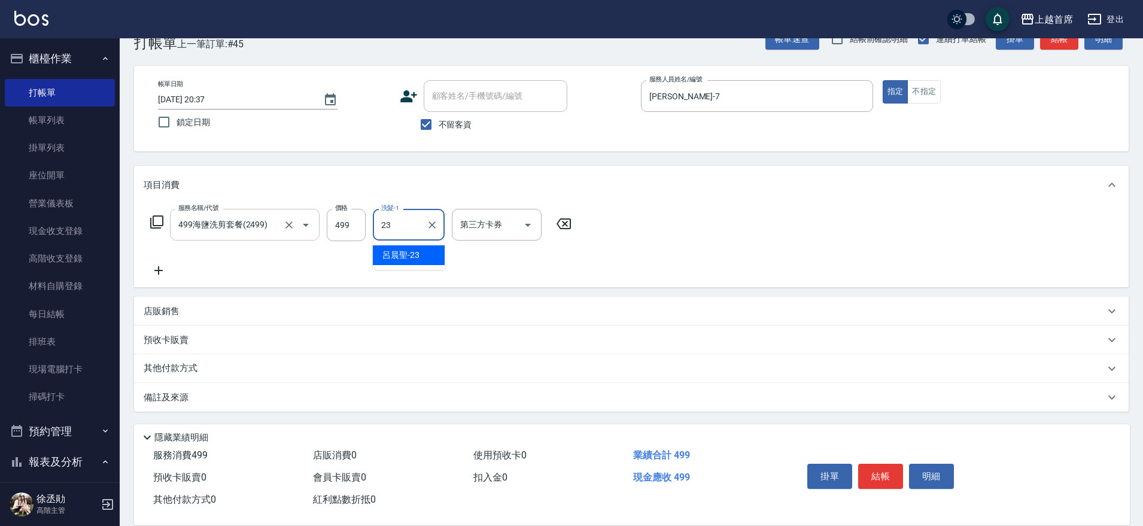
type input "[PERSON_NAME]-23"
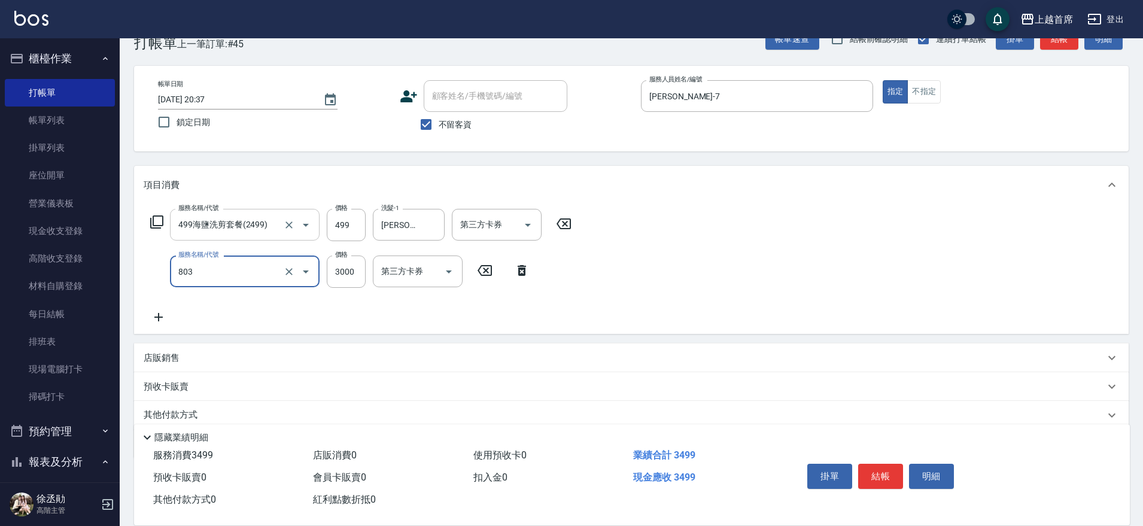
type input "入金3000(803)"
type input "1000"
click at [494, 220] on div "第三方卡券 第三方卡券" at bounding box center [497, 225] width 90 height 32
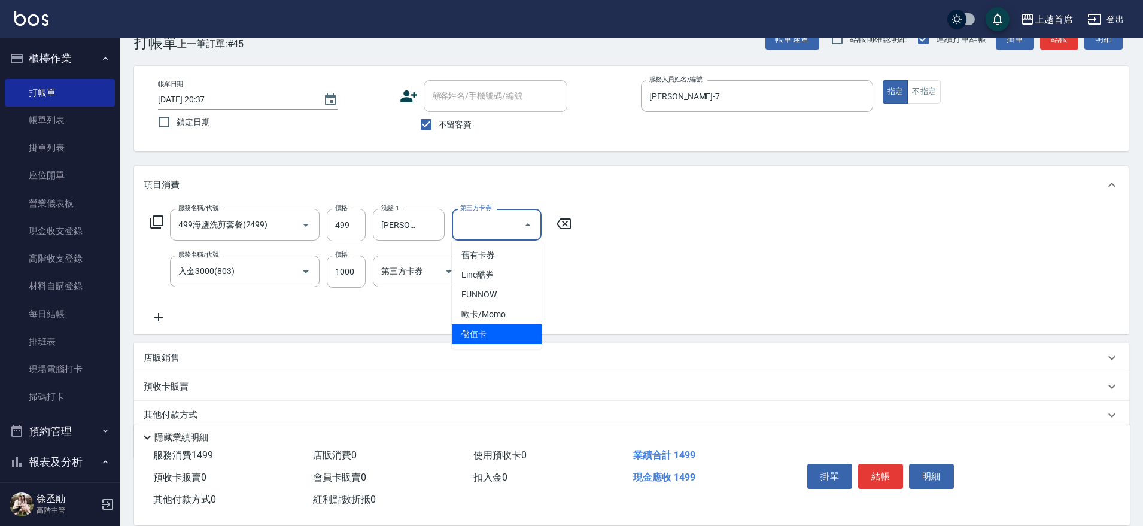
drag, startPoint x: 499, startPoint y: 335, endPoint x: 527, endPoint y: 330, distance: 27.8
click at [501, 333] on span "儲值卡" at bounding box center [497, 334] width 90 height 20
type input "儲值卡"
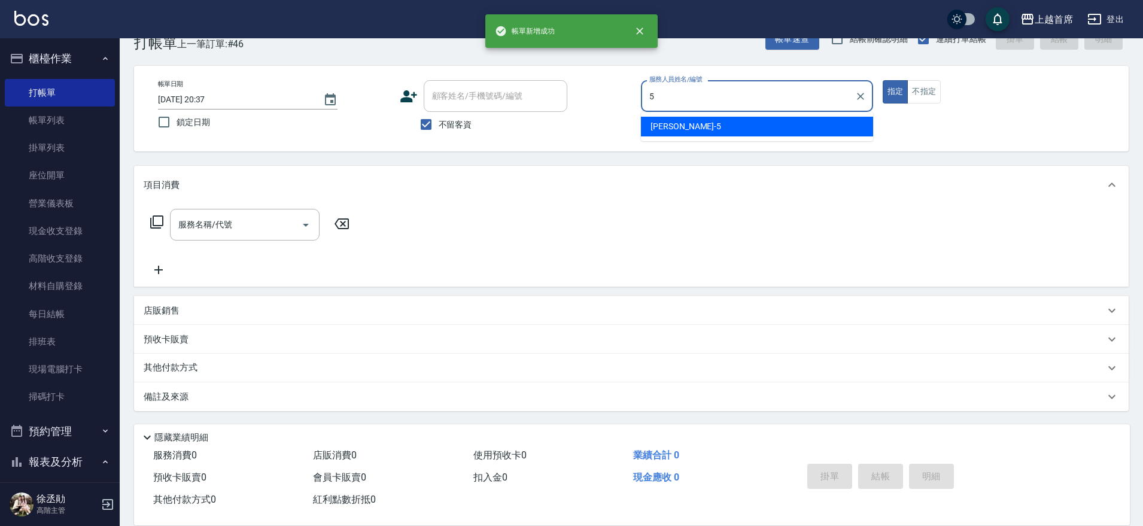
type input "[PERSON_NAME]-5"
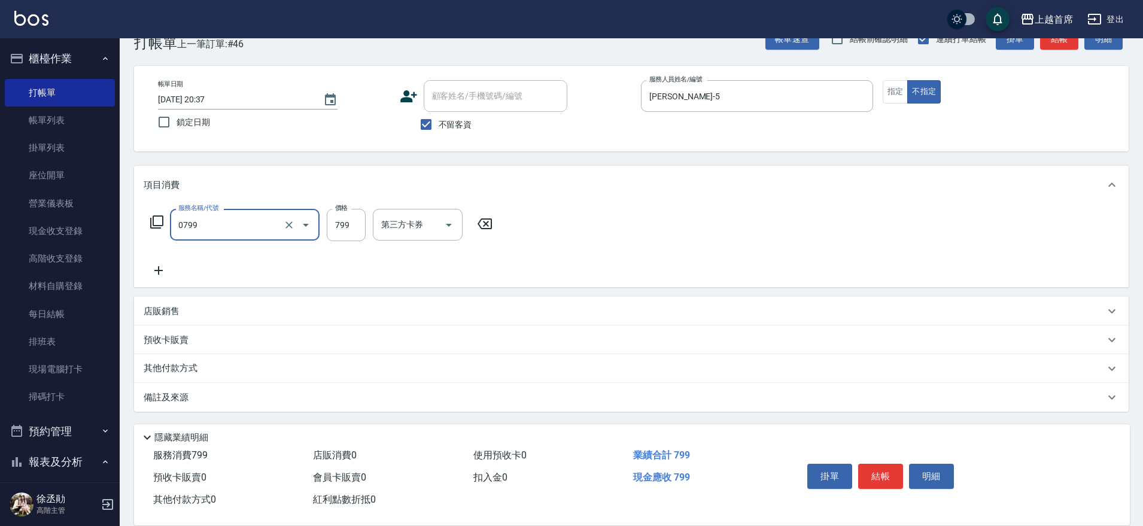
type input "精油799(0799)"
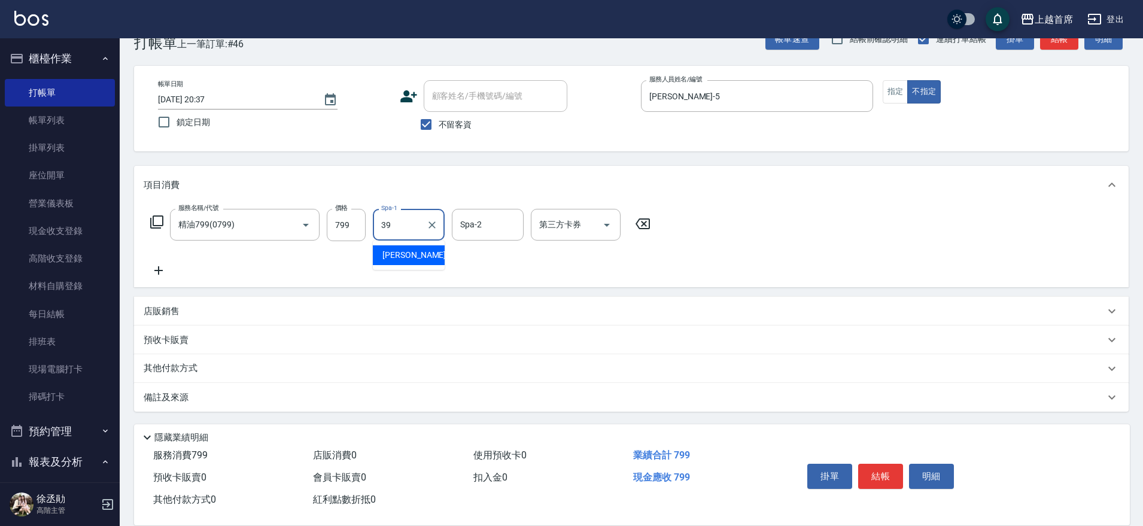
type input "[PERSON_NAME]-39"
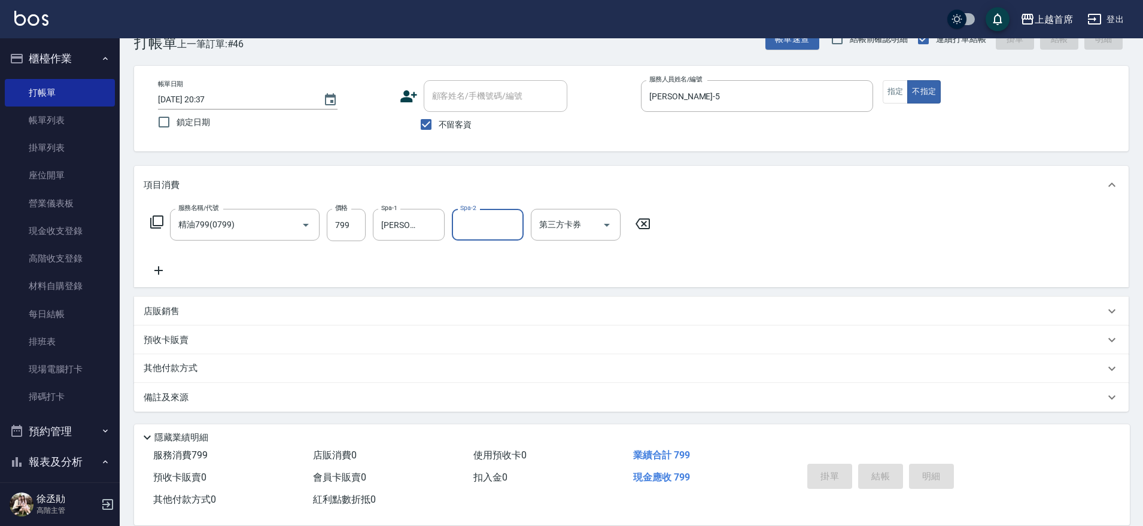
type input "[DATE] 20:38"
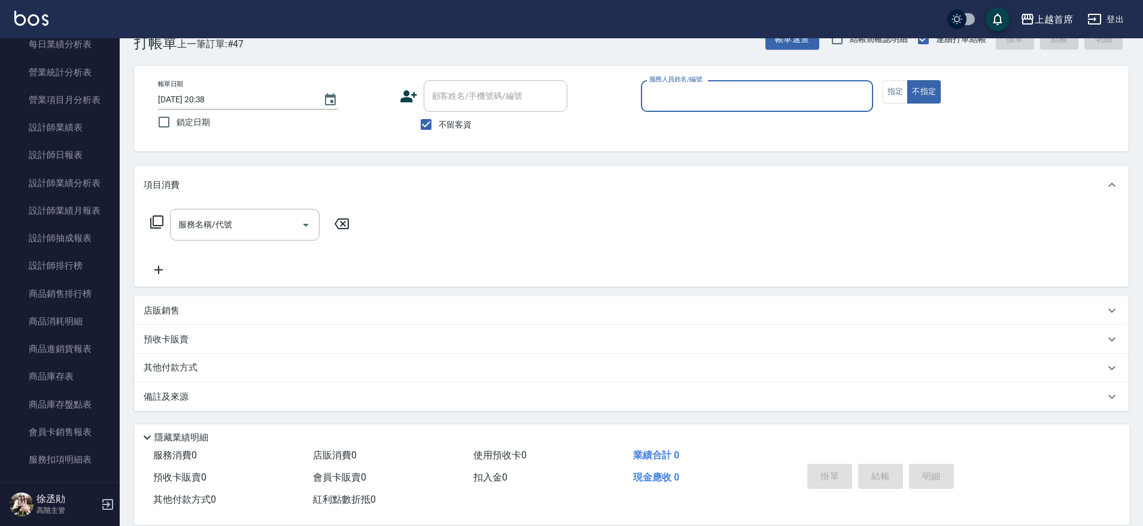
scroll to position [753, 0]
click at [83, 269] on link "設計師排行榜" at bounding box center [60, 269] width 110 height 28
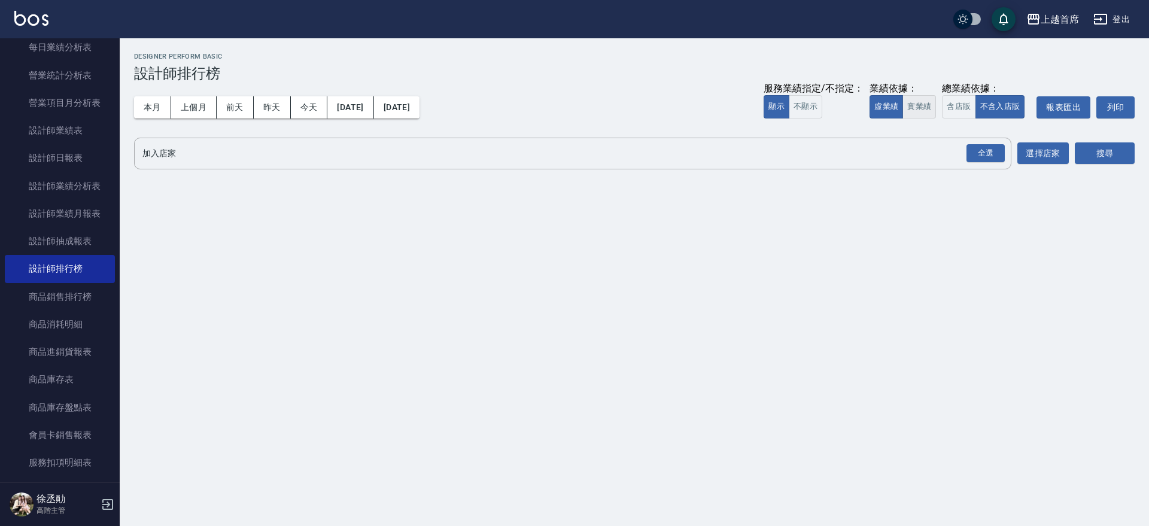
click at [915, 105] on button "實業績" at bounding box center [920, 106] width 34 height 23
click at [280, 95] on div "本月 上個月 [DATE] [DATE] [DATE] [DATE] [DATE] 服務業績指定/不指定： 顯示 不顯示 業績依據： 虛業績 實業績 總業績依…" at bounding box center [634, 107] width 1001 height 51
click at [304, 108] on button "今天" at bounding box center [309, 107] width 37 height 22
click at [985, 154] on div "全選" at bounding box center [986, 153] width 38 height 19
click at [1103, 154] on button "搜尋" at bounding box center [1105, 154] width 60 height 22
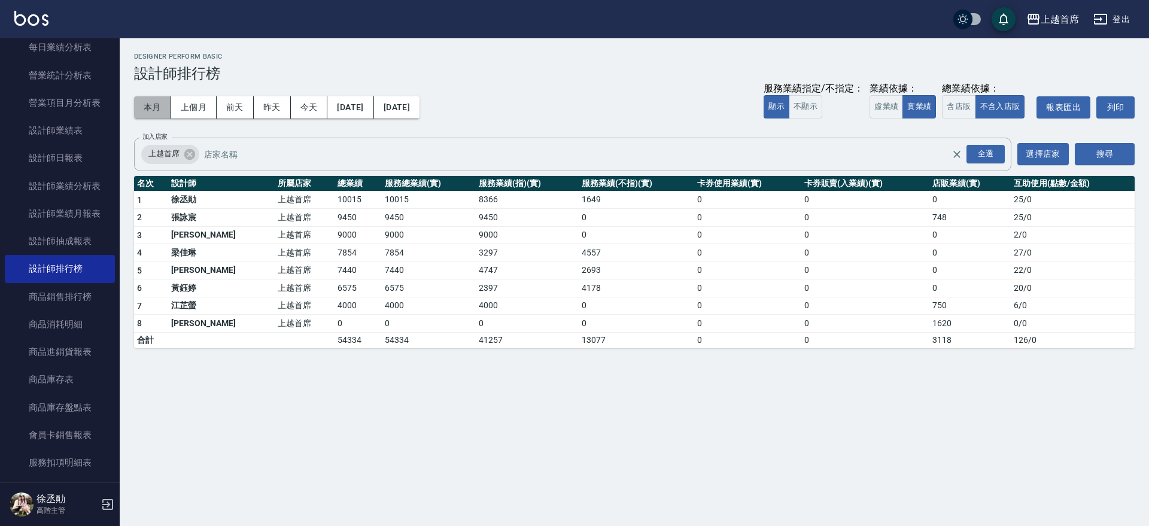
click at [145, 109] on button "本月" at bounding box center [152, 107] width 37 height 22
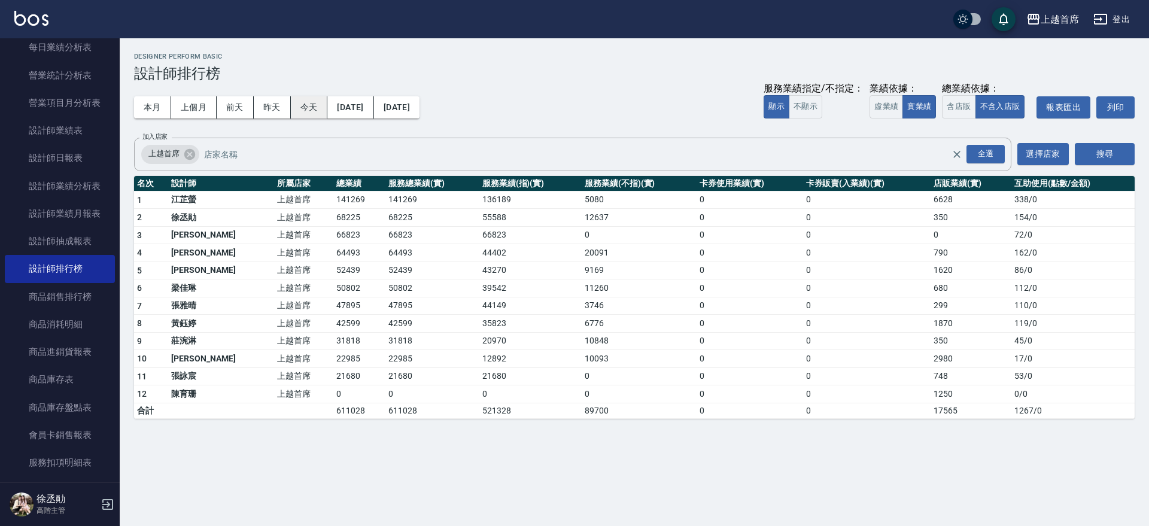
click at [313, 104] on button "今天" at bounding box center [309, 107] width 37 height 22
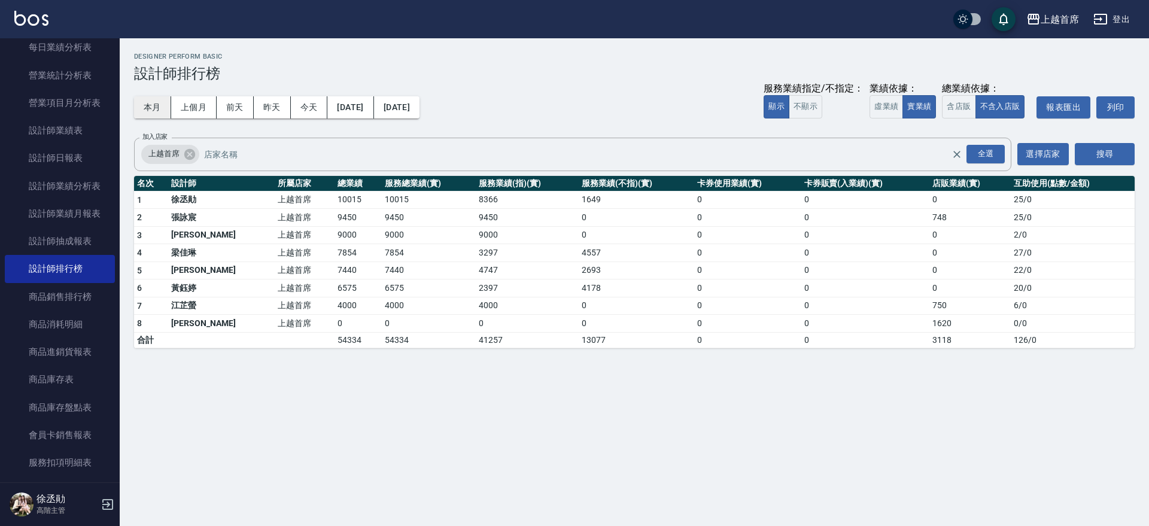
click at [160, 108] on button "本月" at bounding box center [152, 107] width 37 height 22
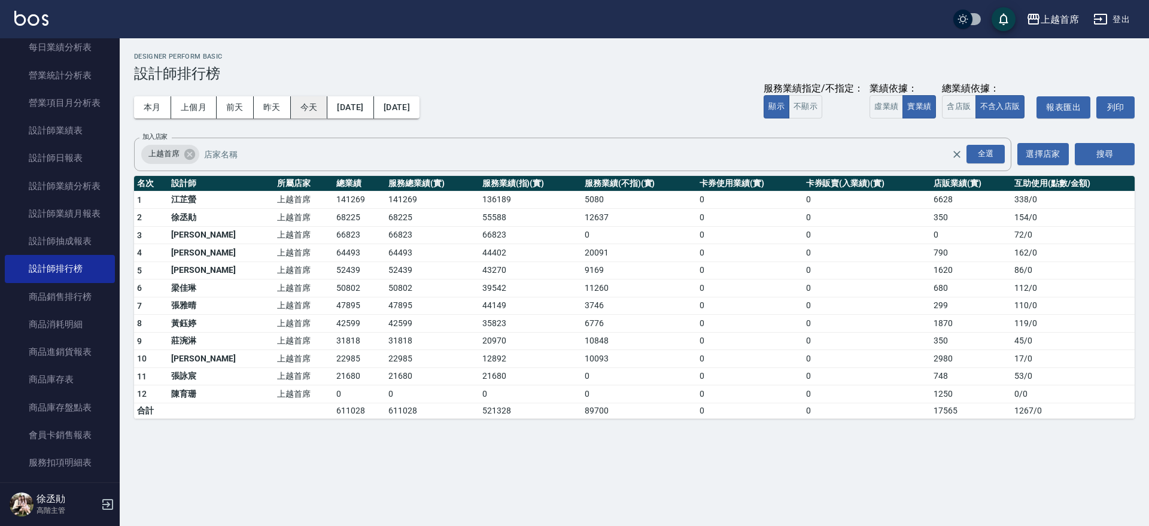
click at [315, 108] on button "今天" at bounding box center [309, 107] width 37 height 22
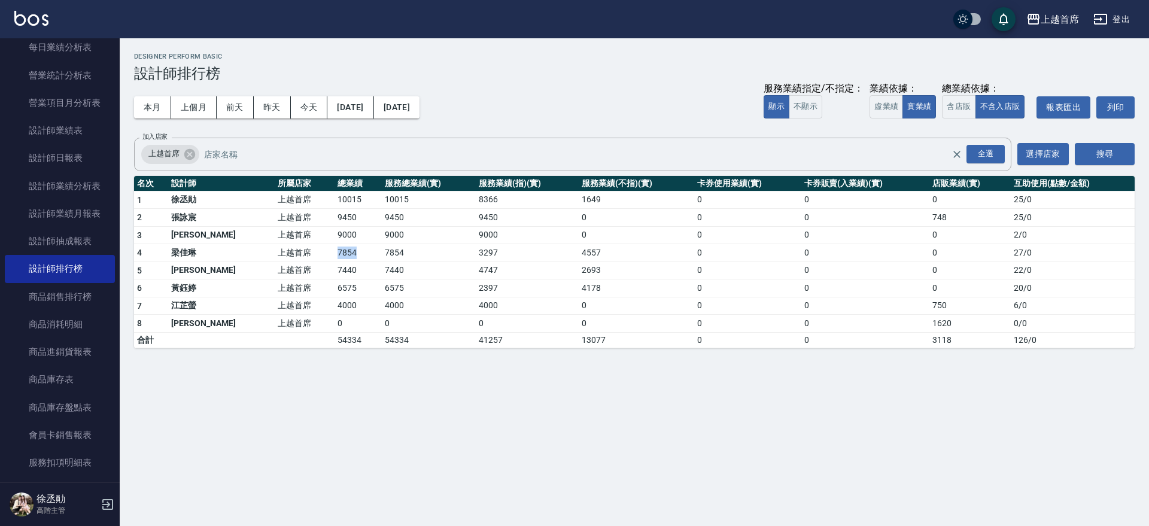
drag, startPoint x: 275, startPoint y: 258, endPoint x: 322, endPoint y: 253, distance: 47.6
click at [322, 253] on tr "4 [PERSON_NAME]首席 7854 7854 3297 4557 0 0 0 27 / 0" at bounding box center [634, 253] width 1001 height 18
click at [335, 253] on td "7854" at bounding box center [358, 253] width 47 height 18
drag, startPoint x: 265, startPoint y: 259, endPoint x: 314, endPoint y: 257, distance: 48.5
click at [314, 257] on tr "4 [PERSON_NAME]首席 7854 7854 3297 4557 0 0 0 27 / 0" at bounding box center [634, 253] width 1001 height 18
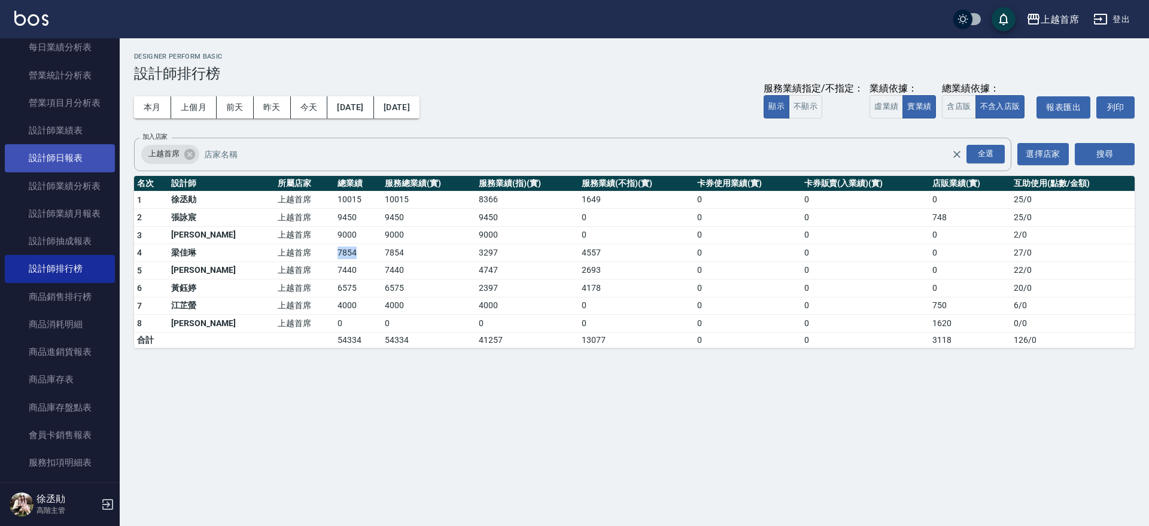
click at [59, 152] on link "設計師日報表" at bounding box center [60, 158] width 110 height 28
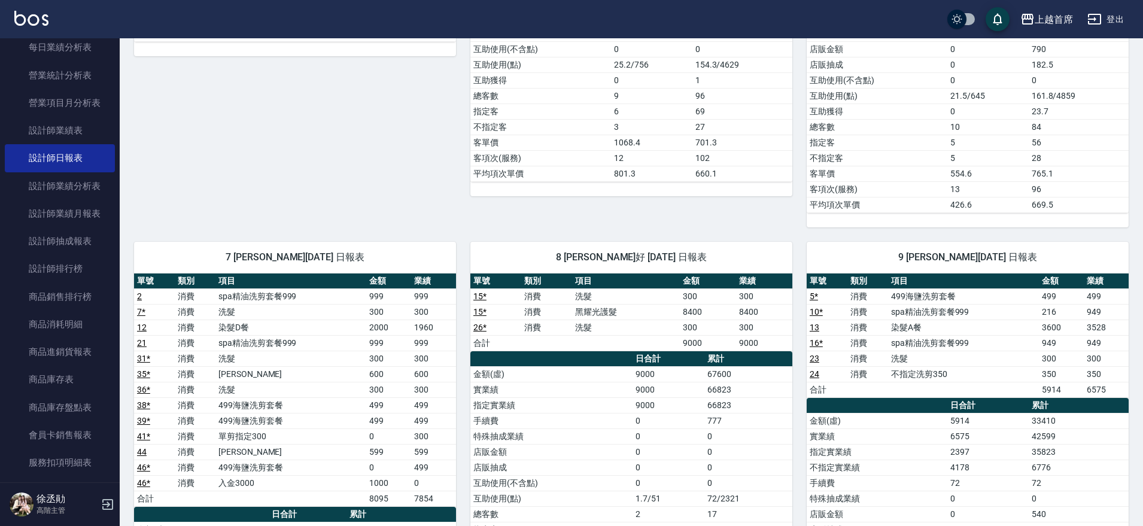
drag, startPoint x: 853, startPoint y: 186, endPoint x: 834, endPoint y: 256, distance: 72.6
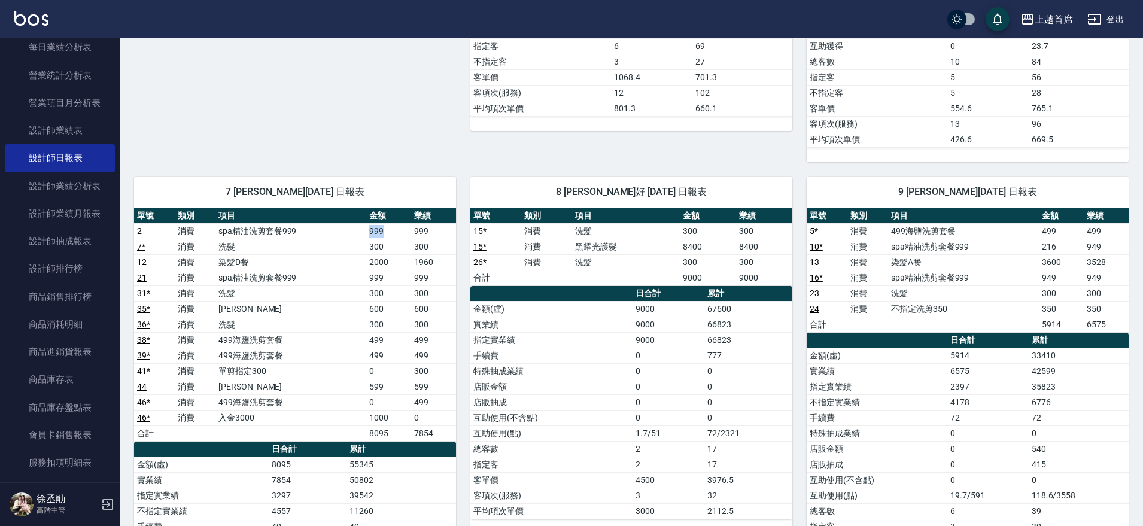
drag, startPoint x: 367, startPoint y: 235, endPoint x: 400, endPoint y: 238, distance: 32.4
click at [400, 238] on td "999" at bounding box center [388, 231] width 45 height 16
click at [307, 264] on td "染髮D餐" at bounding box center [290, 262] width 151 height 16
drag, startPoint x: 302, startPoint y: 272, endPoint x: 348, endPoint y: 284, distance: 47.6
click at [348, 282] on td "spa精油洗剪套餐999" at bounding box center [290, 278] width 151 height 16
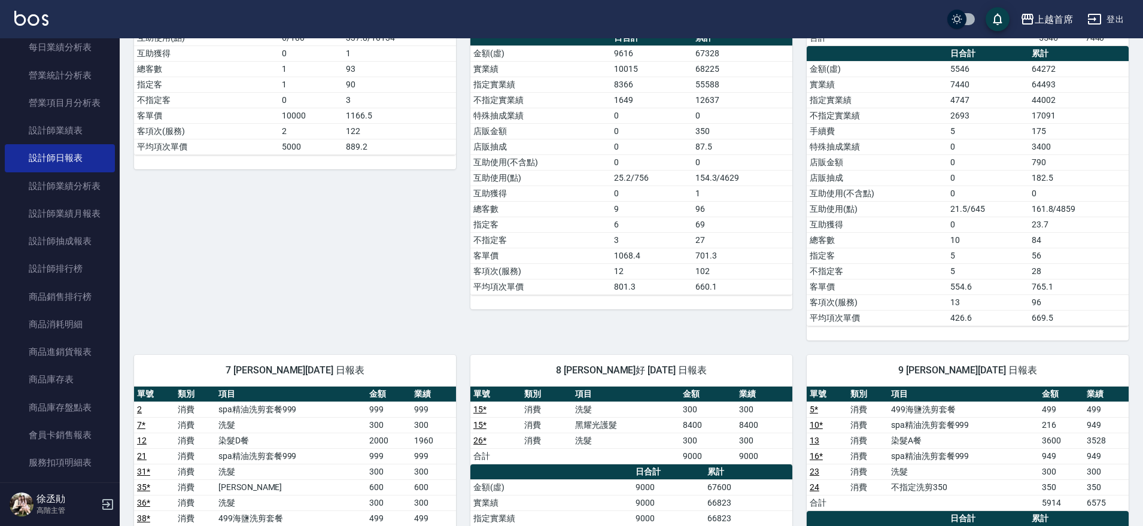
drag, startPoint x: 232, startPoint y: 360, endPoint x: 226, endPoint y: 252, distance: 108.5
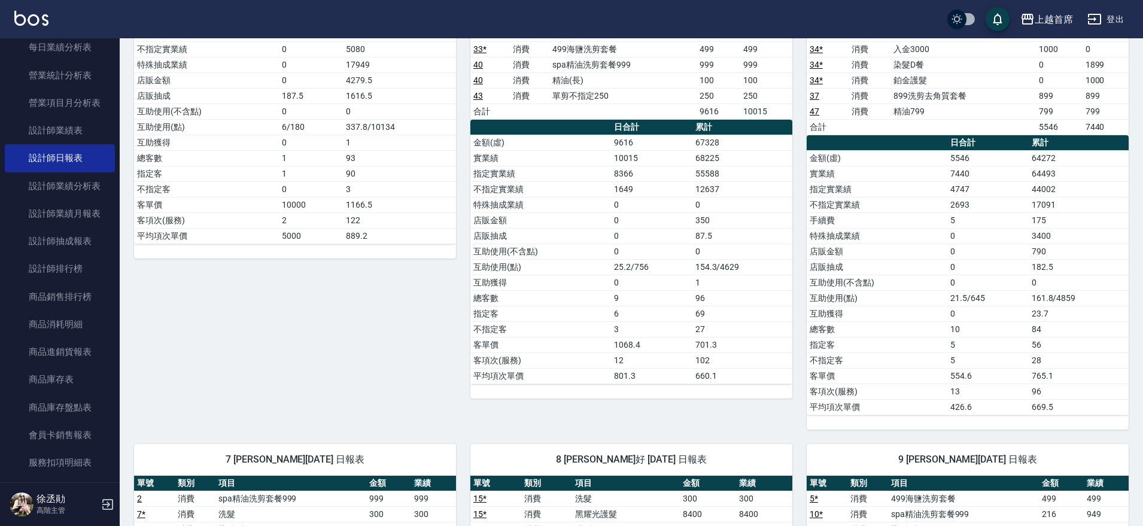
scroll to position [235, 0]
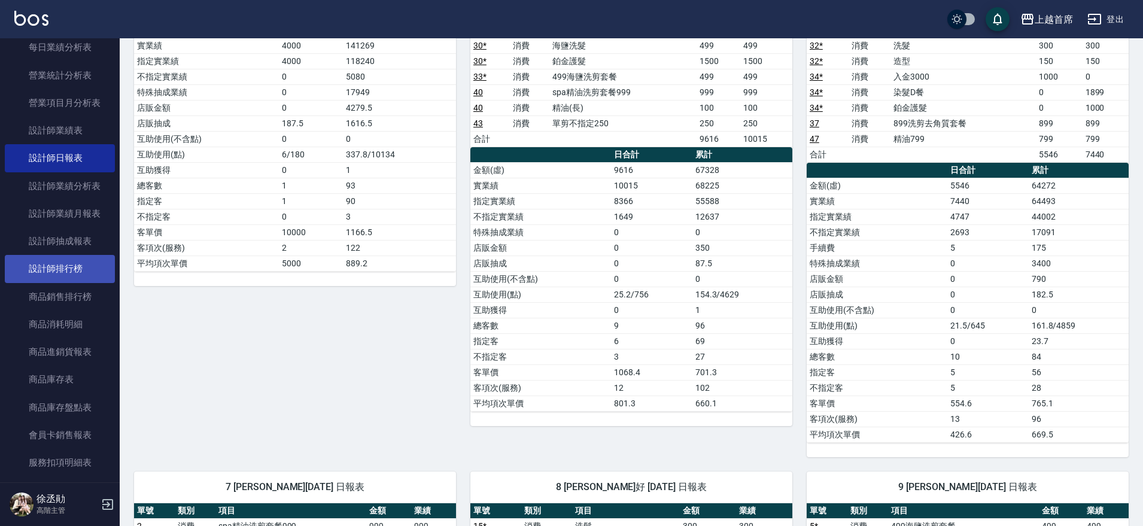
click at [77, 268] on link "設計師排行榜" at bounding box center [60, 269] width 110 height 28
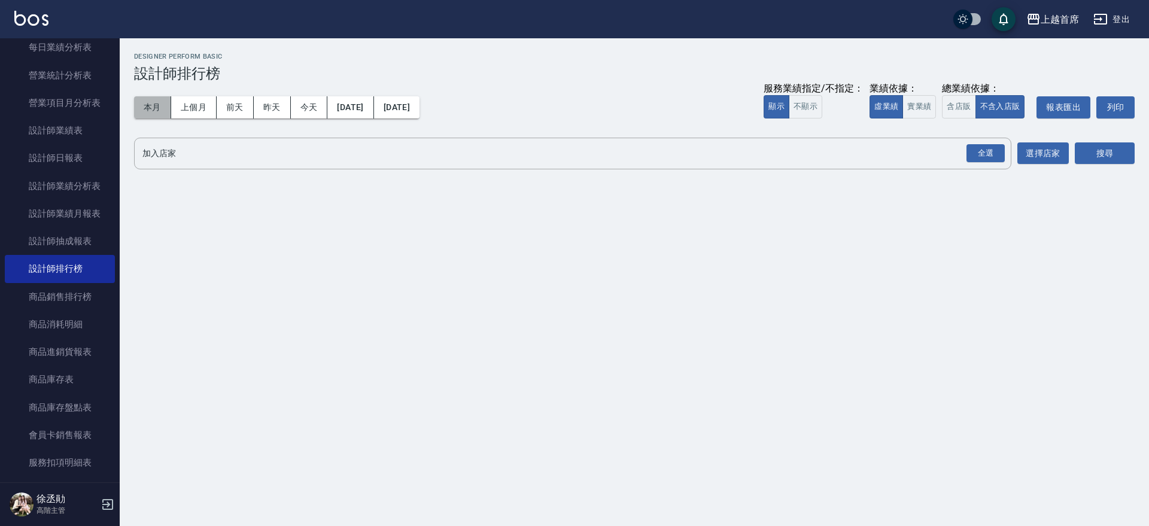
click at [157, 110] on button "本月" at bounding box center [152, 107] width 37 height 22
click at [926, 111] on button "實業績" at bounding box center [920, 106] width 34 height 23
click at [974, 148] on div "全選" at bounding box center [986, 153] width 38 height 19
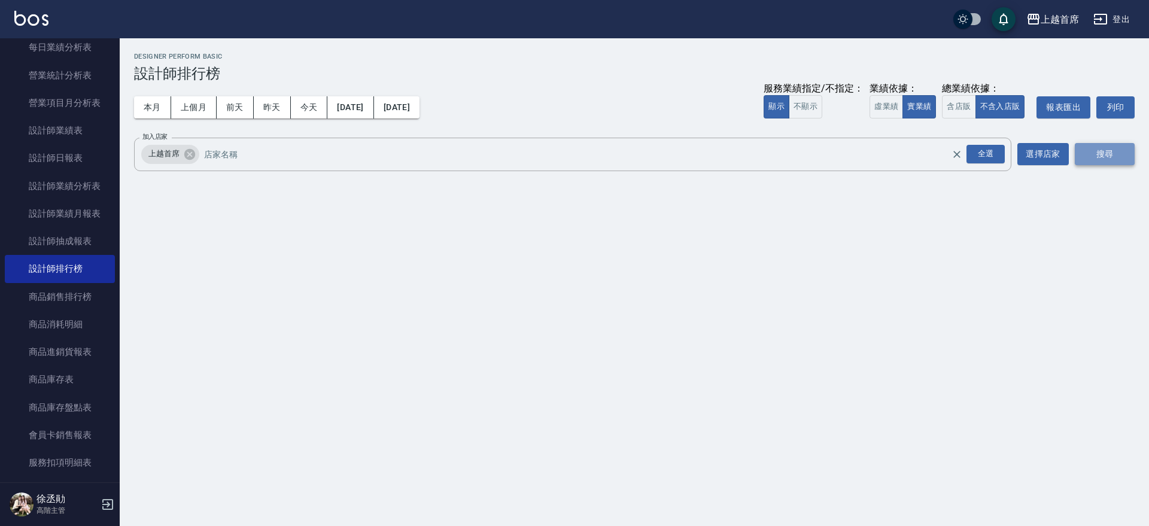
click at [1108, 157] on button "搜尋" at bounding box center [1105, 154] width 60 height 22
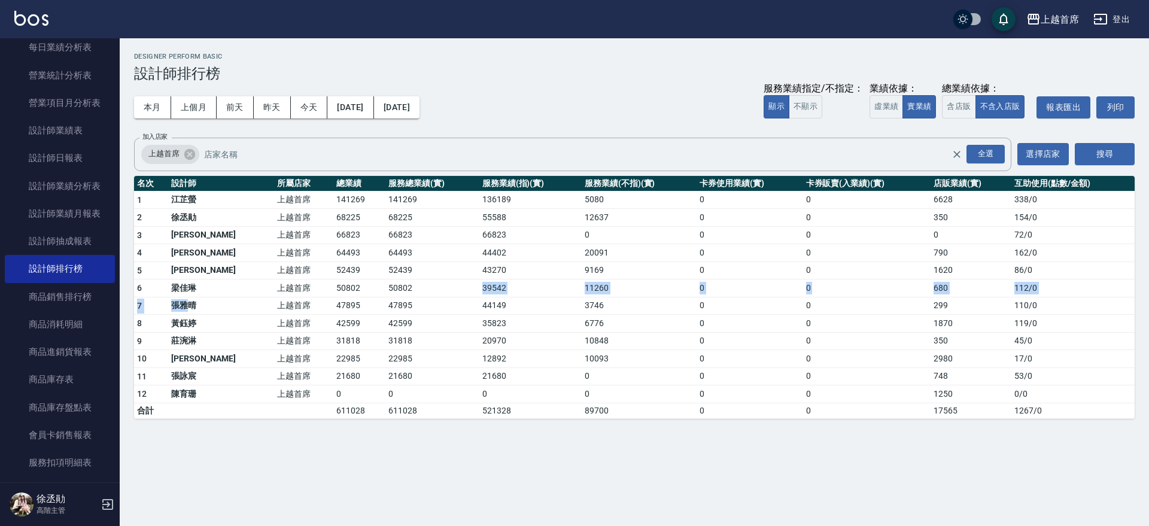
drag, startPoint x: 195, startPoint y: 296, endPoint x: 415, endPoint y: 289, distance: 220.4
click at [415, 289] on tbody "1 [PERSON_NAME]首席 141269 141269 136189 5080 0 0 6628 338 / 0 2 [PERSON_NAME] 上越…" at bounding box center [634, 304] width 1001 height 227
click at [424, 338] on td "31818" at bounding box center [431, 341] width 93 height 18
drag, startPoint x: 302, startPoint y: 291, endPoint x: 358, endPoint y: 288, distance: 56.3
click at [358, 288] on tr "6 [PERSON_NAME] 上越首席 50802 50802 39542 11260 0 0 680 112 / 0" at bounding box center [634, 289] width 1001 height 18
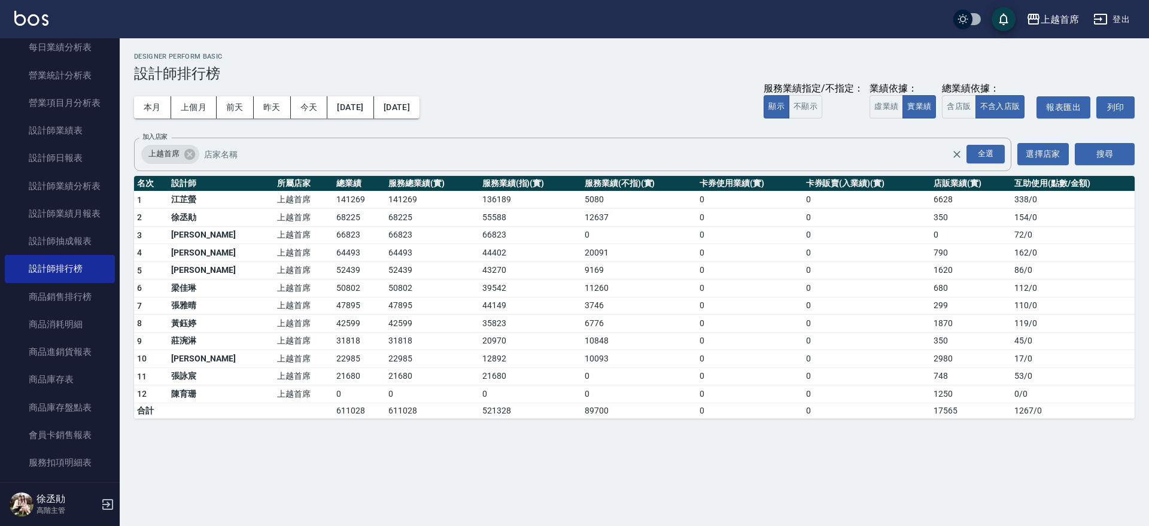
click at [369, 438] on div "上越首席 [DATE] - [DATE] 設計師排行榜 列印時間： [DATE][PHONE_NUMBER]:40 Designer Perform Basi…" at bounding box center [574, 263] width 1149 height 526
drag, startPoint x: 285, startPoint y: 284, endPoint x: 357, endPoint y: 287, distance: 71.9
click at [357, 287] on tr "6 [PERSON_NAME] 上越首席 50802 50802 39542 11260 0 0 680 112 / 0" at bounding box center [634, 289] width 1001 height 18
click at [348, 295] on td "50802" at bounding box center [359, 289] width 52 height 18
drag, startPoint x: 295, startPoint y: 274, endPoint x: 363, endPoint y: 272, distance: 68.3
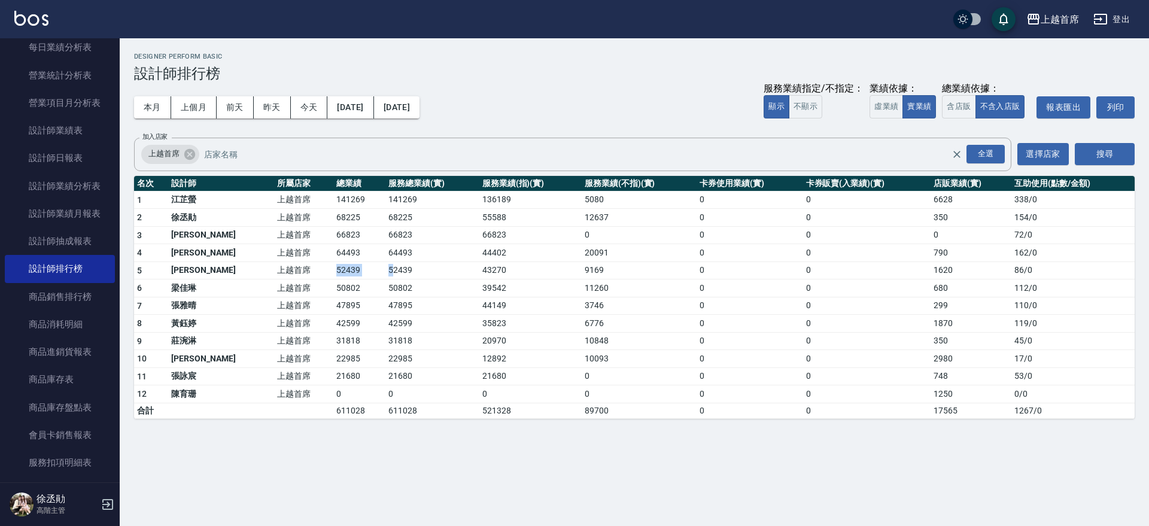
click at [363, 272] on tr "5 [PERSON_NAME] 上越首席 52439 52439 43270 9169 0 0 1620 86 / 0" at bounding box center [634, 271] width 1001 height 18
click at [385, 272] on td "52439" at bounding box center [431, 271] width 93 height 18
drag, startPoint x: 275, startPoint y: 311, endPoint x: 344, endPoint y: 306, distance: 69.0
click at [344, 306] on tr "7 [PERSON_NAME]首席 47895 47895 44149 3746 0 0 299 110 / 0" at bounding box center [634, 306] width 1001 height 18
click at [344, 306] on td "47895" at bounding box center [359, 306] width 52 height 18
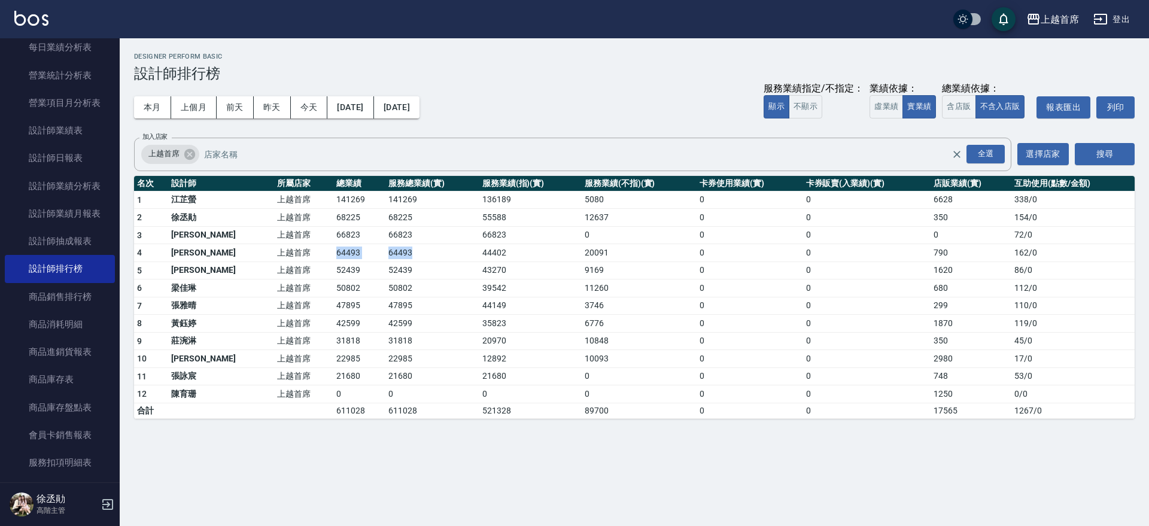
drag, startPoint x: 296, startPoint y: 251, endPoint x: 378, endPoint y: 258, distance: 82.3
click at [378, 258] on tr "4 [PERSON_NAME]首席 64493 64493 44402 20091 0 0 790 162 / 0" at bounding box center [634, 253] width 1001 height 18
click at [385, 258] on td "64493" at bounding box center [431, 253] width 93 height 18
click at [348, 256] on td "64493" at bounding box center [359, 253] width 52 height 18
drag, startPoint x: 300, startPoint y: 285, endPoint x: 358, endPoint y: 288, distance: 58.1
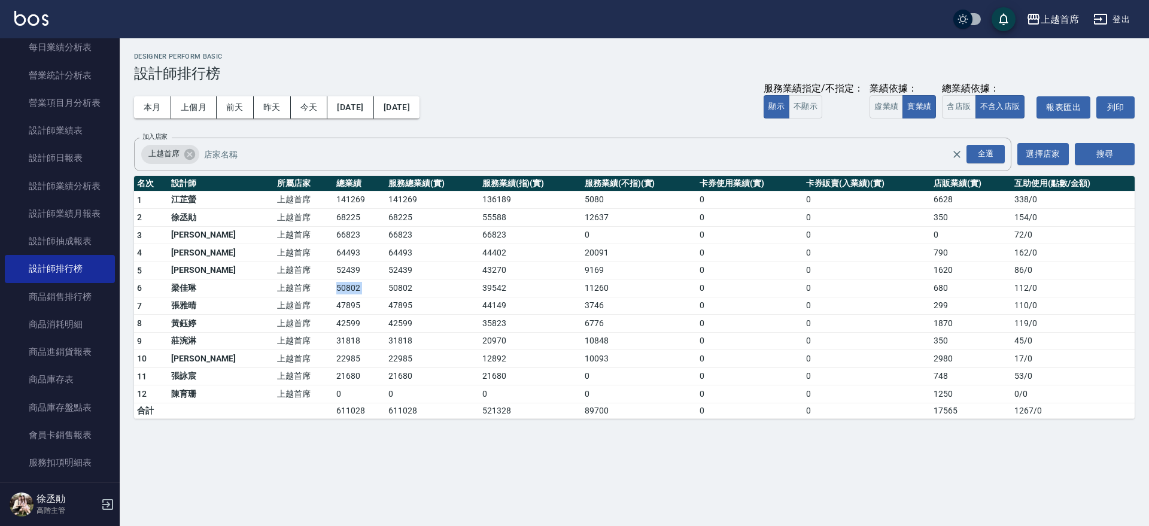
click at [358, 288] on tr "6 [PERSON_NAME] 上越首席 50802 50802 39542 11260 0 0 680 112 / 0" at bounding box center [634, 289] width 1001 height 18
click at [385, 288] on td "50802" at bounding box center [431, 289] width 93 height 18
drag, startPoint x: 297, startPoint y: 248, endPoint x: 368, endPoint y: 254, distance: 71.4
click at [368, 254] on tr "4 [PERSON_NAME]首席 64493 64493 44402 20091 0 0 790 162 / 0" at bounding box center [634, 253] width 1001 height 18
click at [385, 257] on td "64493" at bounding box center [431, 253] width 93 height 18
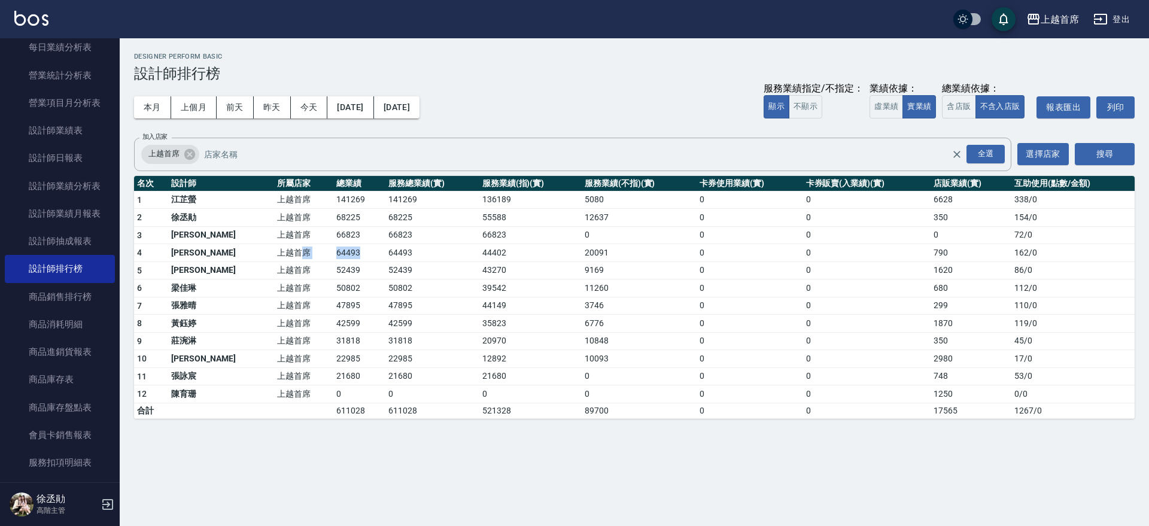
drag, startPoint x: 269, startPoint y: 251, endPoint x: 326, endPoint y: 256, distance: 57.1
click at [326, 256] on tr "4 [PERSON_NAME]首席 64493 64493 44402 20091 0 0 790 162 / 0" at bounding box center [634, 253] width 1001 height 18
click at [333, 256] on td "64493" at bounding box center [359, 253] width 52 height 18
drag, startPoint x: 280, startPoint y: 229, endPoint x: 334, endPoint y: 230, distance: 54.5
click at [334, 230] on tr "3 [PERSON_NAME]好 上越首席 66823 66823 66823 0 0 0 0 72 / 0" at bounding box center [634, 235] width 1001 height 18
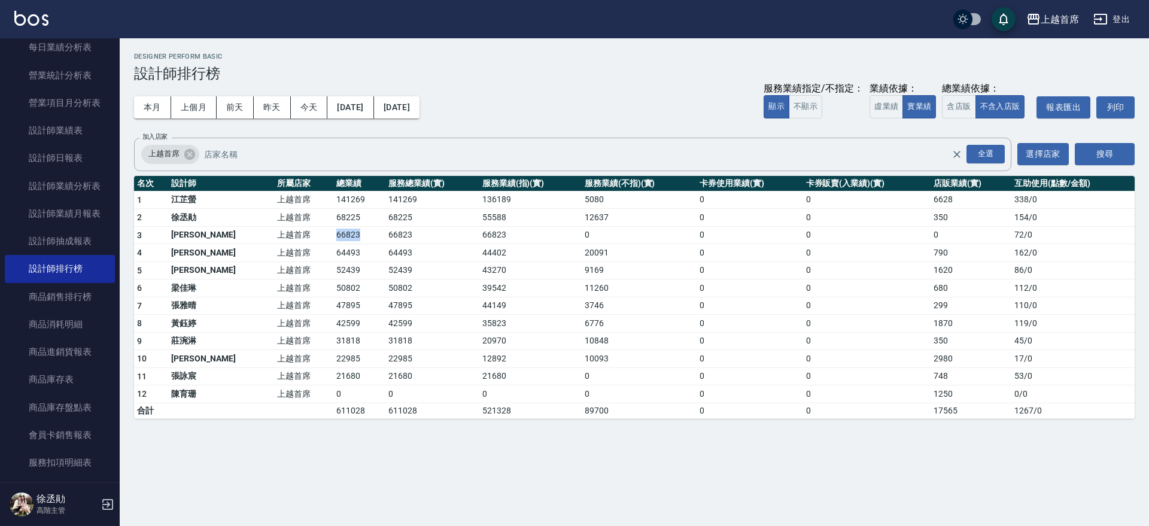
click at [333, 233] on td "66823" at bounding box center [359, 235] width 52 height 18
click at [153, 106] on button "本月" at bounding box center [152, 107] width 37 height 22
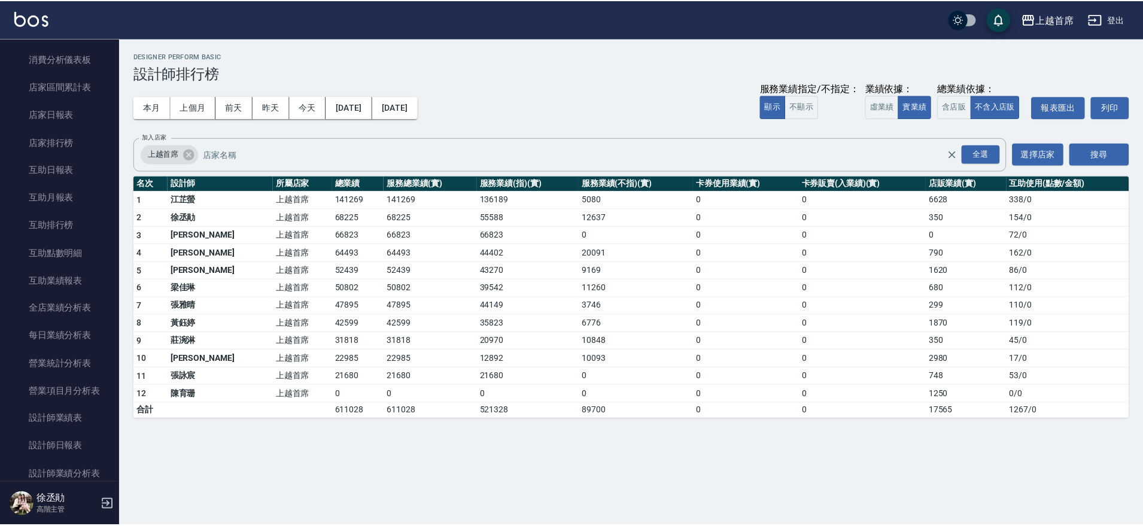
scroll to position [454, 0]
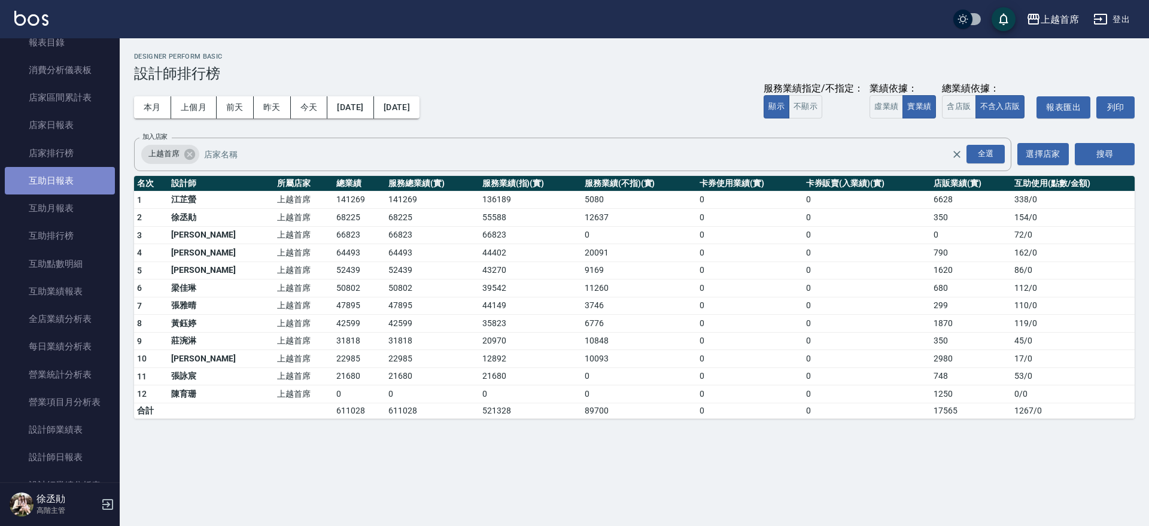
click at [69, 179] on link "互助日報表" at bounding box center [60, 181] width 110 height 28
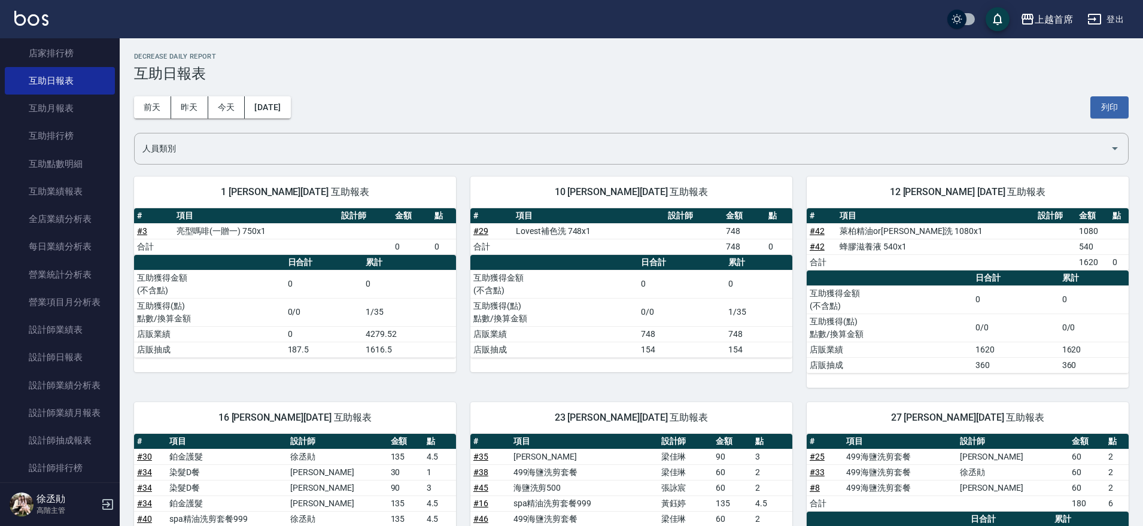
scroll to position [575, 0]
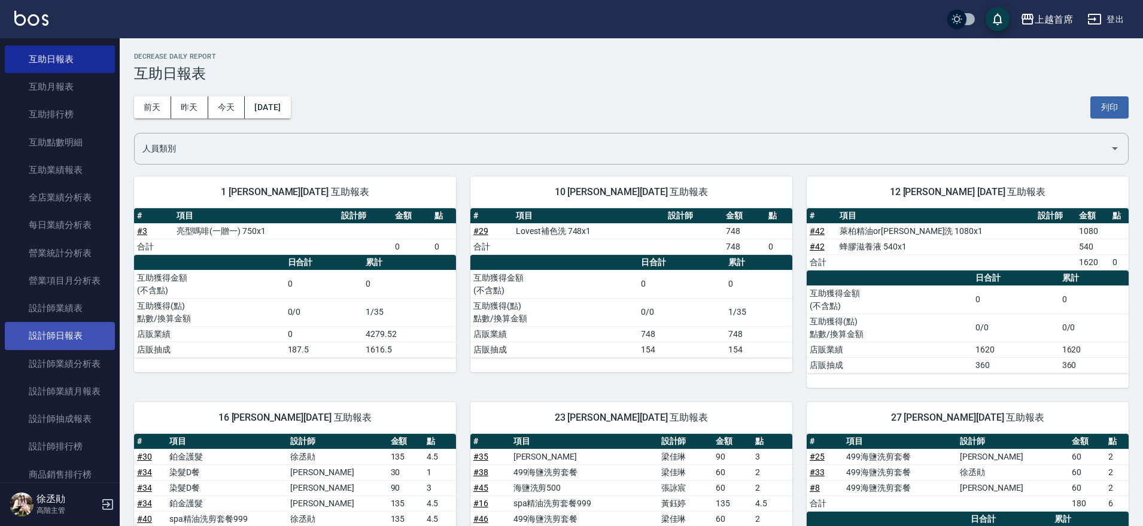
click at [80, 323] on link "設計師日報表" at bounding box center [60, 336] width 110 height 28
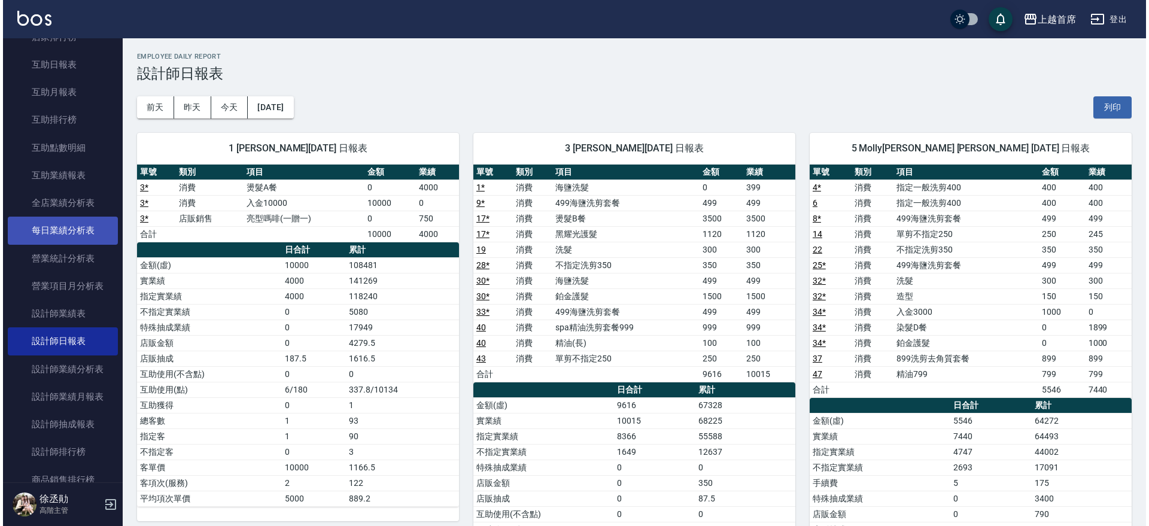
scroll to position [575, 0]
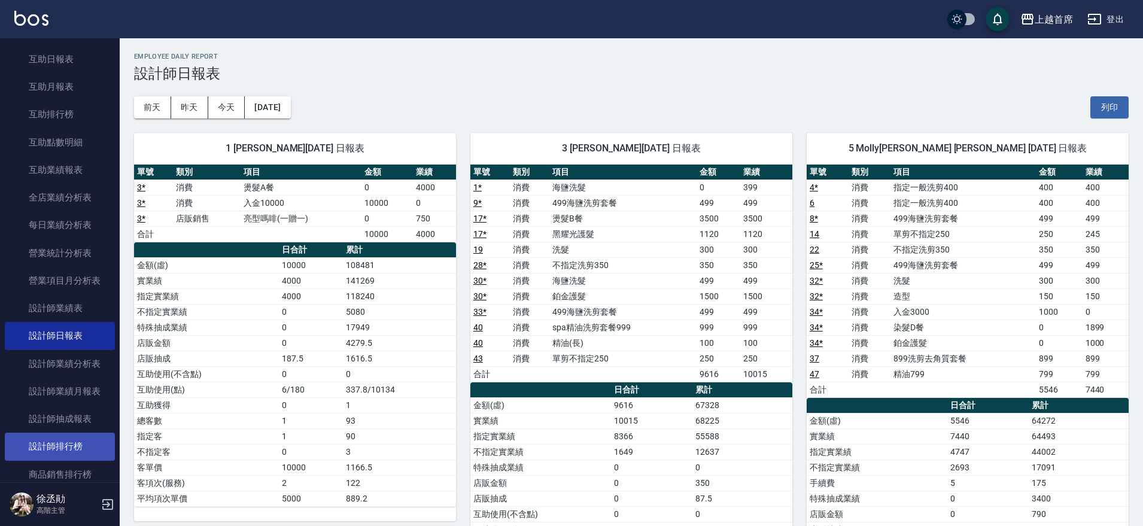
click at [65, 440] on link "設計師排行榜" at bounding box center [60, 447] width 110 height 28
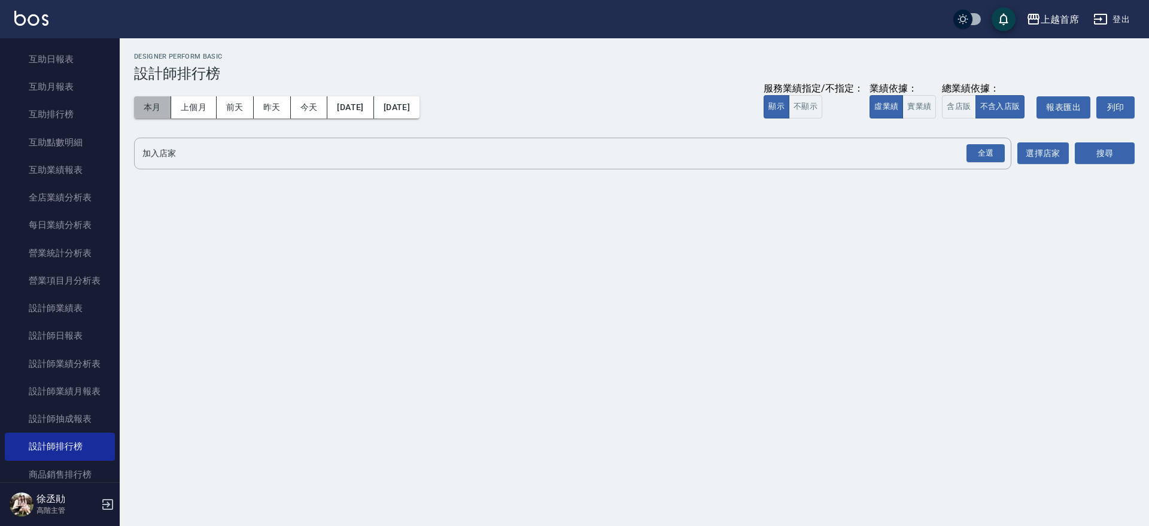
click at [153, 110] on button "本月" at bounding box center [152, 107] width 37 height 22
drag, startPoint x: 923, startPoint y: 97, endPoint x: 960, endPoint y: 108, distance: 38.6
click at [923, 98] on button "實業績" at bounding box center [920, 106] width 34 height 23
drag, startPoint x: 961, startPoint y: 107, endPoint x: 975, endPoint y: 158, distance: 52.9
click at [961, 110] on button "含店販" at bounding box center [959, 106] width 34 height 23
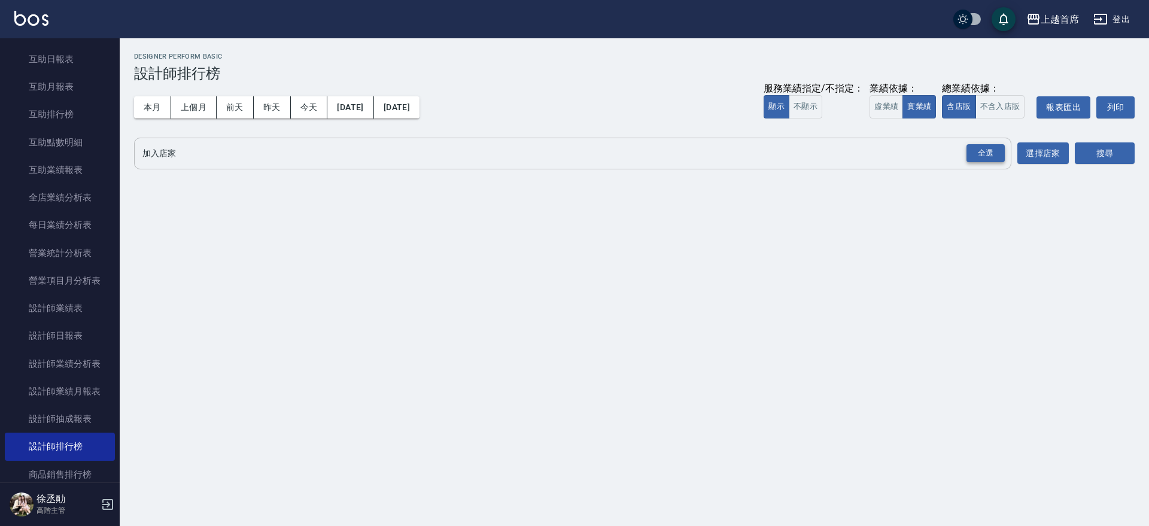
click at [979, 157] on div "全選" at bounding box center [986, 153] width 38 height 19
click at [1115, 154] on button "搜尋" at bounding box center [1105, 154] width 60 height 22
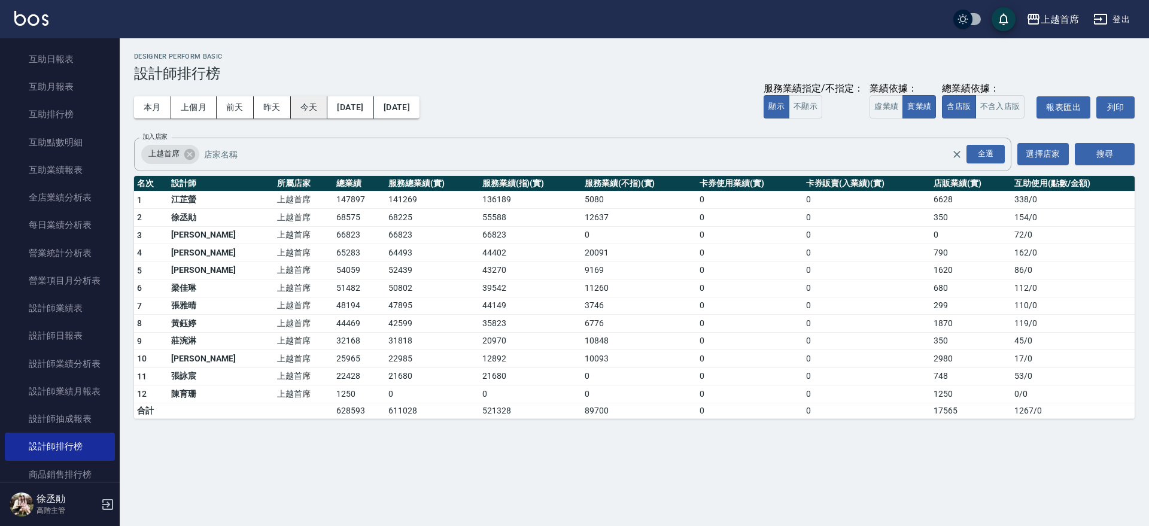
click at [311, 101] on button "今天" at bounding box center [309, 107] width 37 height 22
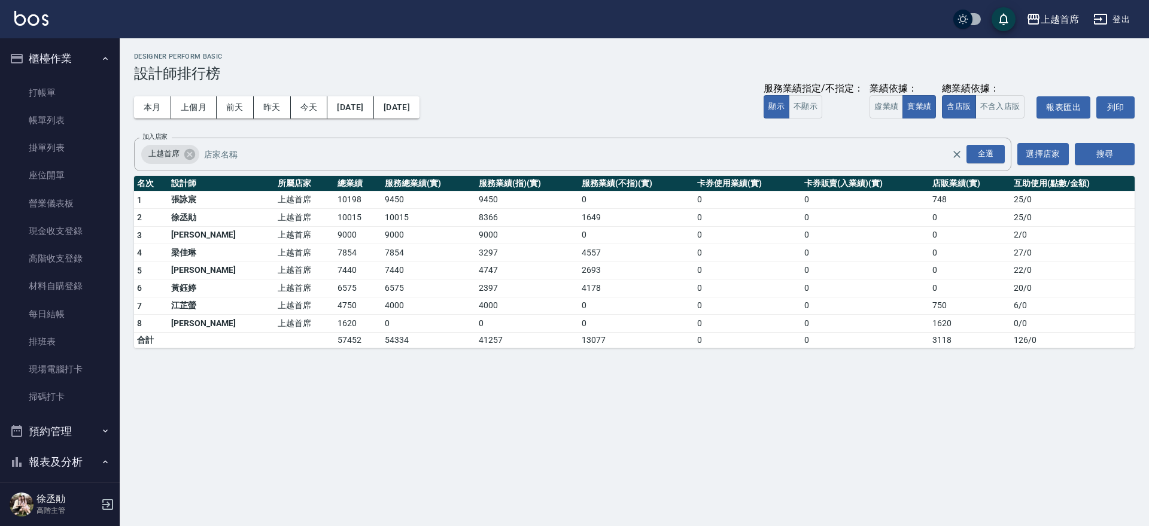
click at [89, 53] on button "櫃檯作業" at bounding box center [60, 58] width 110 height 31
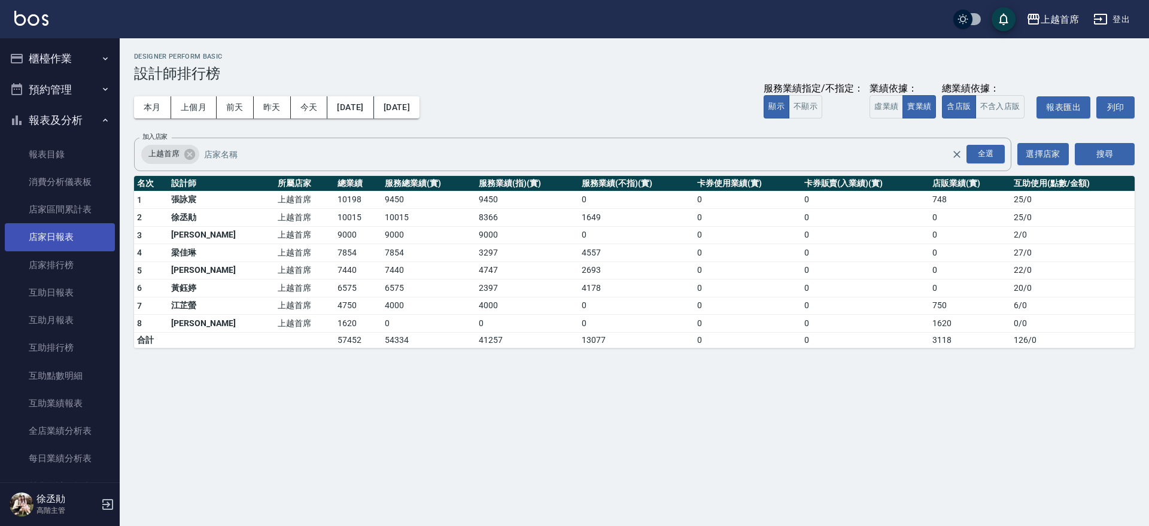
click at [83, 240] on link "店家日報表" at bounding box center [60, 237] width 110 height 28
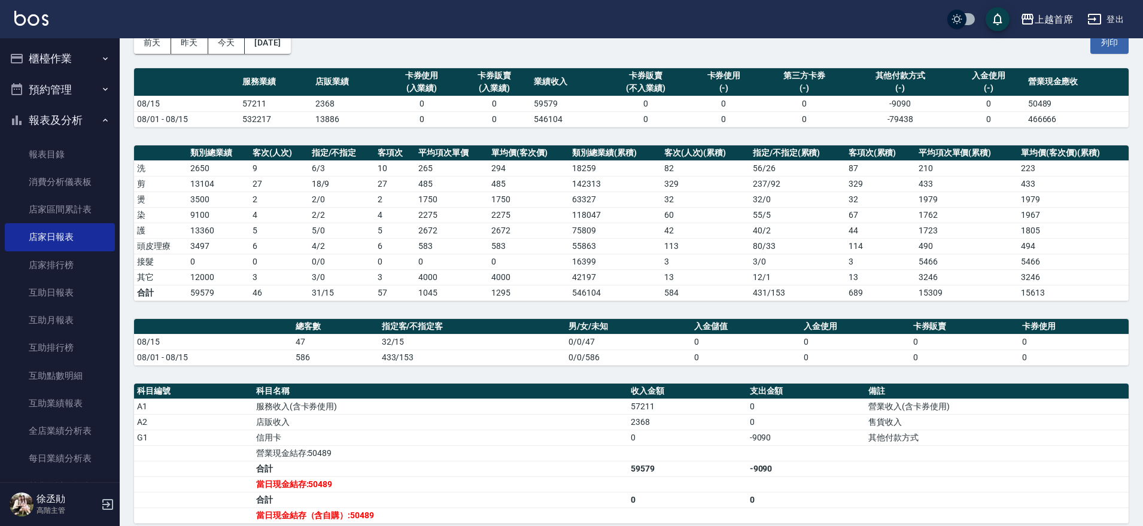
scroll to position [75, 0]
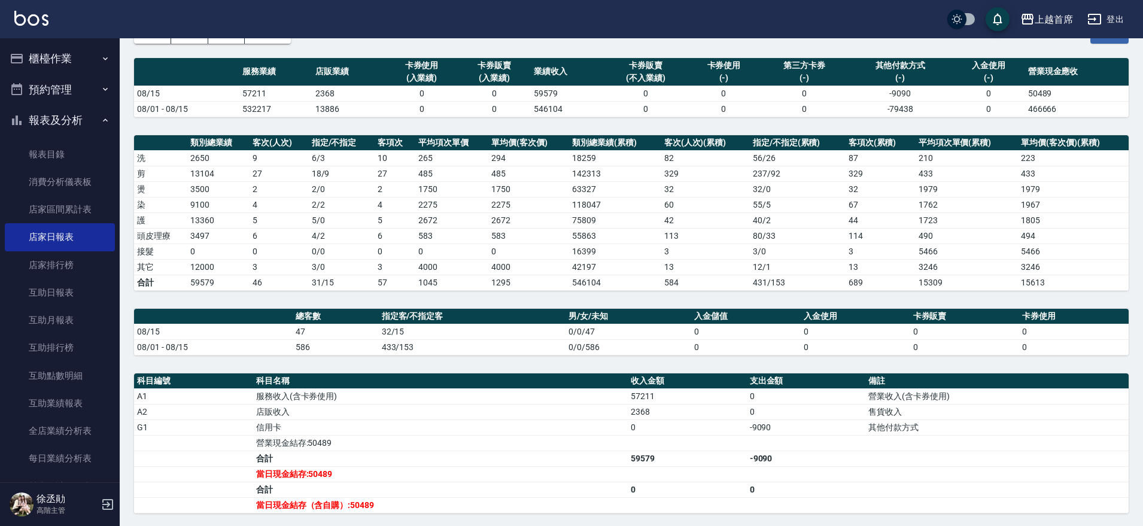
click at [62, 56] on button "櫃檯作業" at bounding box center [60, 58] width 110 height 31
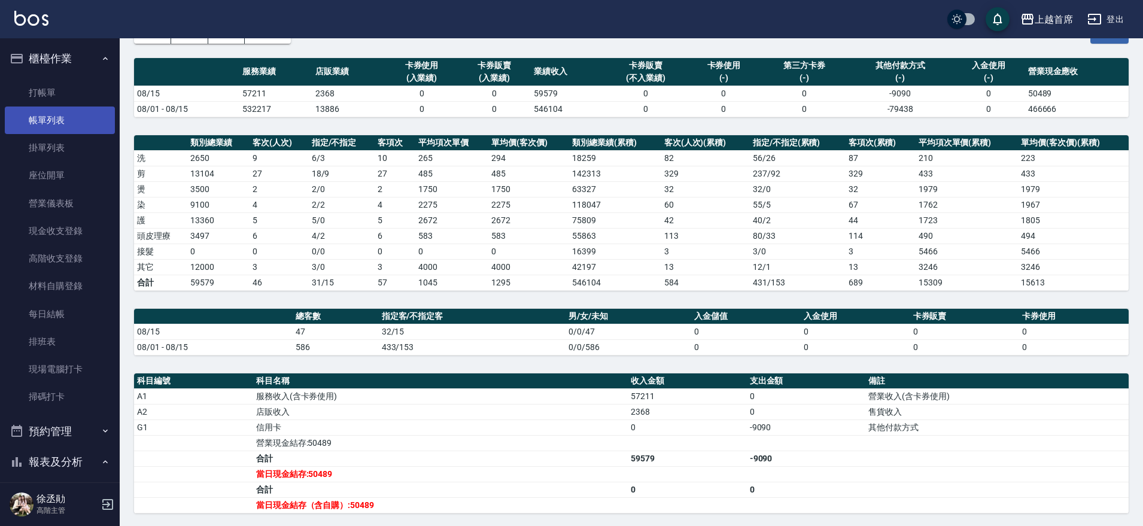
click at [50, 126] on link "帳單列表" at bounding box center [60, 121] width 110 height 28
click at [0, 110] on nav "櫃檯作業 打帳單 帳單列表 掛單列表 座位開單 營業儀表板 現金收支登錄 高階收支登錄 材料自購登錄 每日結帳 排班表 現場電腦打卡 掃碼打卡 預約管理 預約…" at bounding box center [60, 260] width 120 height 444
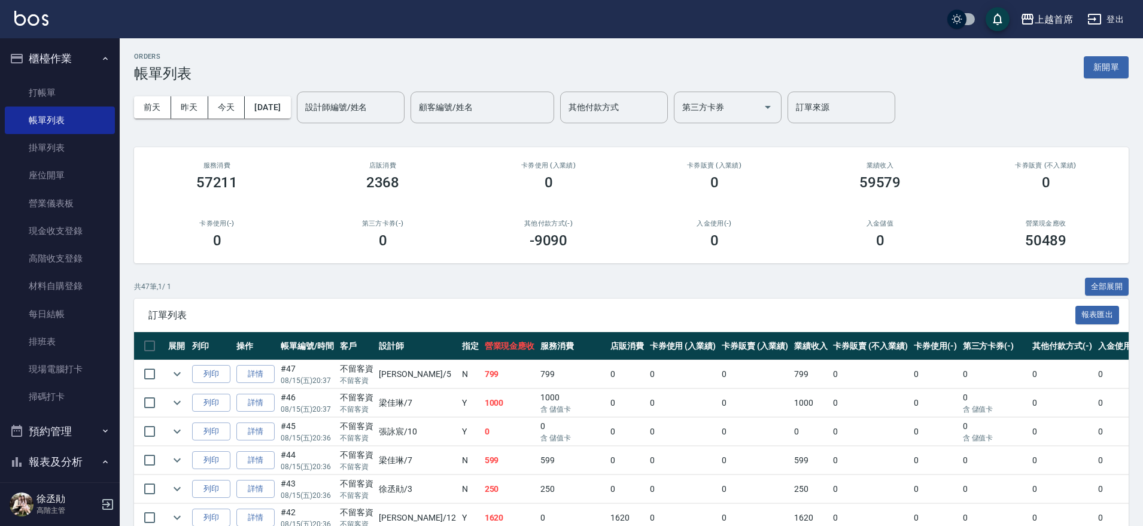
click at [49, 48] on button "櫃檯作業" at bounding box center [60, 58] width 110 height 31
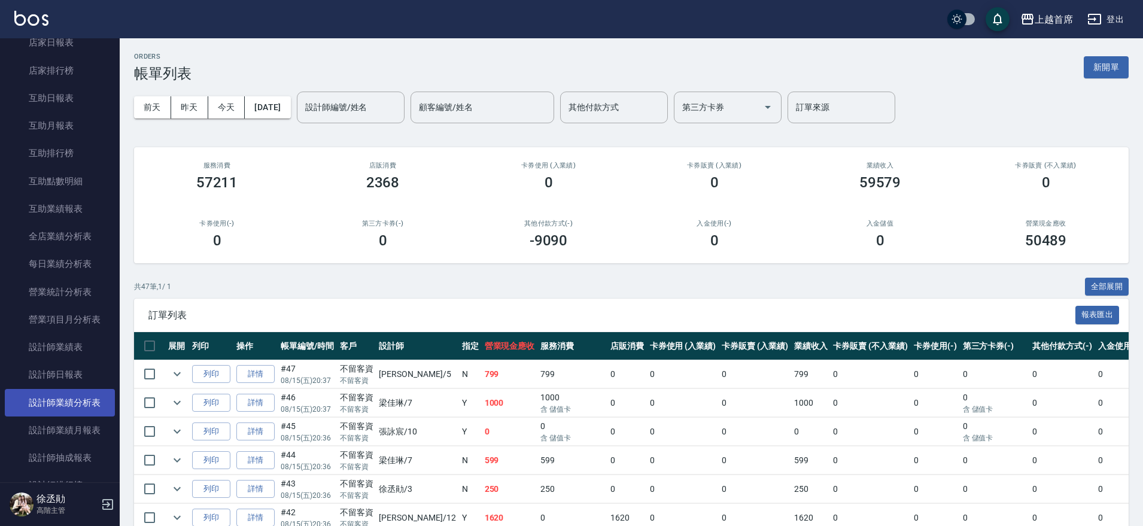
scroll to position [299, 0]
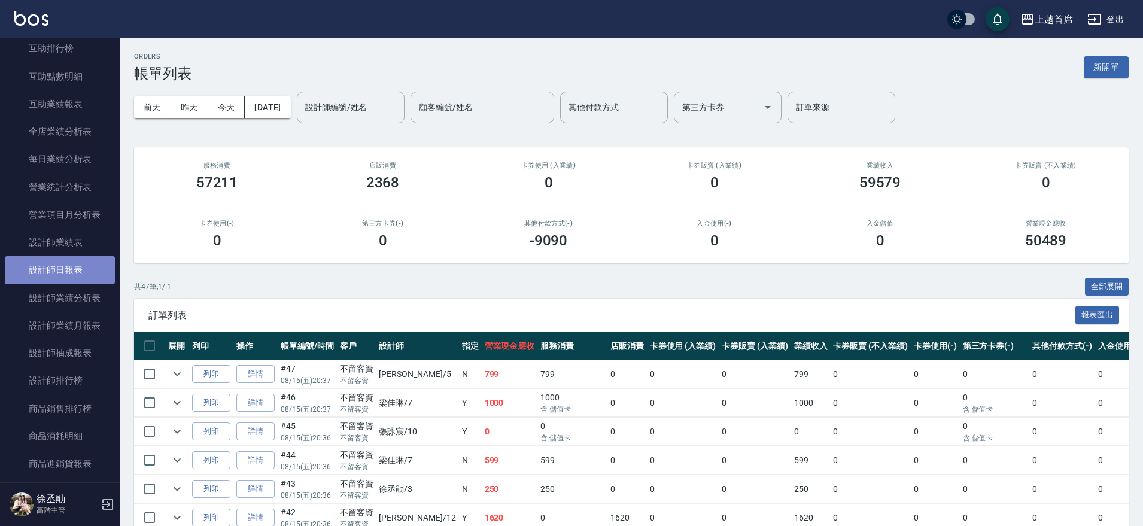
click at [74, 263] on link "設計師日報表" at bounding box center [60, 270] width 110 height 28
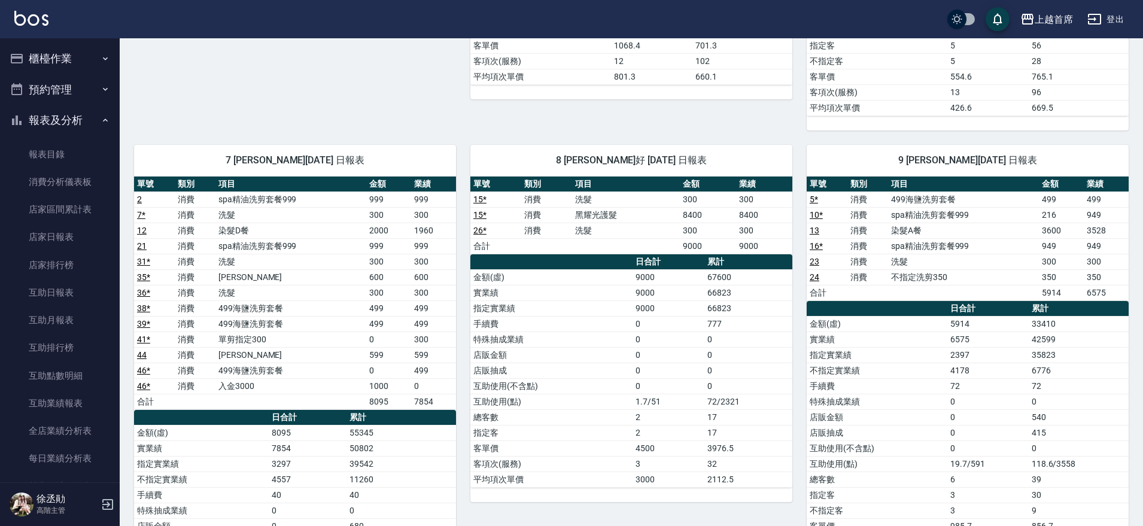
click at [68, 57] on button "櫃檯作業" at bounding box center [60, 58] width 110 height 31
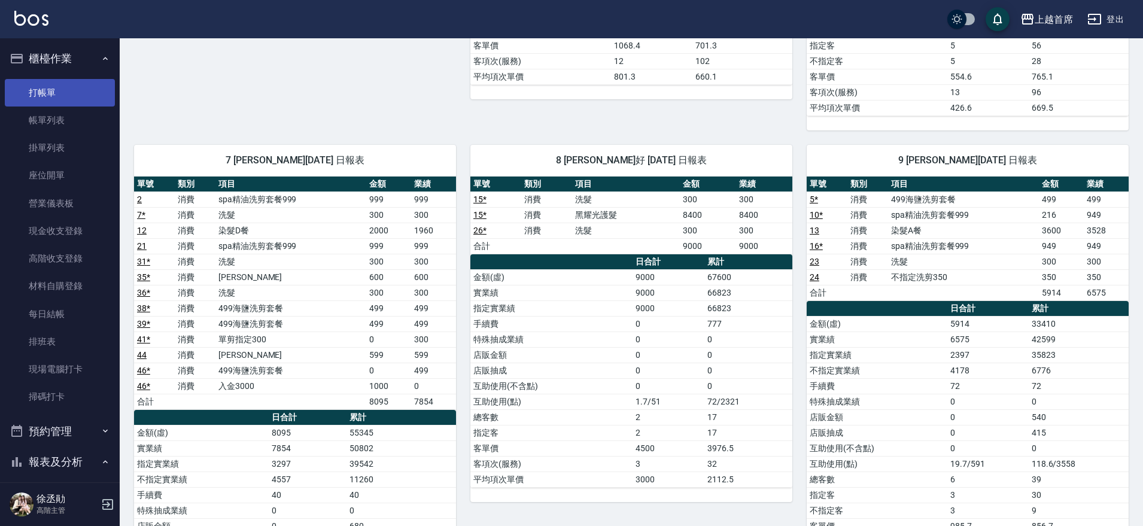
click at [62, 86] on link "打帳單" at bounding box center [60, 93] width 110 height 28
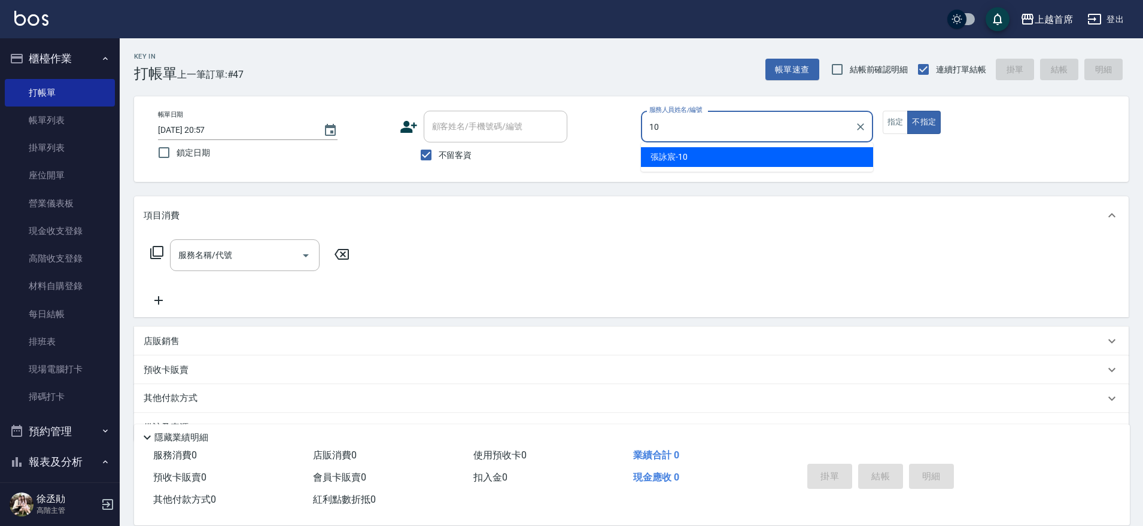
type input "[PERSON_NAME]-10"
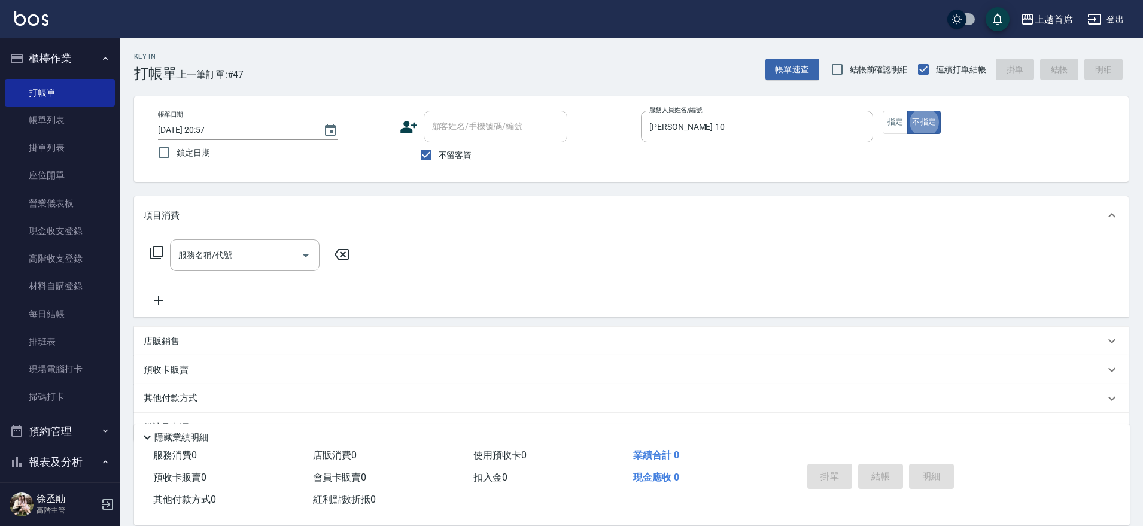
type button "false"
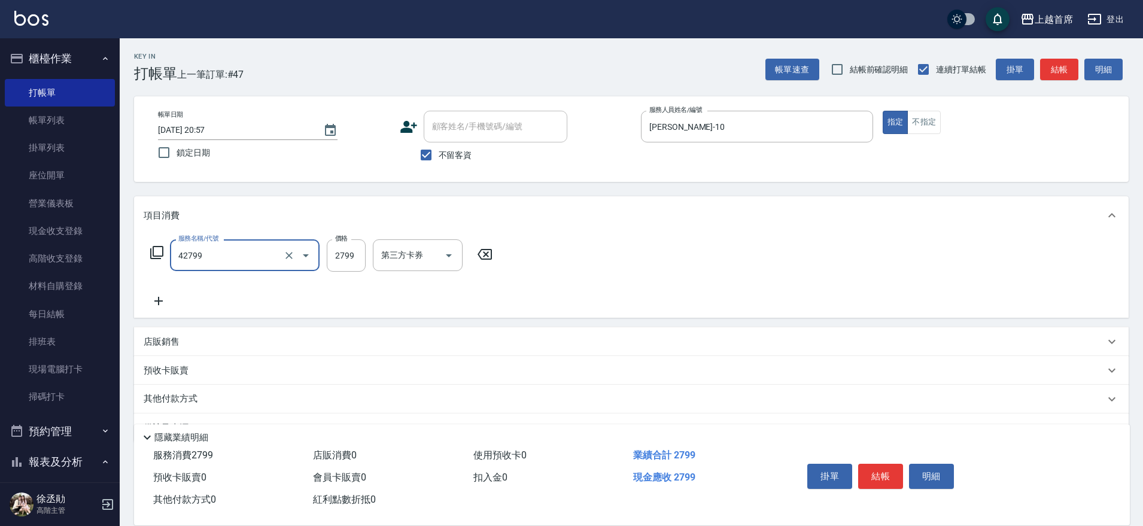
type input "染髮B餐(42799)"
type input "2500"
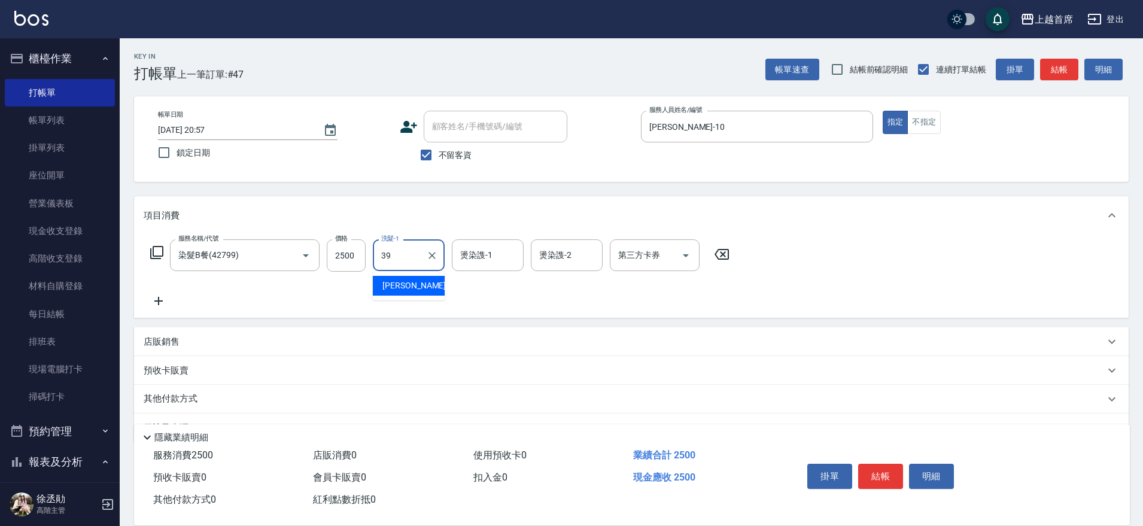
type input "[PERSON_NAME]-39"
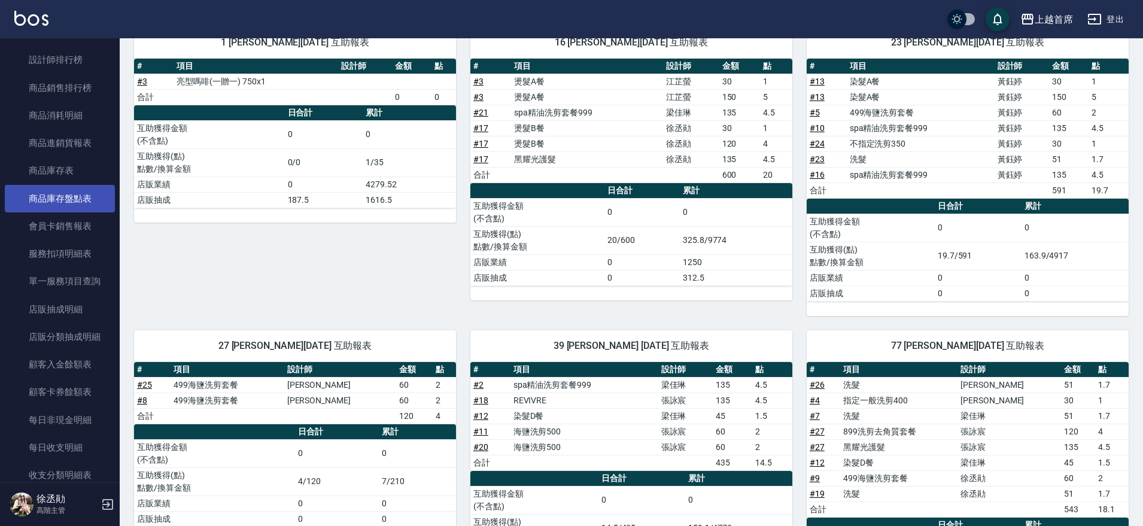
scroll to position [887, 0]
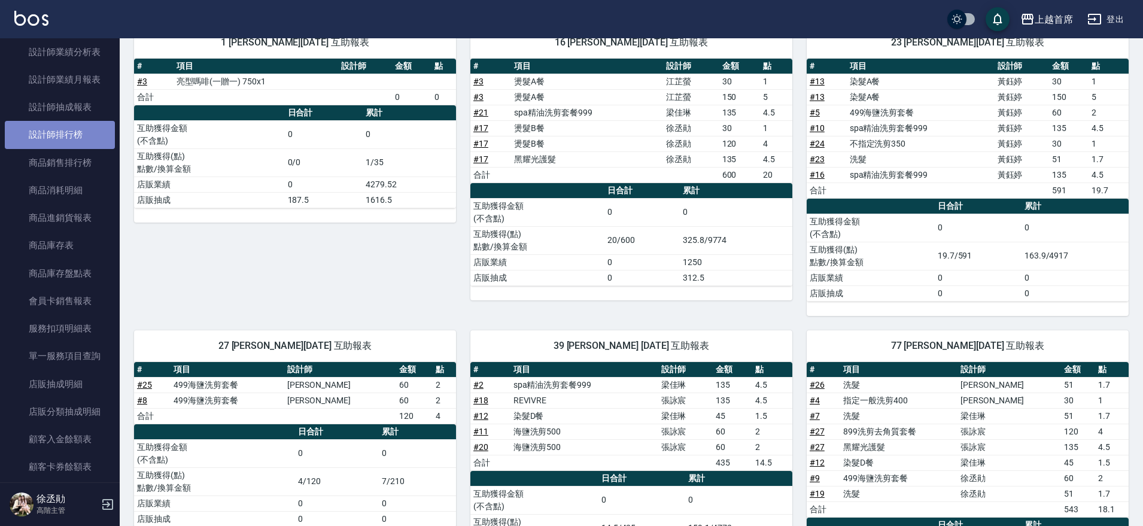
click at [71, 139] on link "設計師排行榜" at bounding box center [60, 135] width 110 height 28
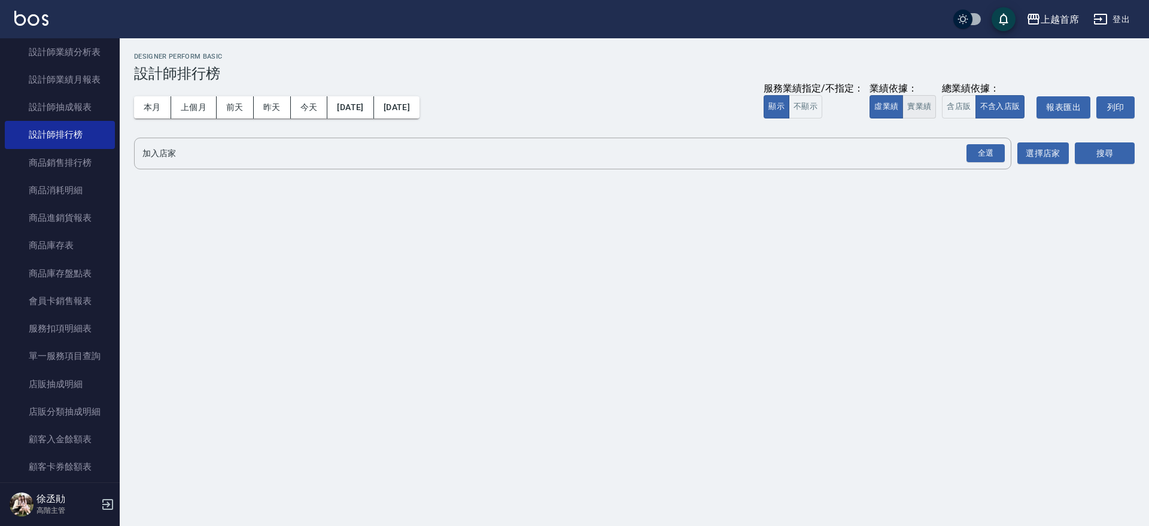
click at [910, 102] on button "實業績" at bounding box center [920, 106] width 34 height 23
click at [971, 151] on div "全選" at bounding box center [986, 153] width 38 height 19
click at [1091, 153] on button "搜尋" at bounding box center [1105, 154] width 60 height 22
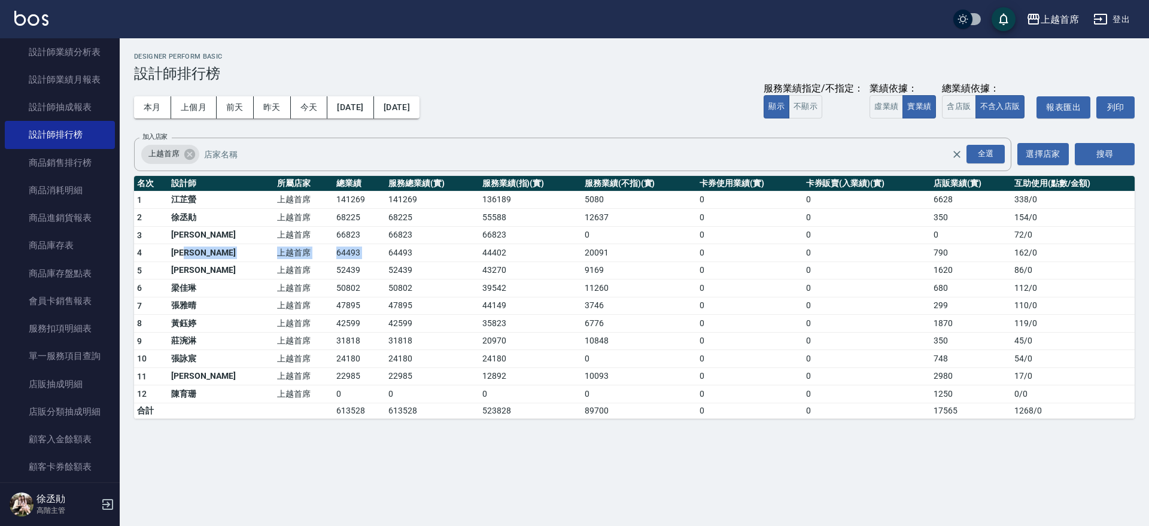
drag, startPoint x: 200, startPoint y: 254, endPoint x: 356, endPoint y: 248, distance: 155.7
click at [356, 248] on tr "4 [PERSON_NAME]首席 64493 64493 44402 20091 0 0 790 162 / 0" at bounding box center [634, 253] width 1001 height 18
click at [385, 248] on td "64493" at bounding box center [431, 253] width 93 height 18
